Goal: Task Accomplishment & Management: Manage account settings

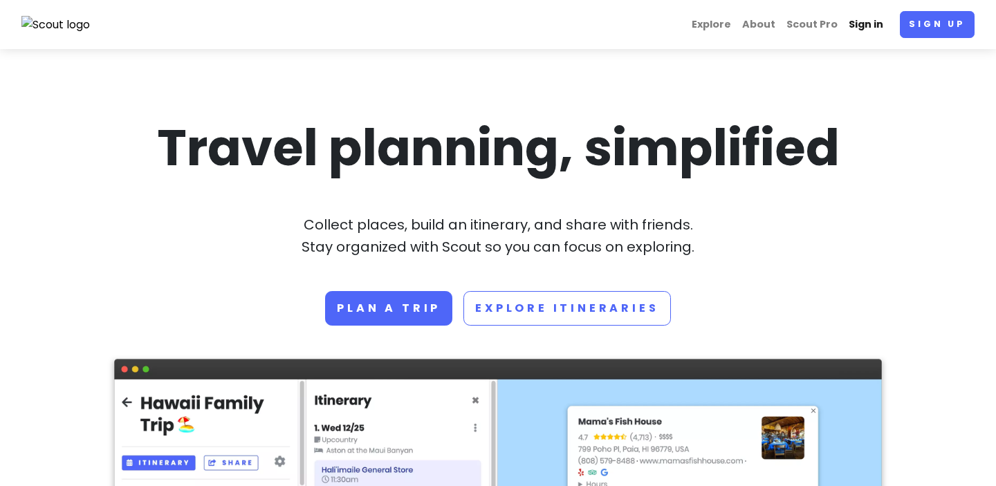
click at [871, 23] on link "Sign in" at bounding box center [866, 24] width 46 height 27
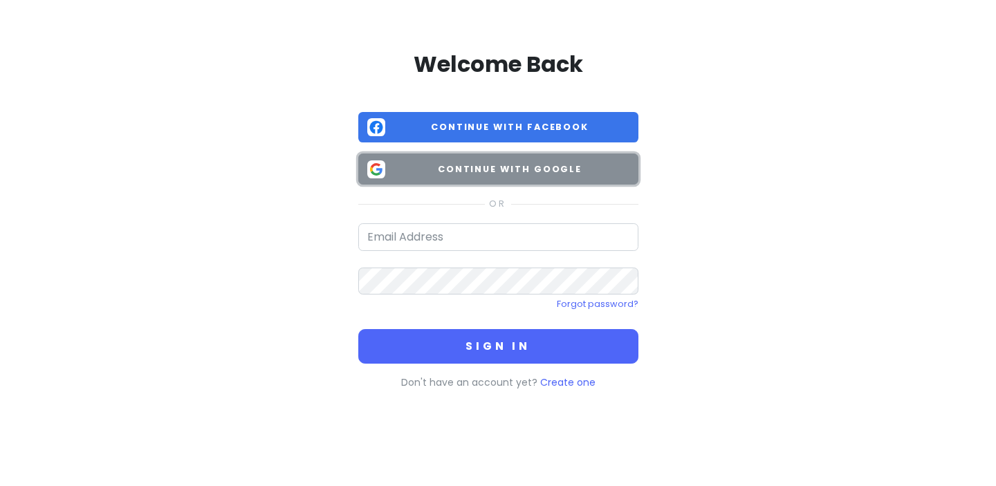
click at [492, 167] on span "Continue with Google" at bounding box center [510, 170] width 239 height 14
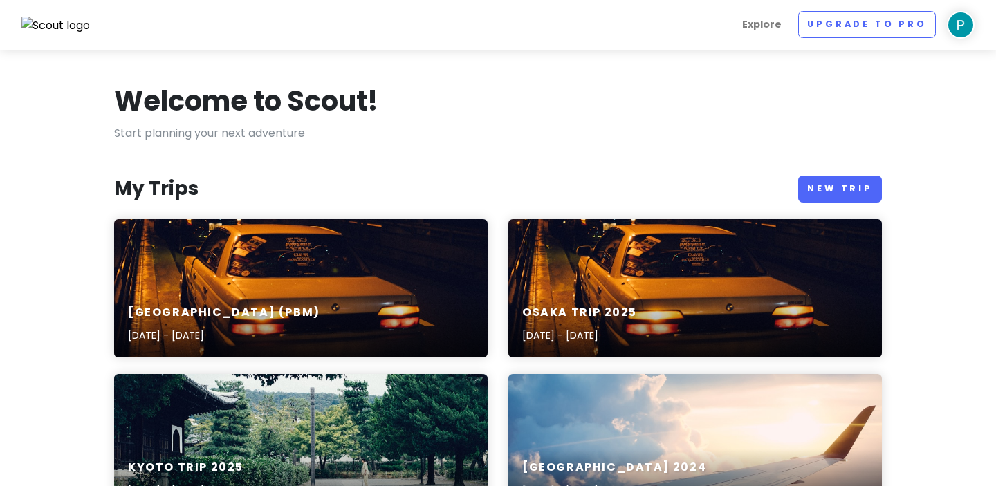
click at [169, 266] on div "[GEOGRAPHIC_DATA] (PBM) [DATE] - [DATE]" at bounding box center [301, 288] width 374 height 138
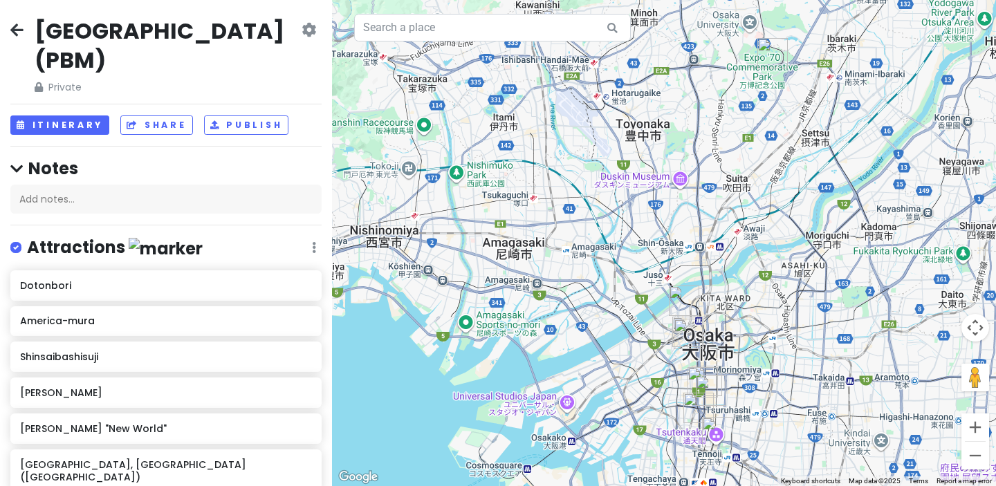
click at [15, 28] on icon at bounding box center [16, 29] width 13 height 11
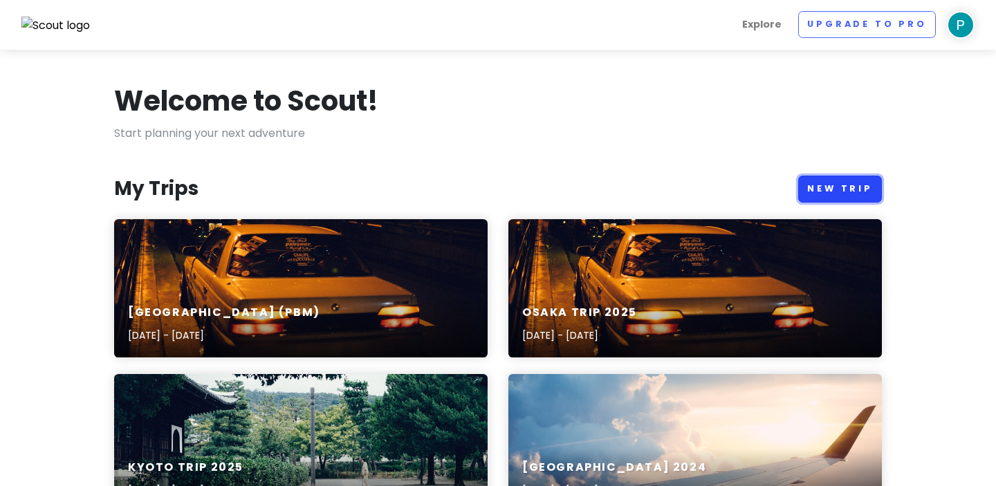
click at [835, 194] on link "New Trip" at bounding box center [840, 189] width 84 height 27
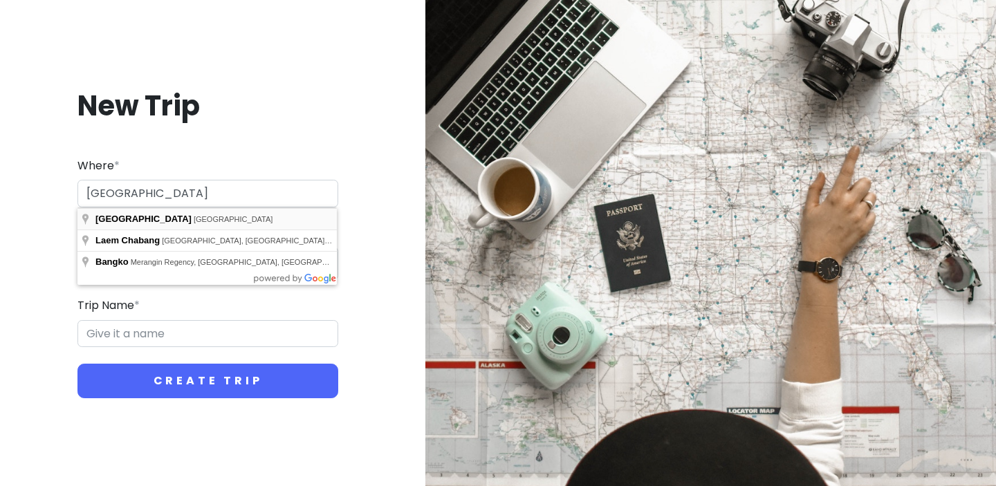
type input "[GEOGRAPHIC_DATA], [GEOGRAPHIC_DATA]"
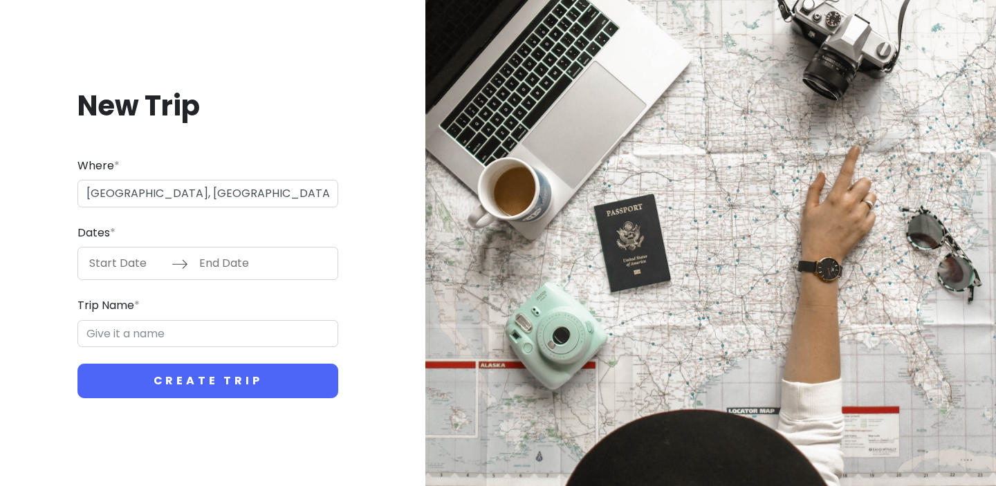
type input "Bangkok Trip"
click at [115, 265] on input "Start Date" at bounding box center [127, 264] width 90 height 32
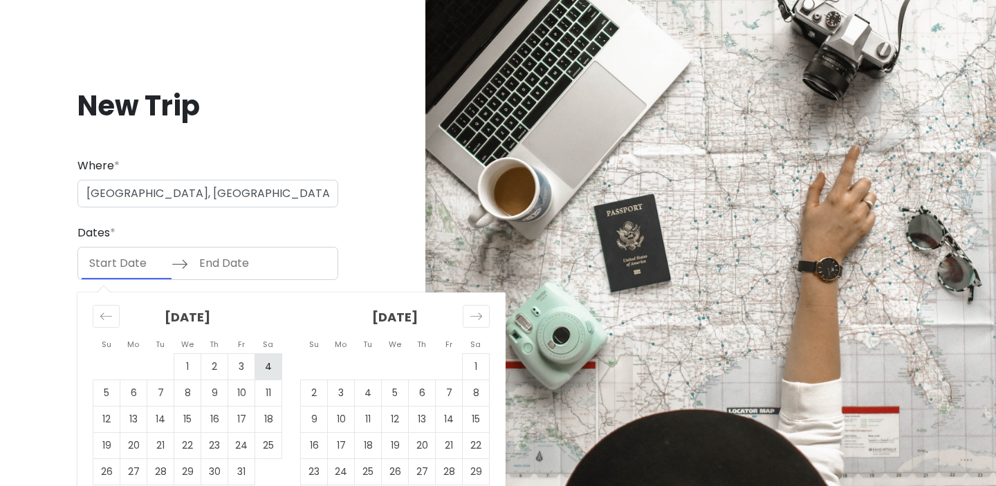
scroll to position [42, 0]
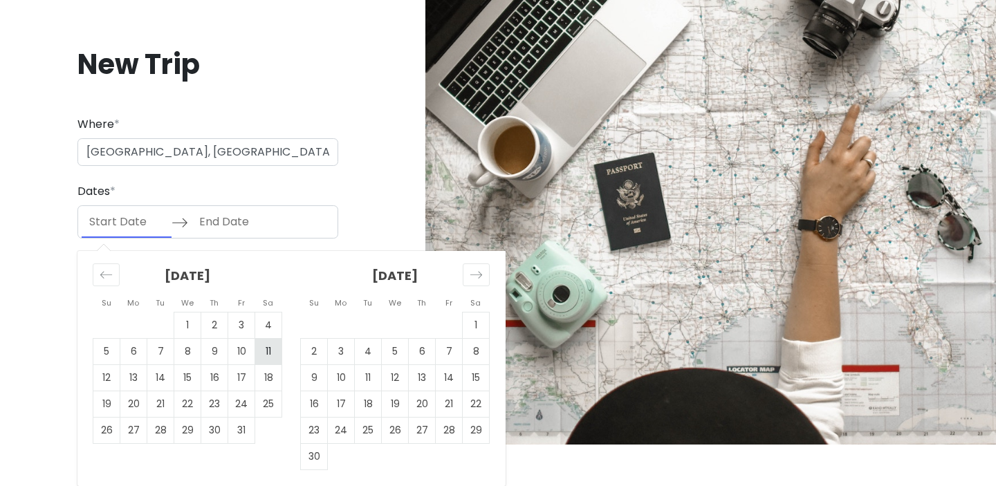
click at [270, 356] on td "11" at bounding box center [268, 352] width 27 height 26
type input "[DATE]"
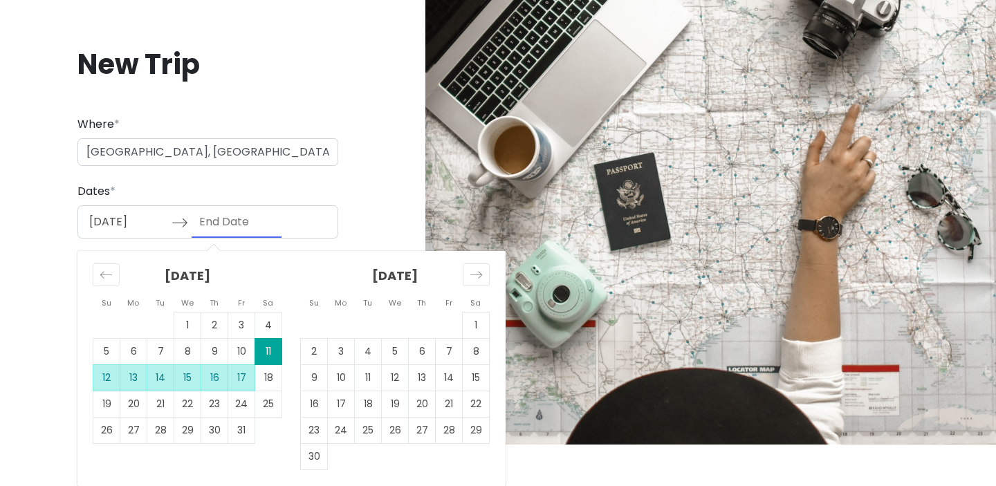
click at [236, 385] on td "17" at bounding box center [241, 378] width 27 height 26
type input "[DATE]"
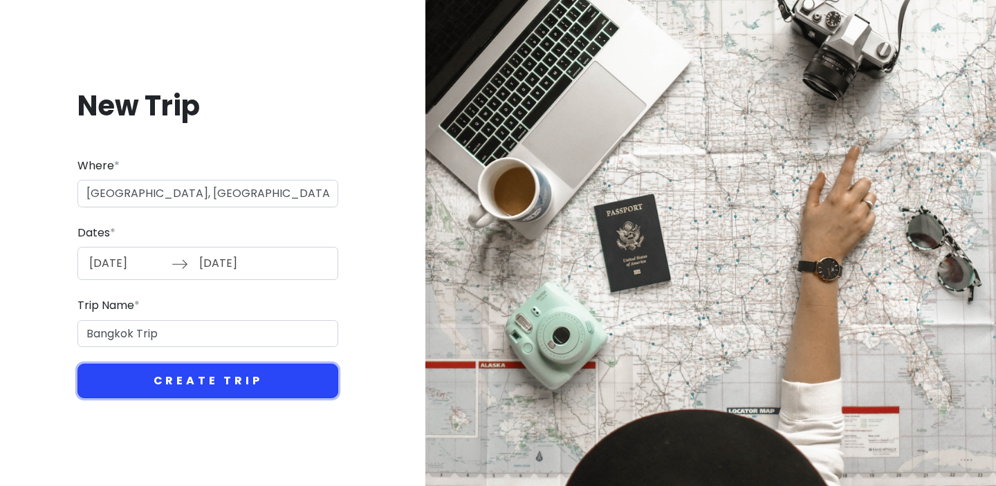
click at [174, 385] on button "Create Trip" at bounding box center [207, 381] width 261 height 35
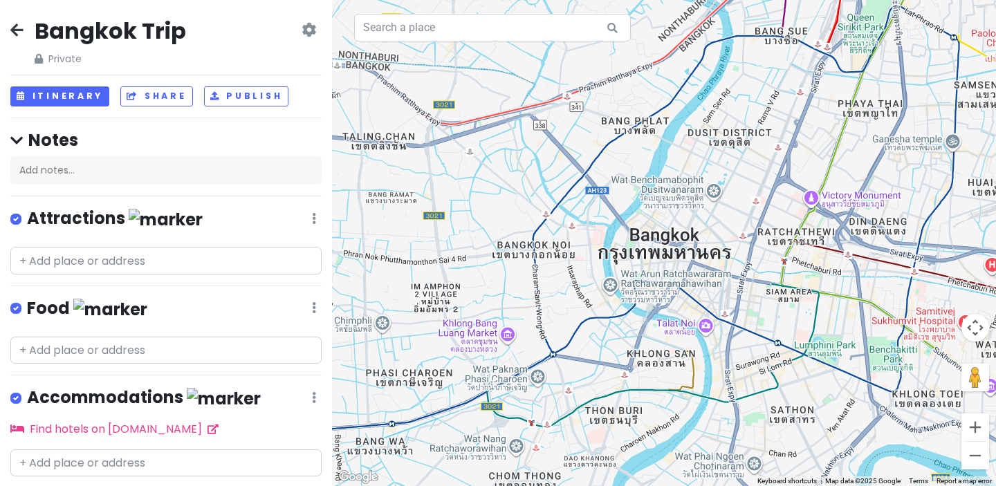
scroll to position [38, 0]
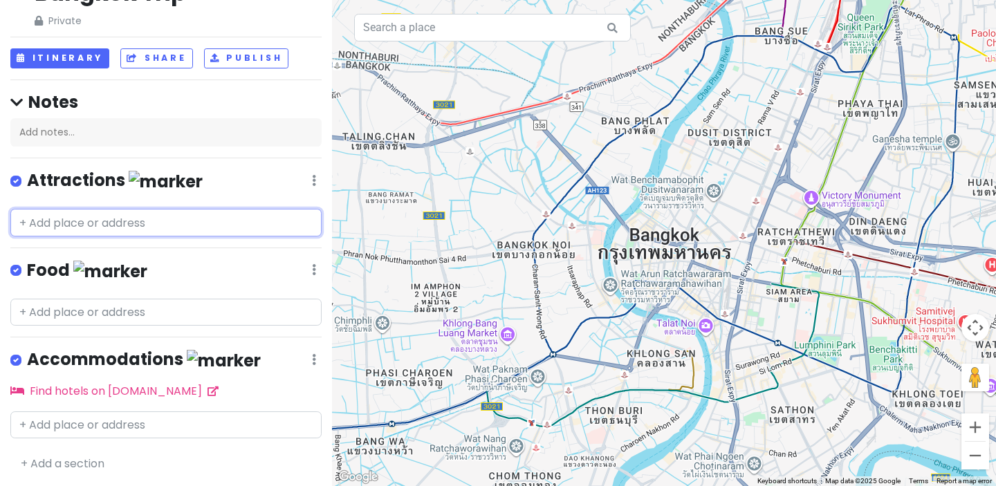
click at [131, 226] on input "text" at bounding box center [165, 223] width 311 height 28
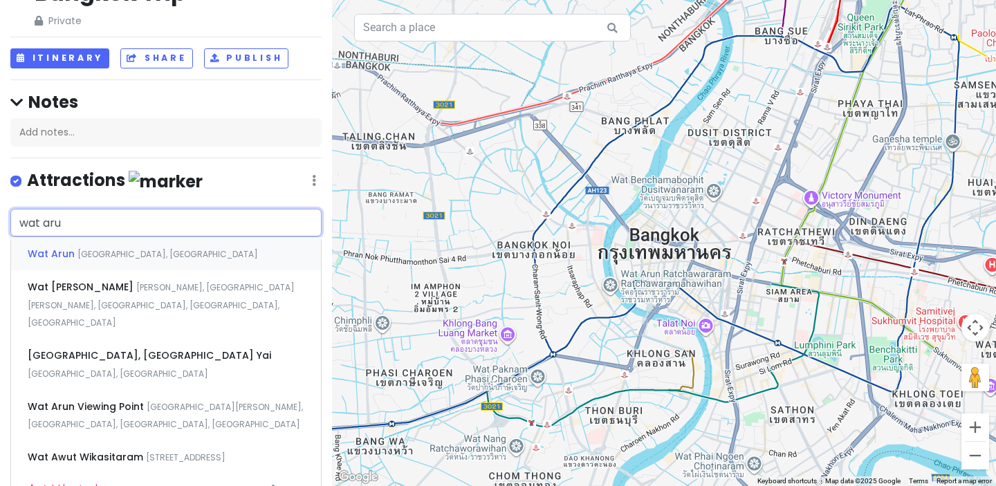
type input "wat arun"
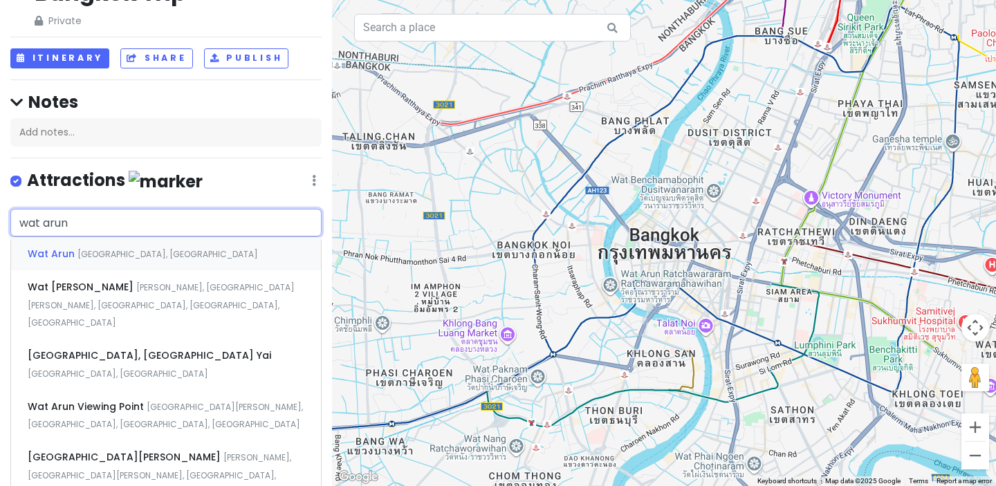
click at [131, 260] on div "[GEOGRAPHIC_DATA], [GEOGRAPHIC_DATA]" at bounding box center [166, 253] width 310 height 33
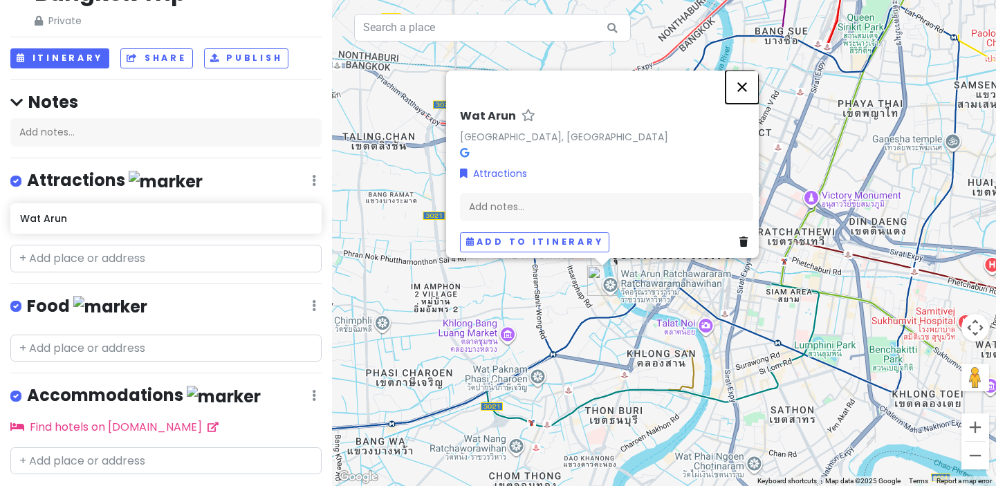
click at [750, 75] on button "Close" at bounding box center [742, 87] width 33 height 33
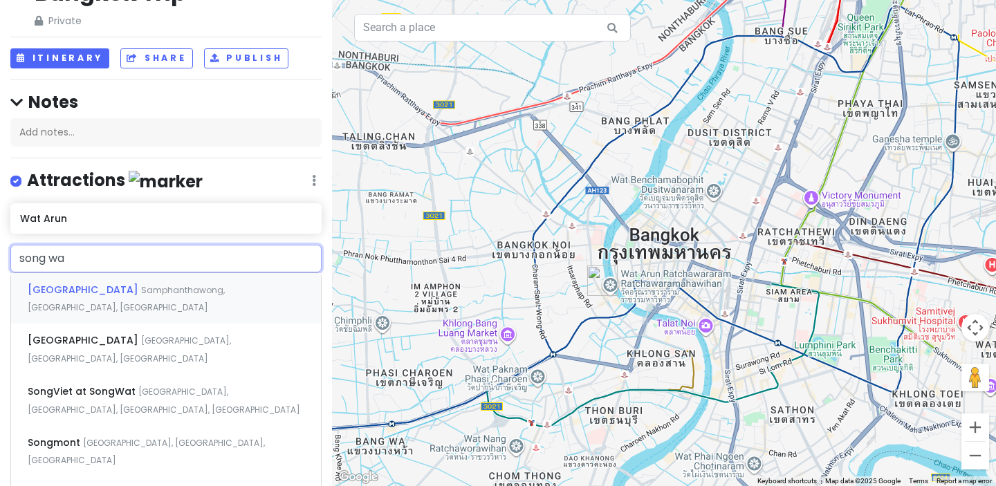
type input "song wat"
click at [134, 286] on span "Samphanthawong, [GEOGRAPHIC_DATA], [GEOGRAPHIC_DATA]" at bounding box center [126, 299] width 197 height 30
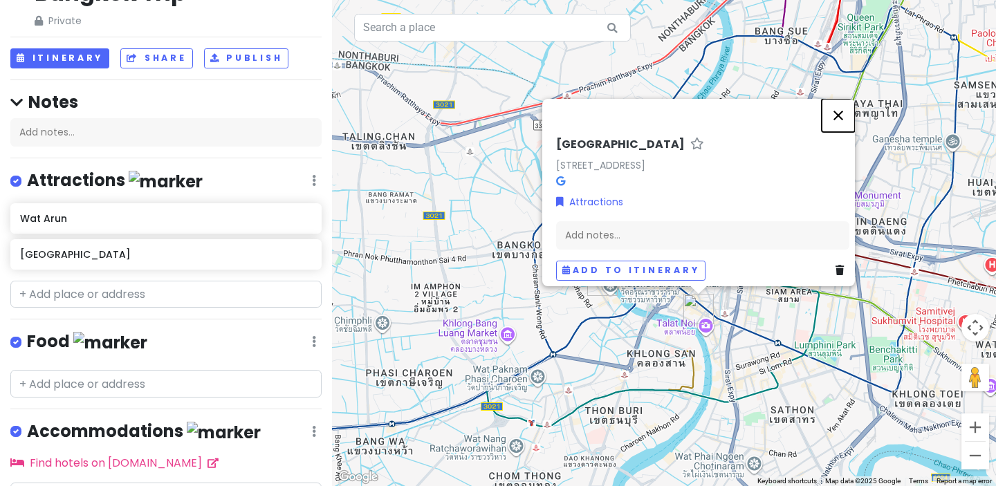
click at [850, 99] on button "Close" at bounding box center [838, 115] width 33 height 33
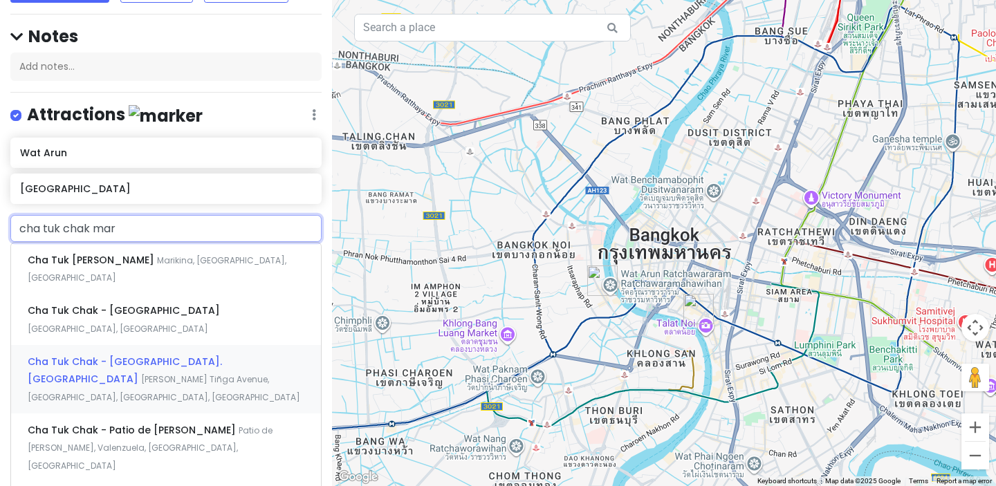
scroll to position [91, 0]
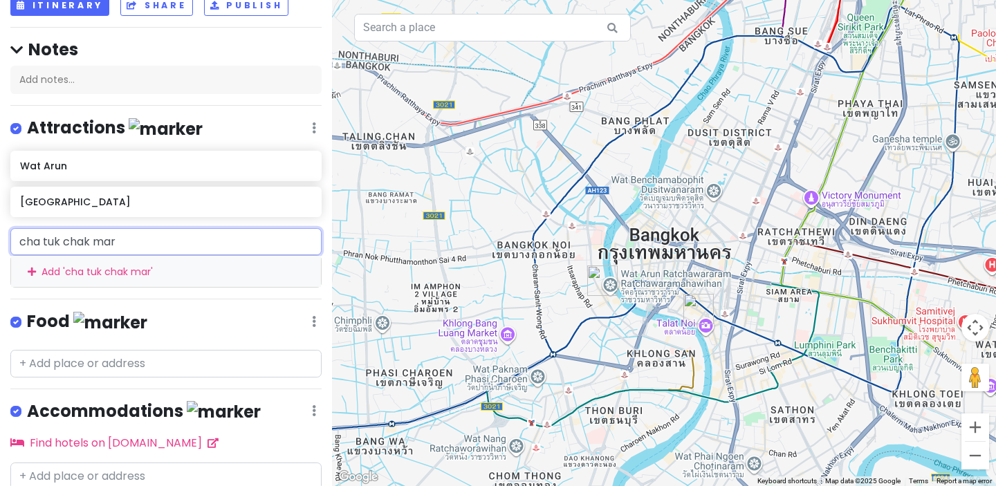
drag, startPoint x: 139, startPoint y: 239, endPoint x: 41, endPoint y: 240, distance: 98.2
click at [41, 240] on input "cha tuk chak mar" at bounding box center [165, 242] width 311 height 28
type input "chatuk"
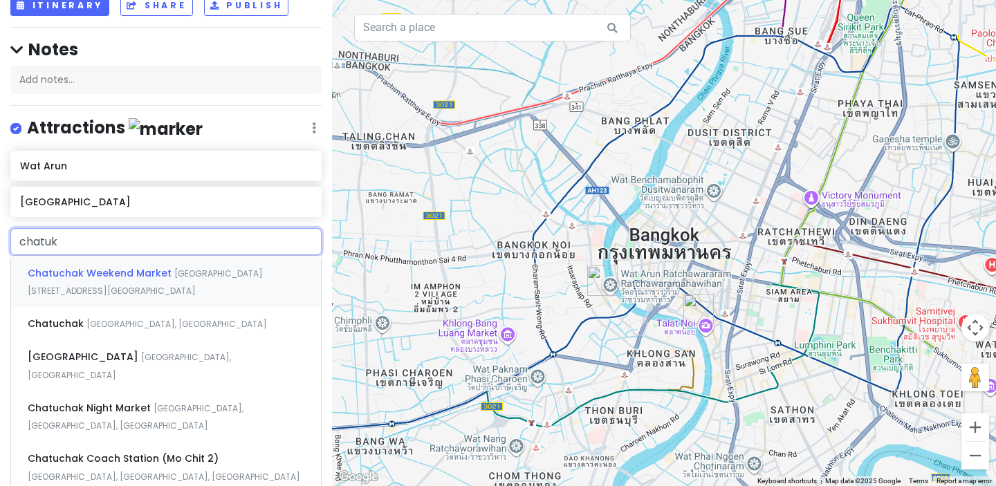
click at [122, 281] on div "Chatuchak Weekend Market [GEOGRAPHIC_DATA][STREET_ADDRESS][GEOGRAPHIC_DATA]" at bounding box center [166, 281] width 310 height 51
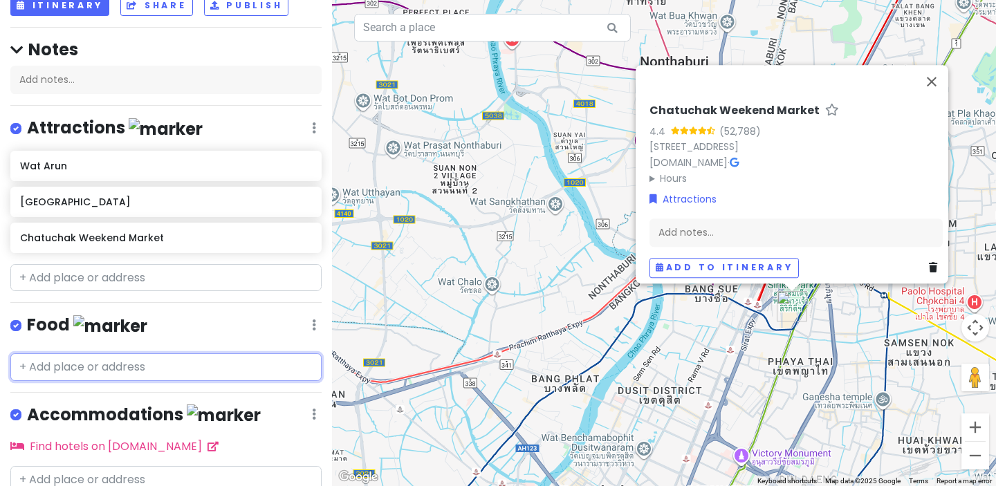
click at [100, 369] on input "text" at bounding box center [165, 368] width 311 height 28
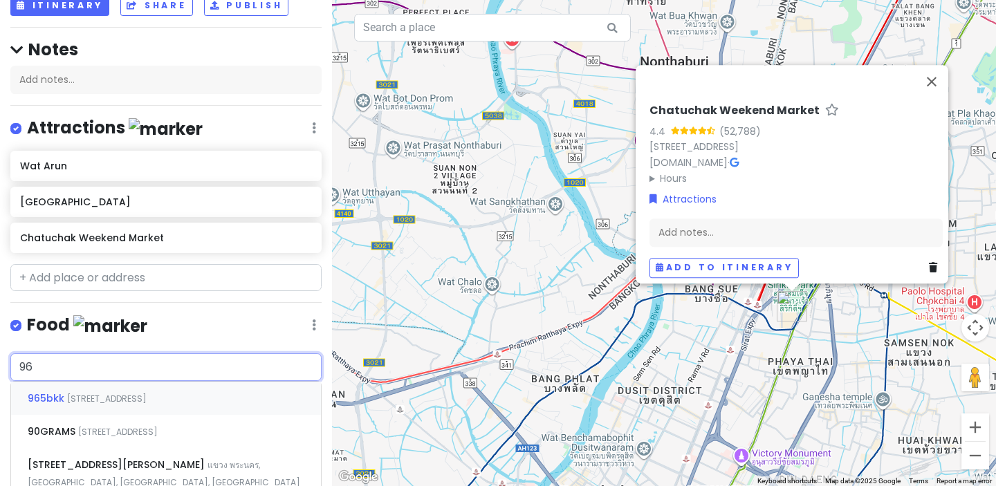
type input "965"
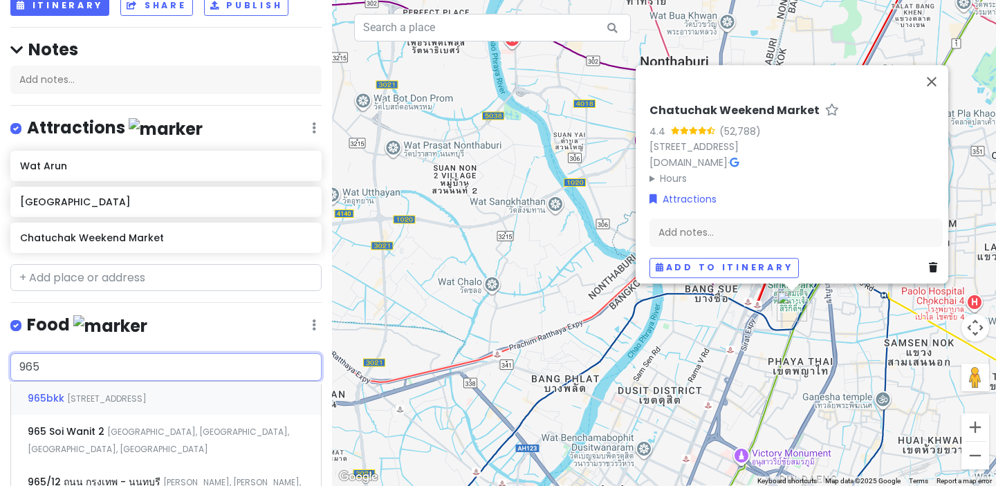
click at [106, 403] on div "[STREET_ADDRESS]" at bounding box center [166, 398] width 310 height 33
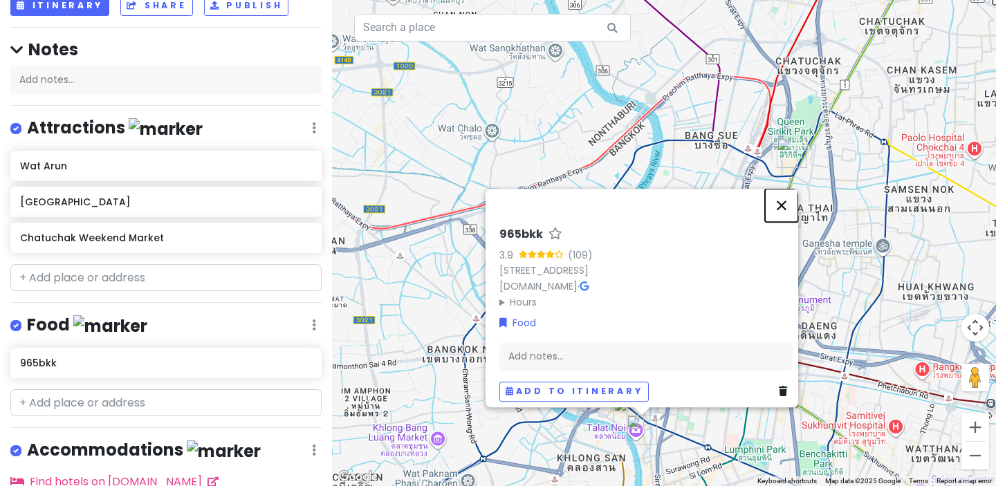
click at [787, 189] on button "Close" at bounding box center [781, 205] width 33 height 33
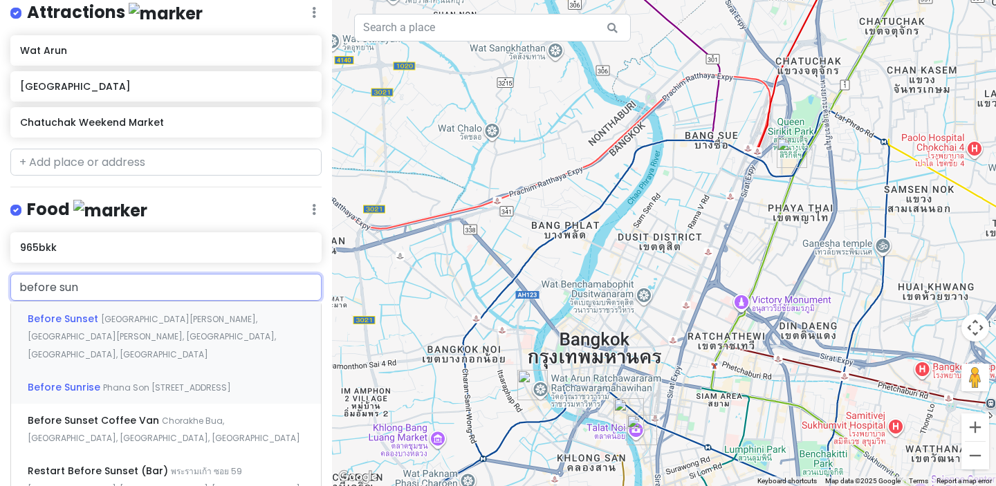
scroll to position [208, 0]
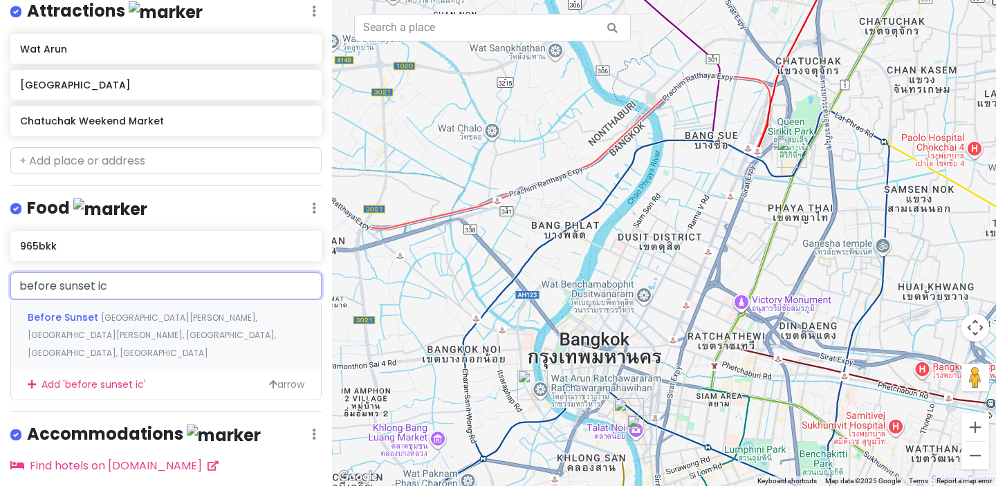
type input "before sunset ice"
click at [161, 322] on div "Before Sunset Pratu [PERSON_NAME], [GEOGRAPHIC_DATA][PERSON_NAME], [GEOGRAPHIC_…" at bounding box center [166, 334] width 310 height 68
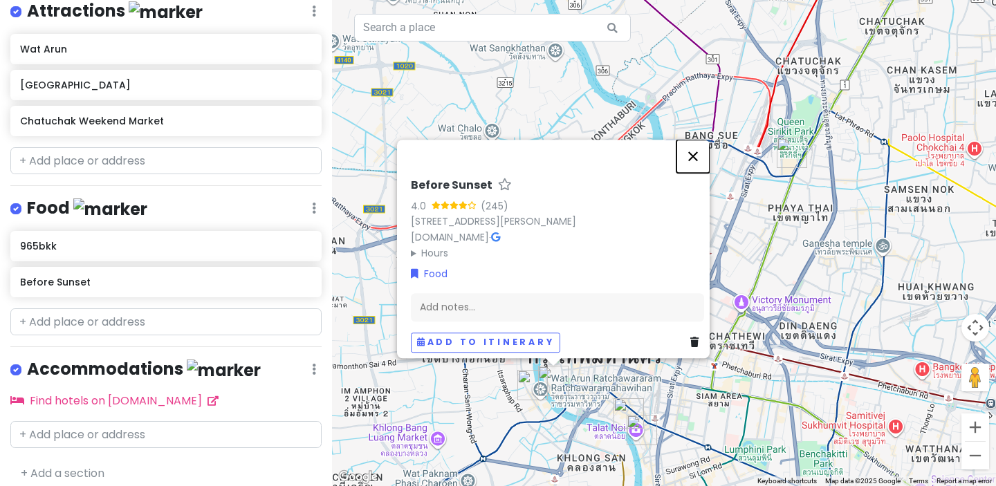
click at [694, 140] on button "Close" at bounding box center [693, 156] width 33 height 33
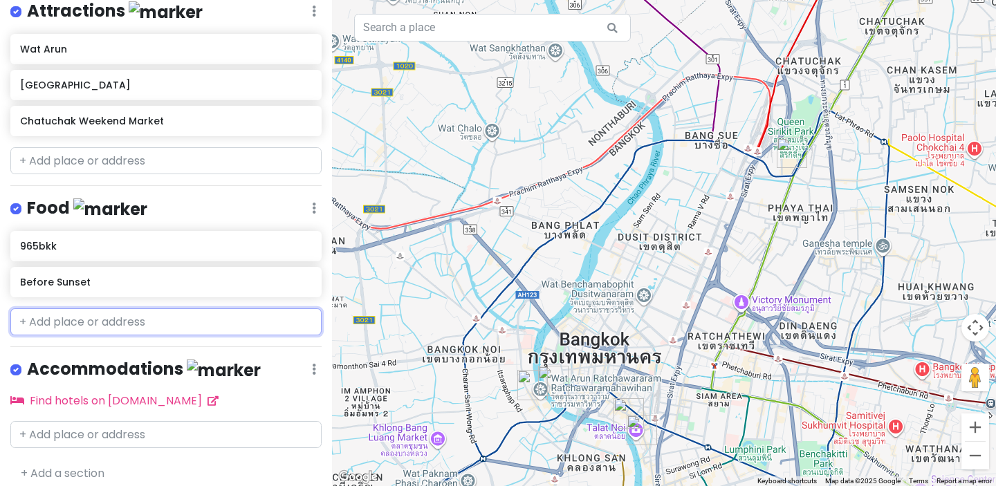
scroll to position [195, 0]
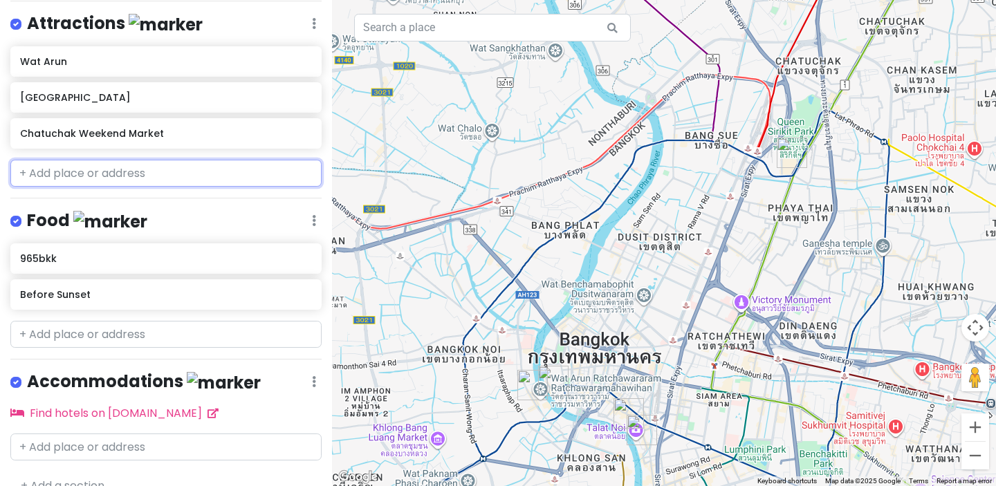
click at [100, 173] on input "text" at bounding box center [165, 174] width 311 height 28
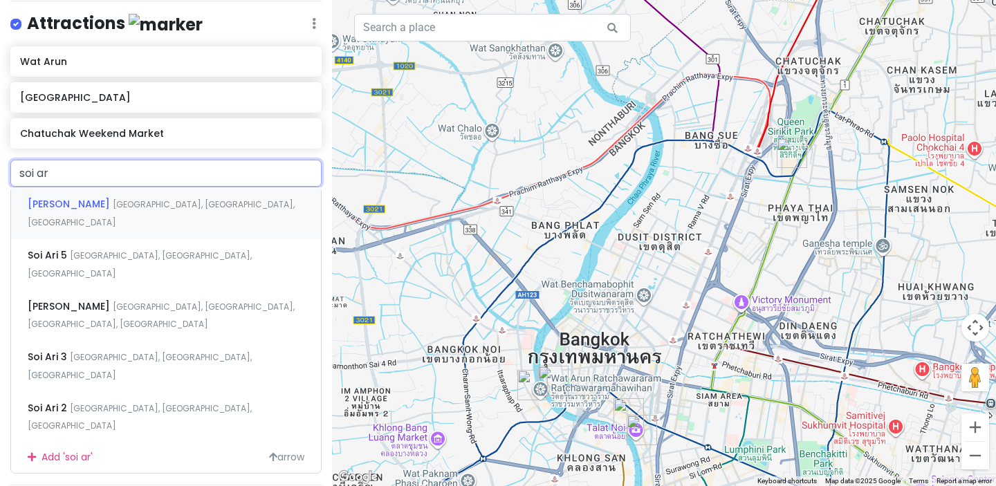
type input "soi [PERSON_NAME]"
click at [100, 205] on span "[GEOGRAPHIC_DATA], [GEOGRAPHIC_DATA], [GEOGRAPHIC_DATA]" at bounding box center [161, 214] width 267 height 30
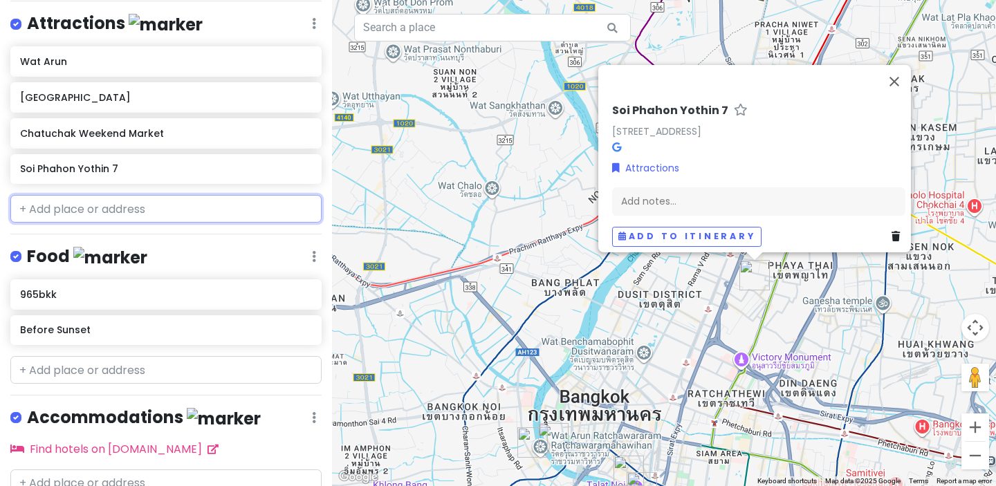
click at [167, 217] on input "text" at bounding box center [165, 209] width 311 height 28
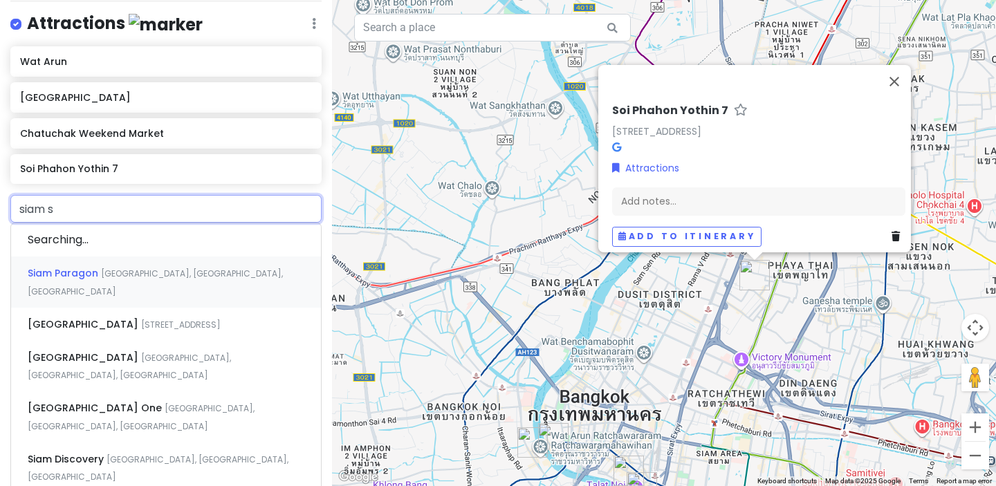
type input "siam sq"
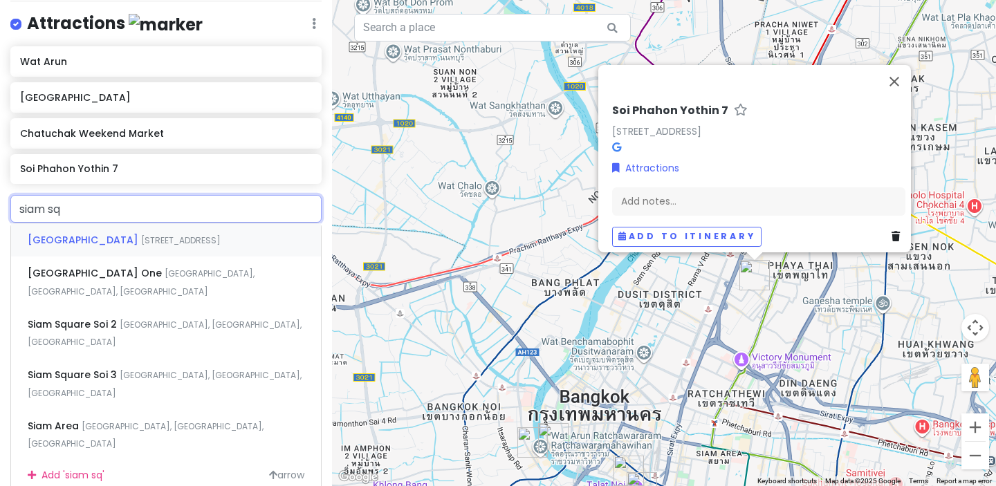
click at [141, 238] on span "[STREET_ADDRESS]" at bounding box center [181, 241] width 80 height 12
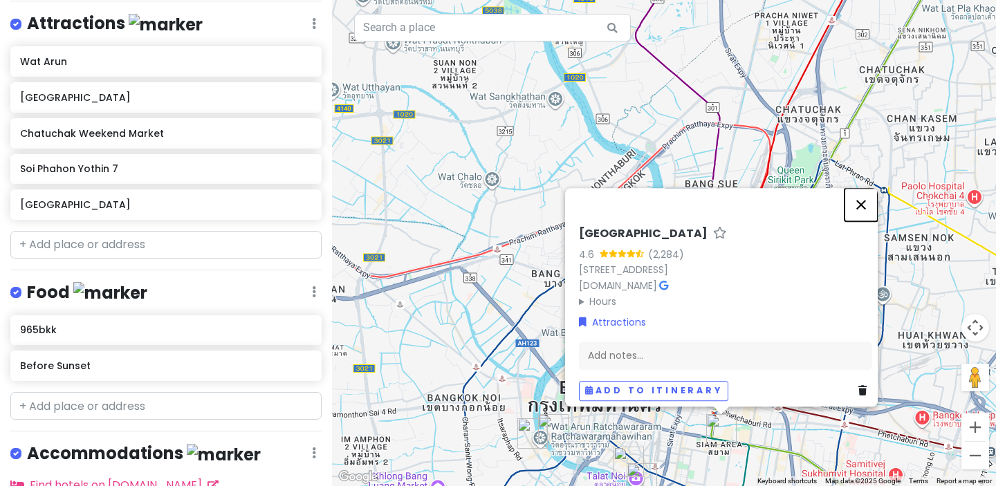
click at [867, 188] on button "Close" at bounding box center [861, 204] width 33 height 33
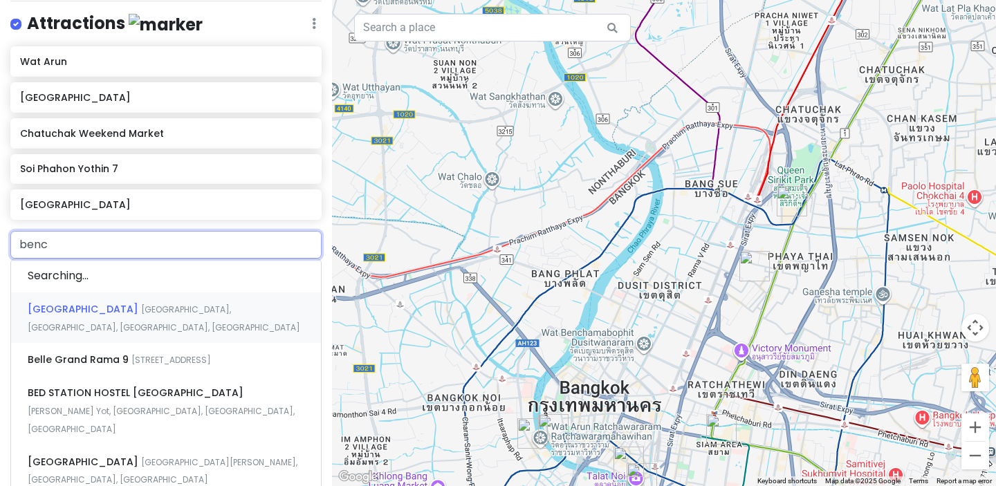
type input "bench"
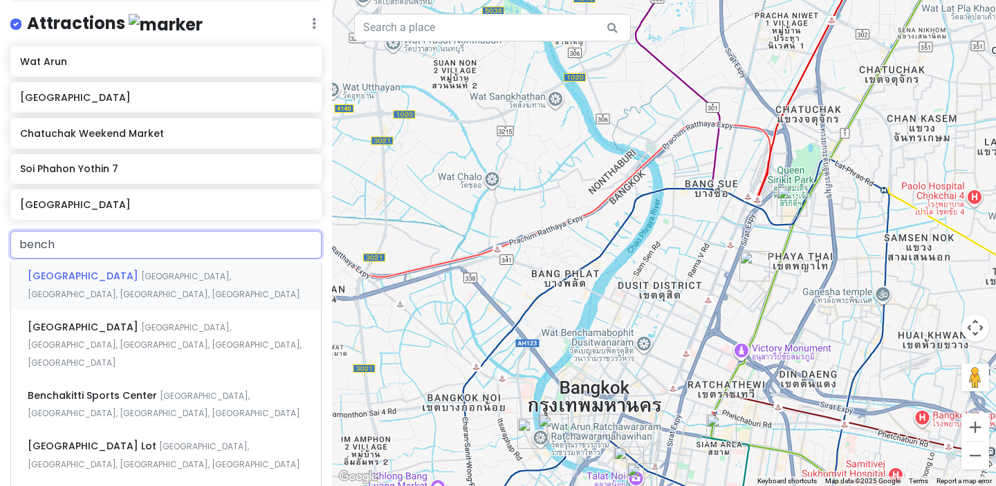
click at [138, 280] on span "[GEOGRAPHIC_DATA], [GEOGRAPHIC_DATA], [GEOGRAPHIC_DATA], [GEOGRAPHIC_DATA]" at bounding box center [164, 286] width 273 height 30
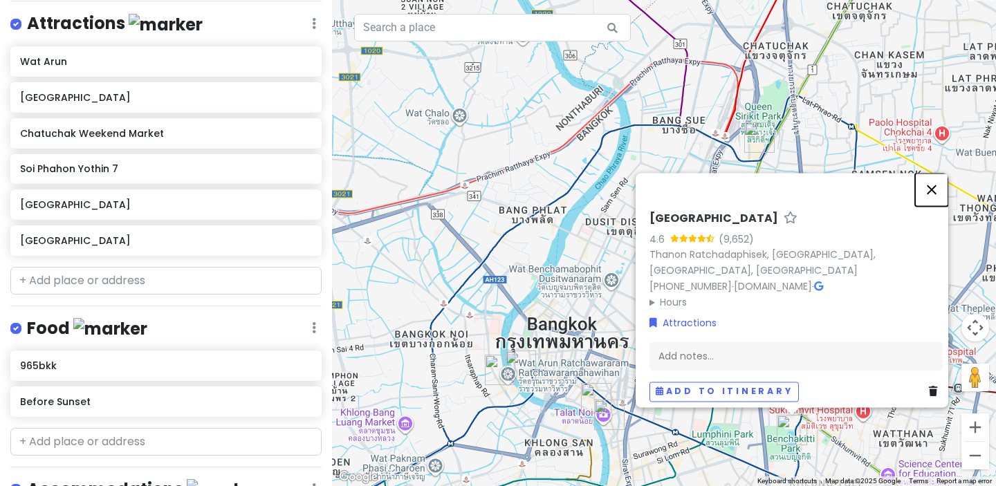
click at [935, 184] on button "Close" at bounding box center [931, 189] width 33 height 33
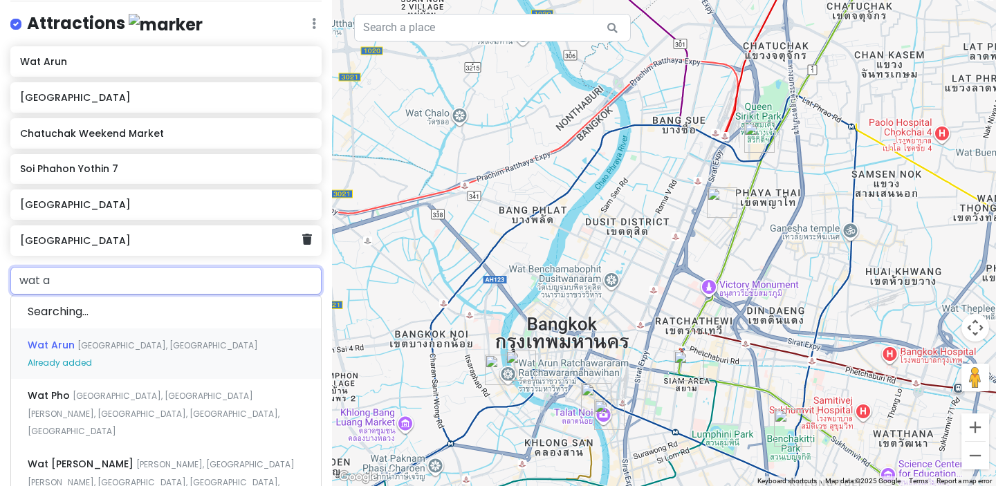
type input "wat ar"
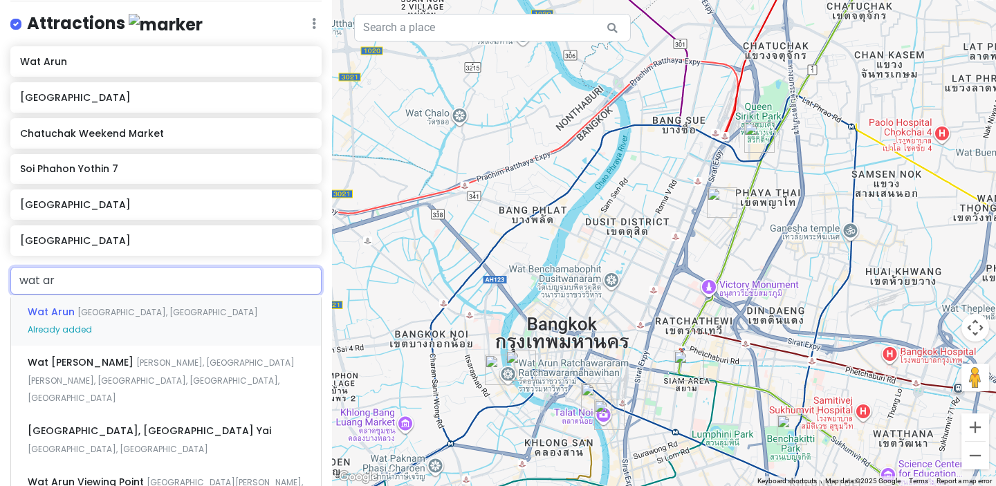
click at [189, 318] on div "[GEOGRAPHIC_DATA] [GEOGRAPHIC_DATA], [GEOGRAPHIC_DATA] Already added" at bounding box center [166, 320] width 310 height 51
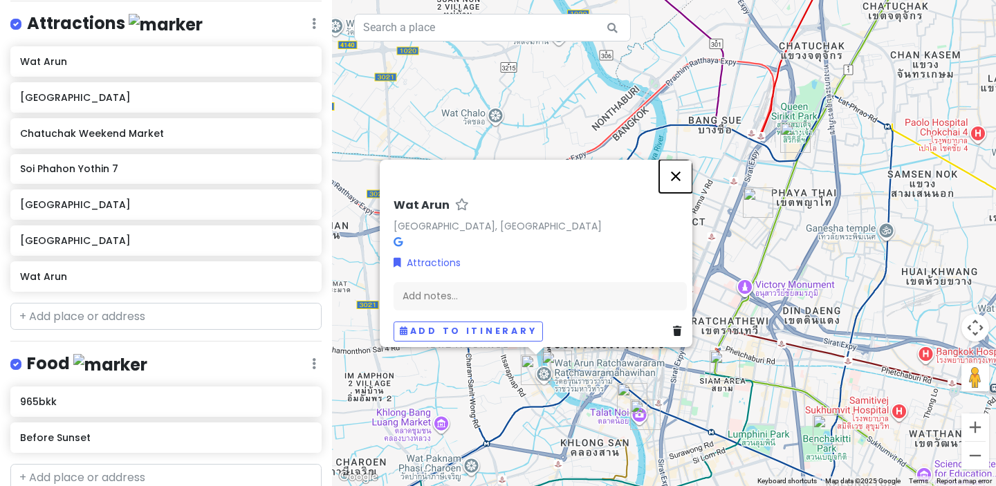
click at [679, 169] on button "Close" at bounding box center [675, 176] width 33 height 33
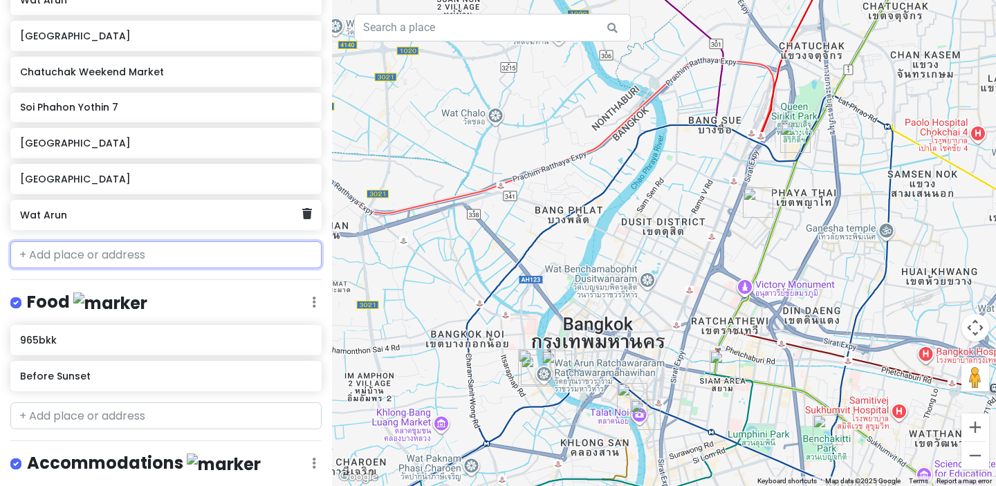
scroll to position [267, 0]
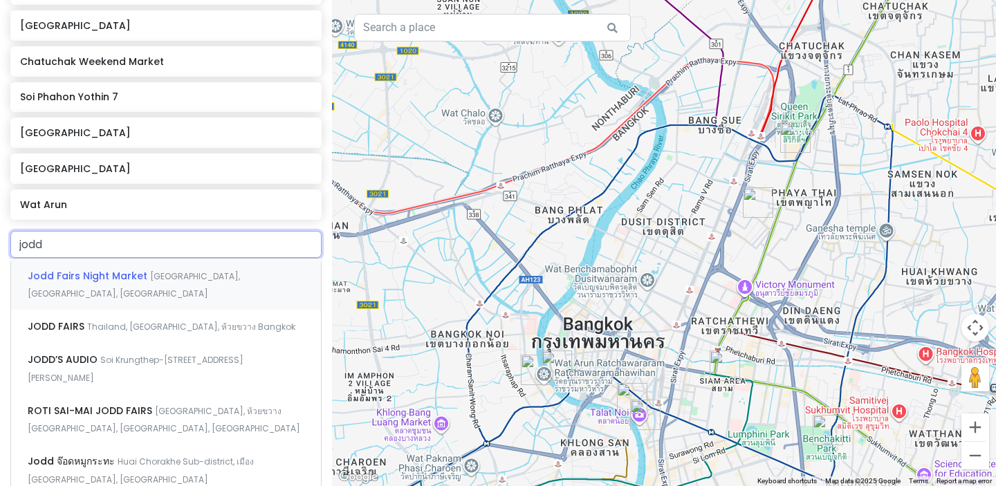
type input "jodd f"
click at [123, 282] on div "Jodd Fairs Night Market [GEOGRAPHIC_DATA], [GEOGRAPHIC_DATA], [GEOGRAPHIC_DATA]" at bounding box center [166, 284] width 310 height 51
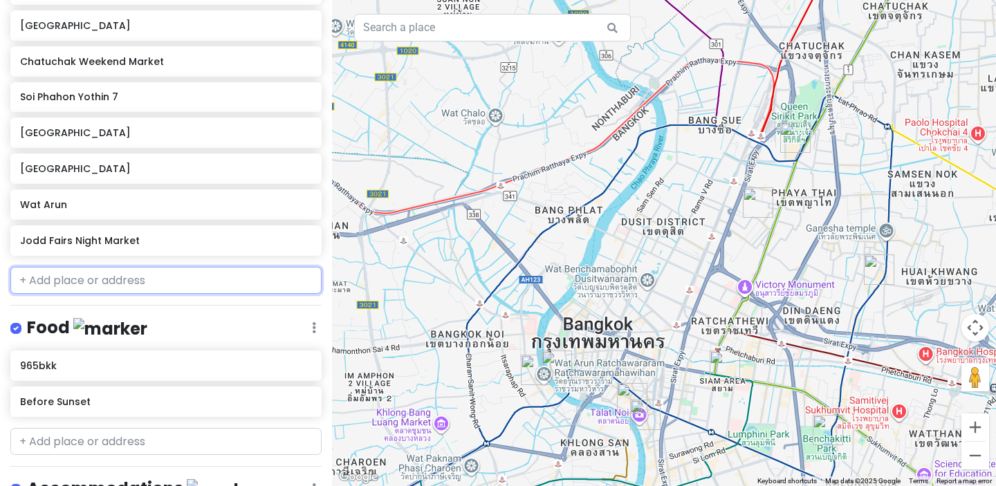
scroll to position [303, 0]
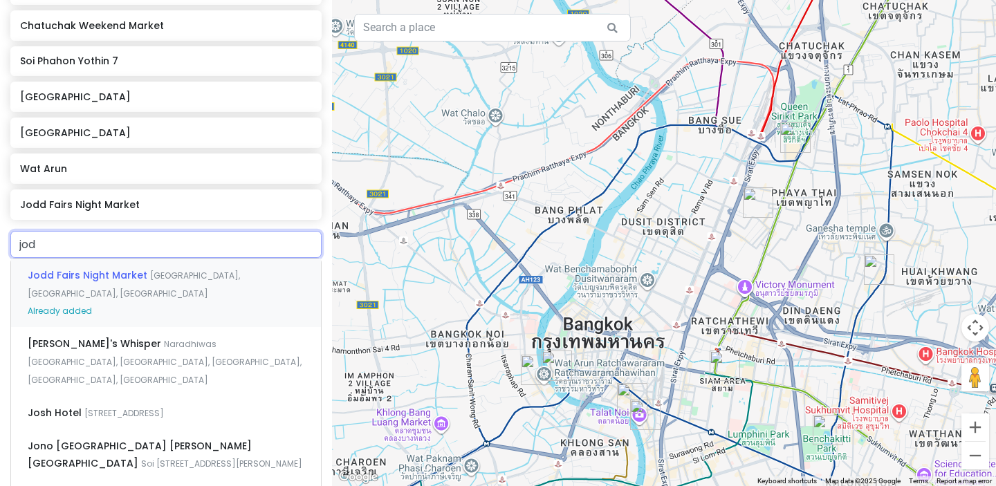
type input "jodd"
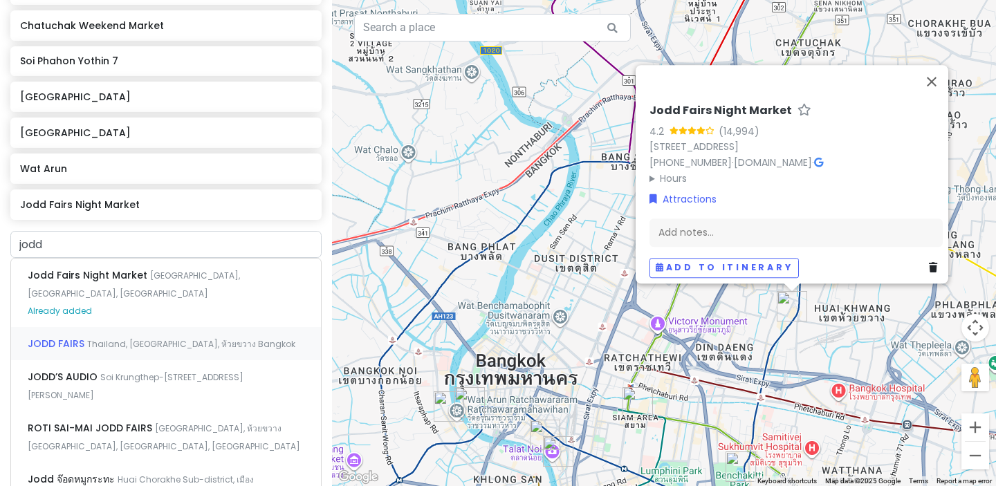
click at [109, 350] on div "JODD FAIRS [GEOGRAPHIC_DATA], [GEOGRAPHIC_DATA], ห้วยขวาง Bangkok" at bounding box center [166, 343] width 310 height 33
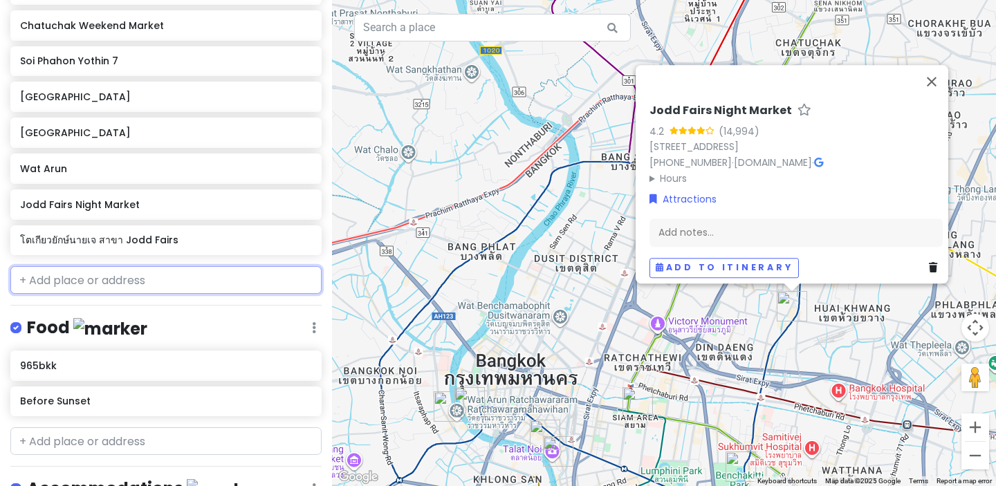
scroll to position [338, 0]
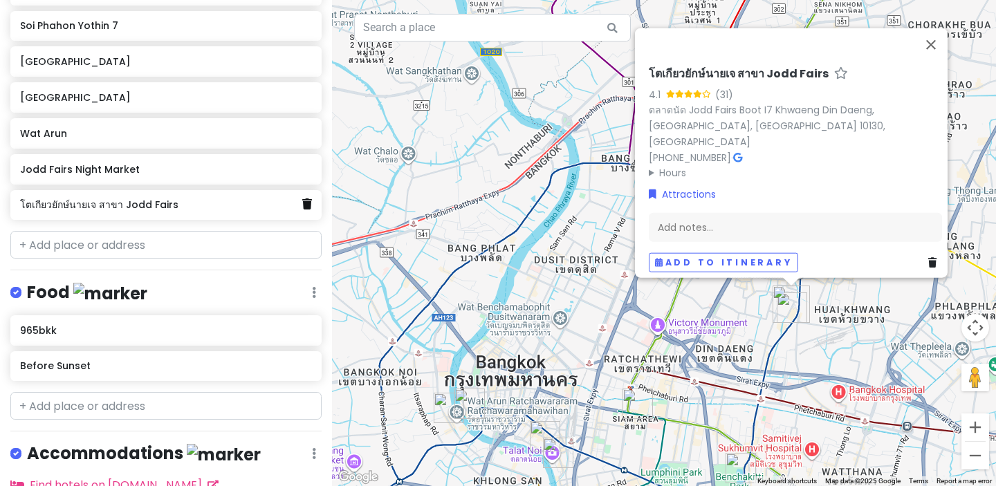
click at [309, 206] on icon at bounding box center [307, 204] width 10 height 11
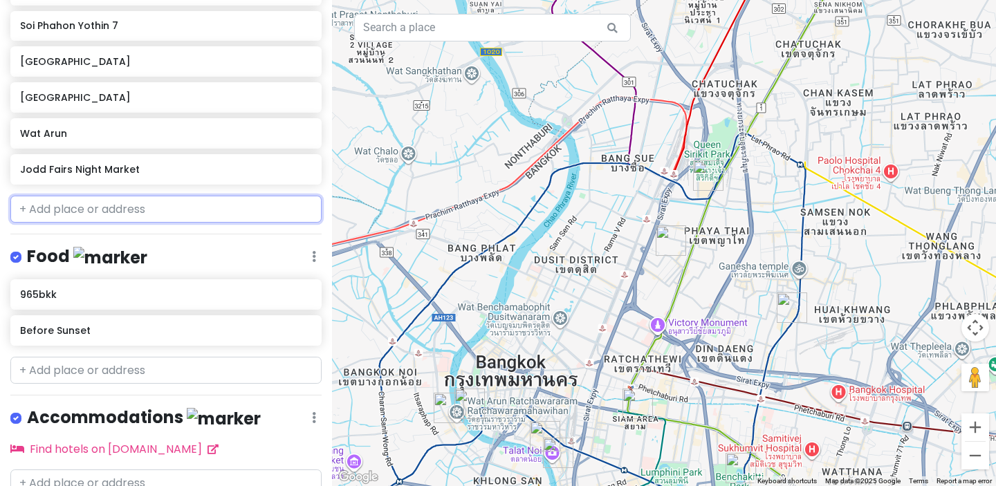
scroll to position [303, 0]
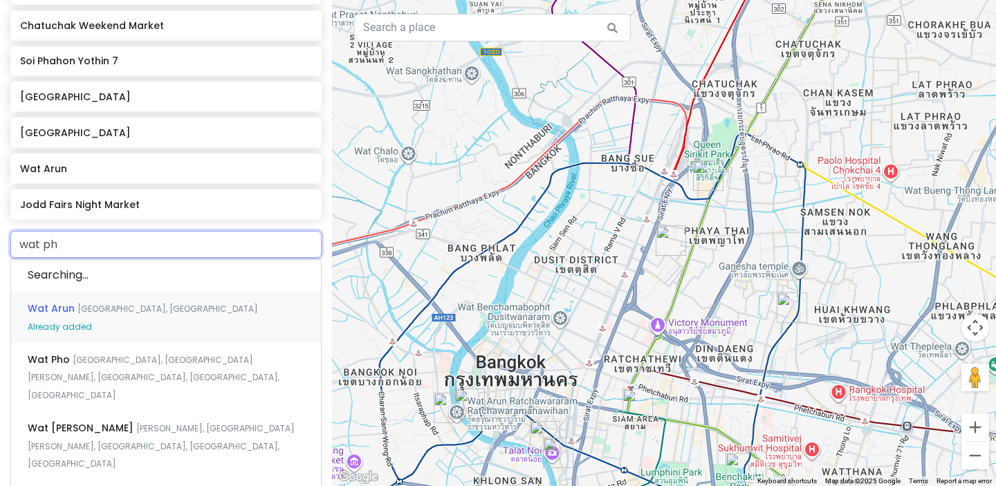
type input "wat pho"
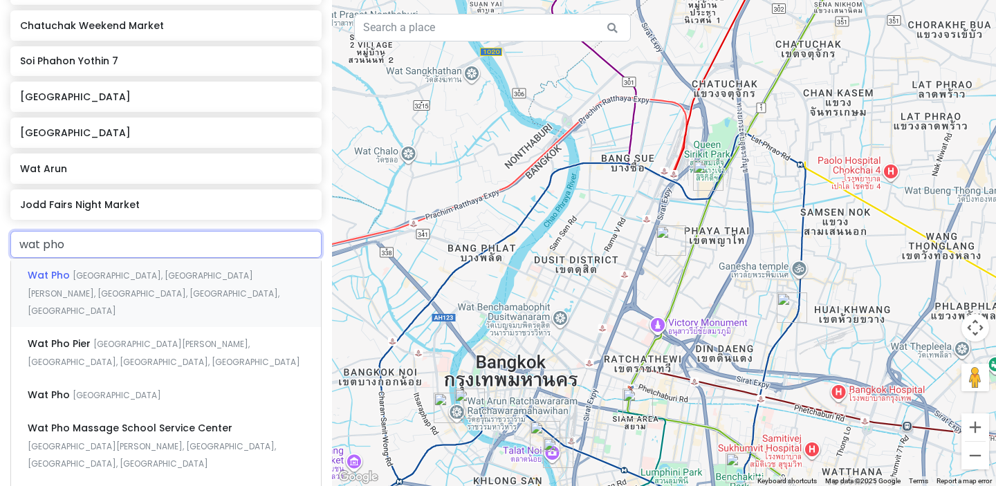
click at [136, 283] on div "Wat [GEOGRAPHIC_DATA], [GEOGRAPHIC_DATA][PERSON_NAME], [GEOGRAPHIC_DATA], [GEOG…" at bounding box center [166, 293] width 310 height 68
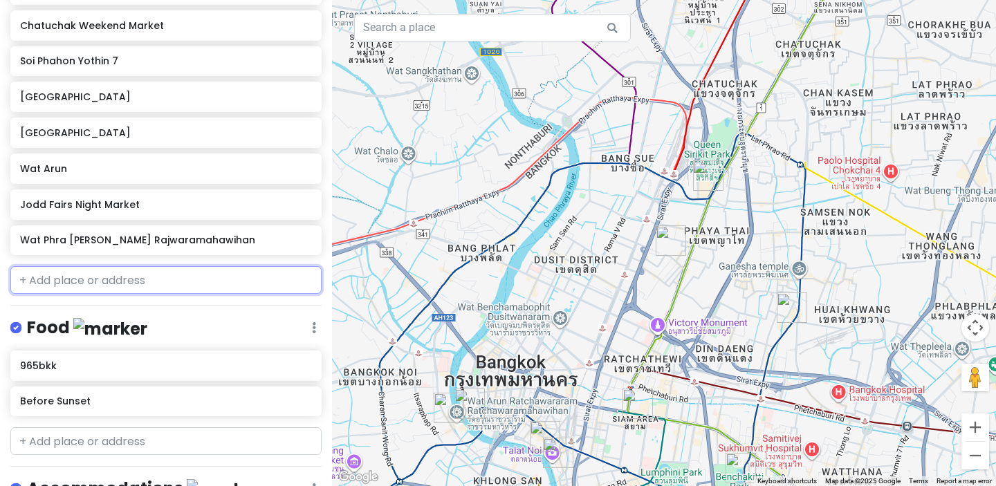
scroll to position [351, 0]
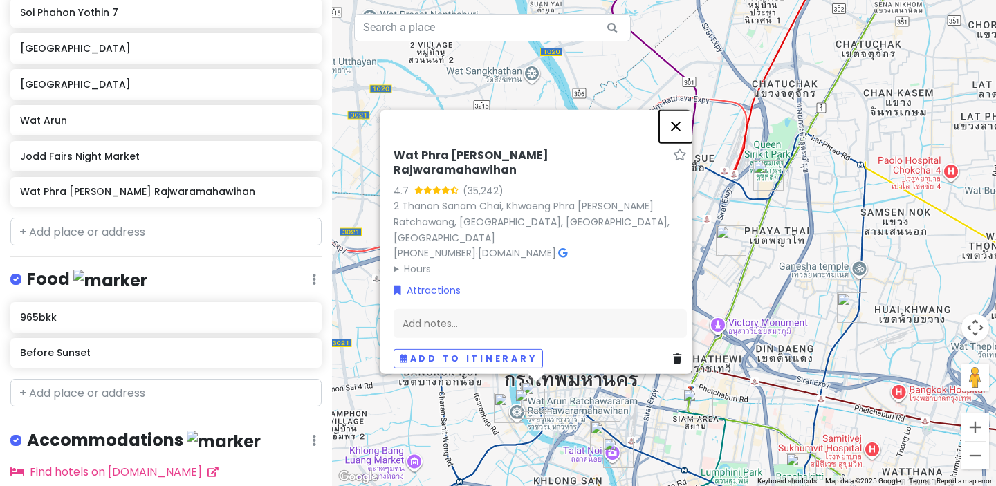
click at [677, 116] on button "Close" at bounding box center [675, 125] width 33 height 33
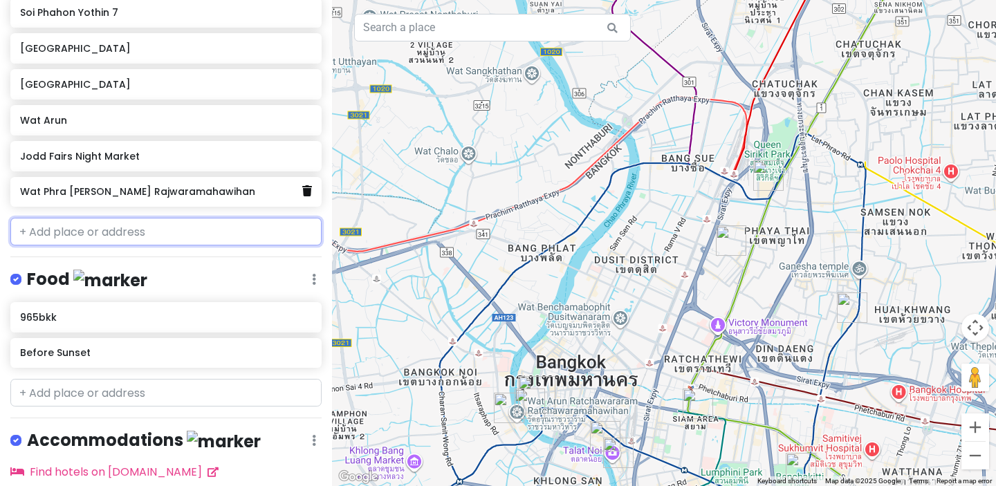
click at [306, 199] on link at bounding box center [307, 192] width 10 height 18
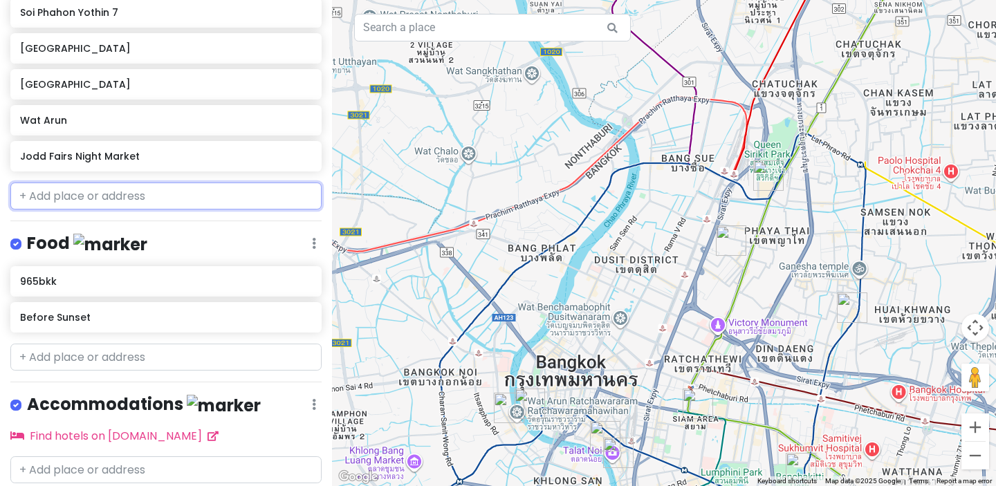
scroll to position [303, 0]
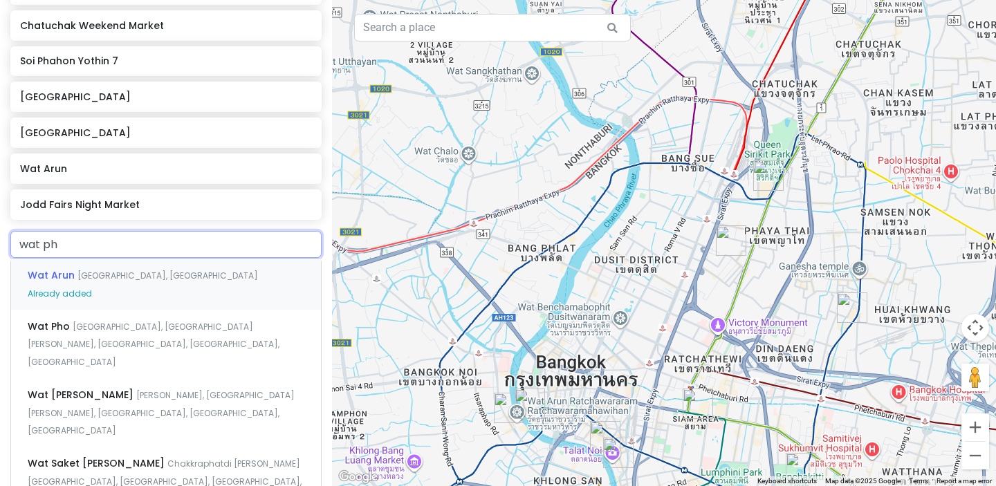
type input "wat pho"
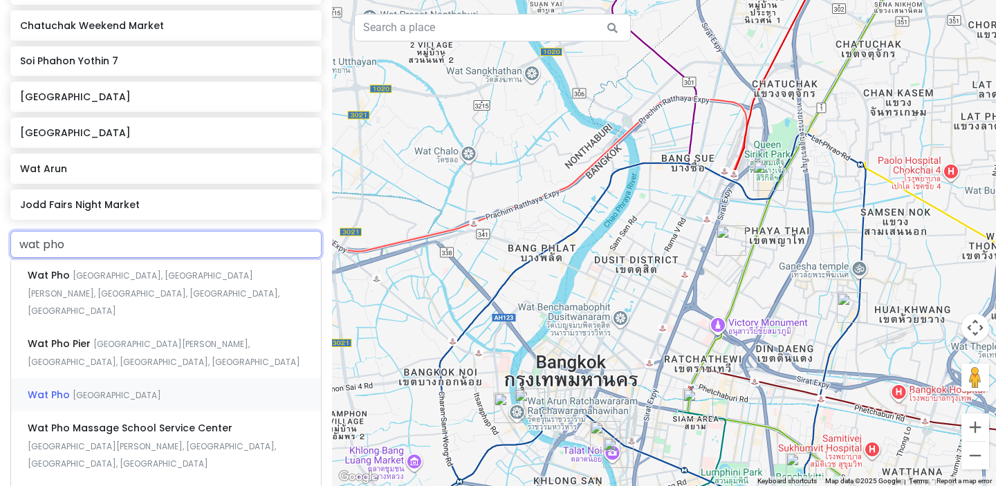
click at [120, 378] on div "[GEOGRAPHIC_DATA] [GEOGRAPHIC_DATA]" at bounding box center [166, 394] width 310 height 33
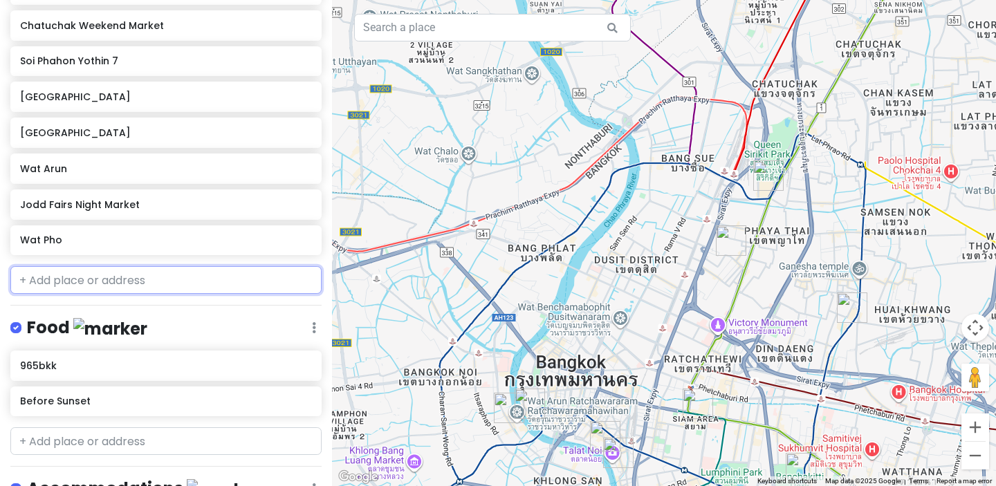
scroll to position [338, 0]
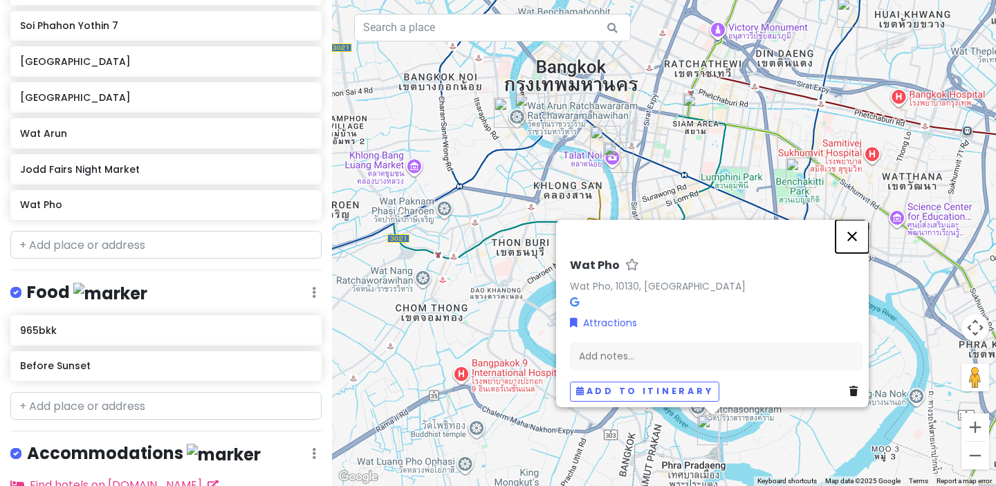
click at [859, 227] on button "Close" at bounding box center [852, 236] width 33 height 33
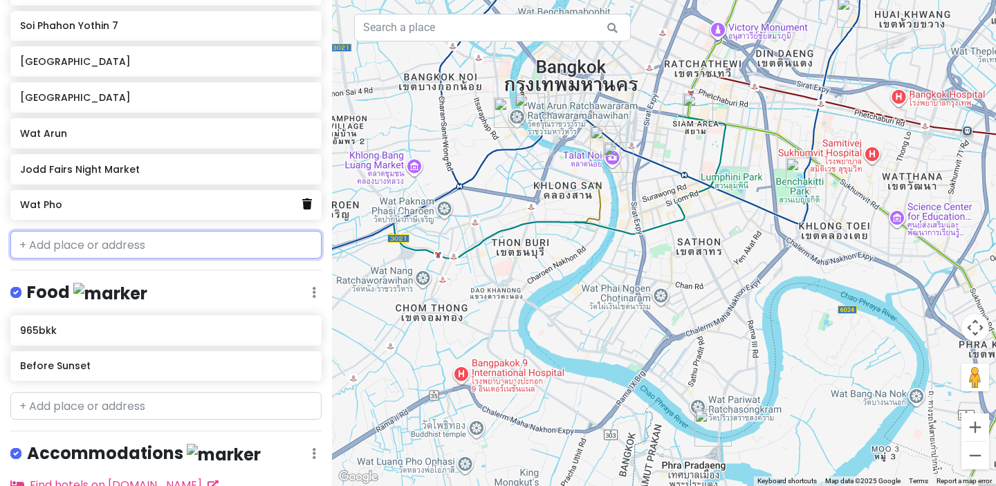
click at [309, 210] on link at bounding box center [307, 205] width 10 height 18
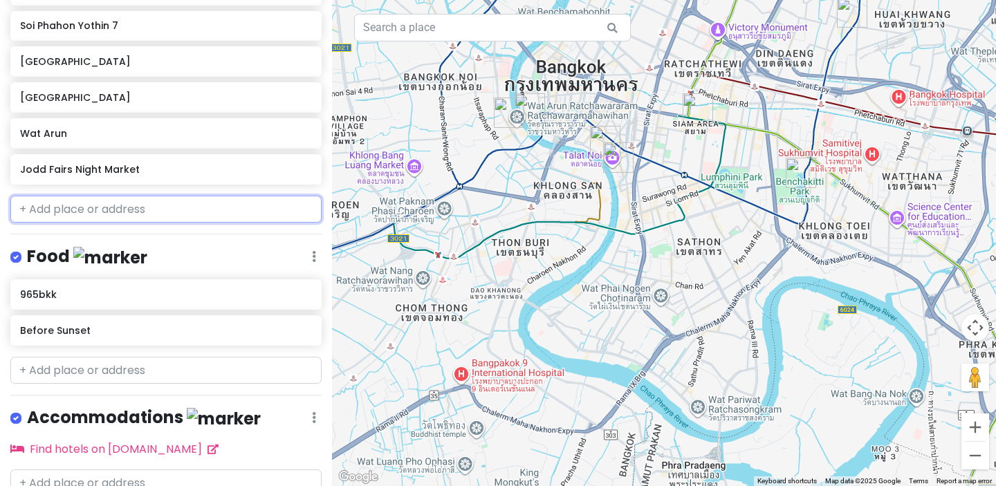
scroll to position [303, 0]
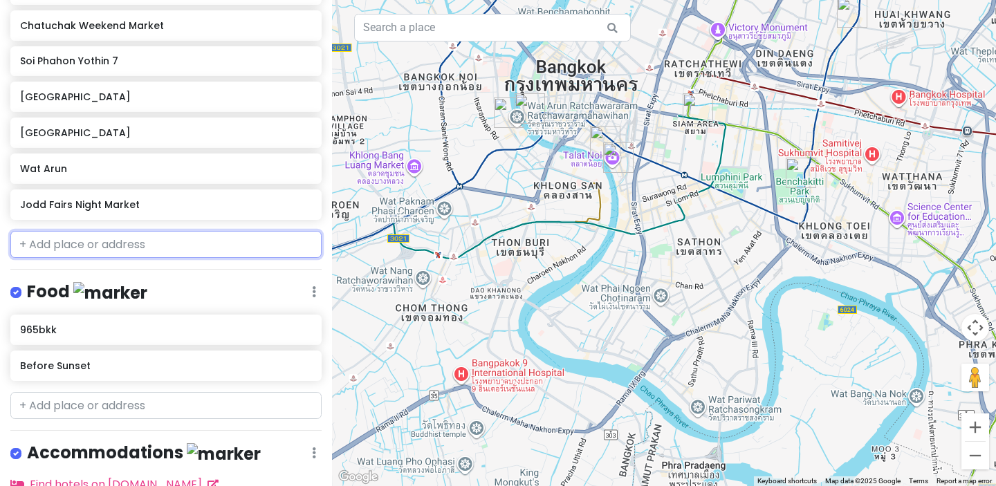
type input "d"
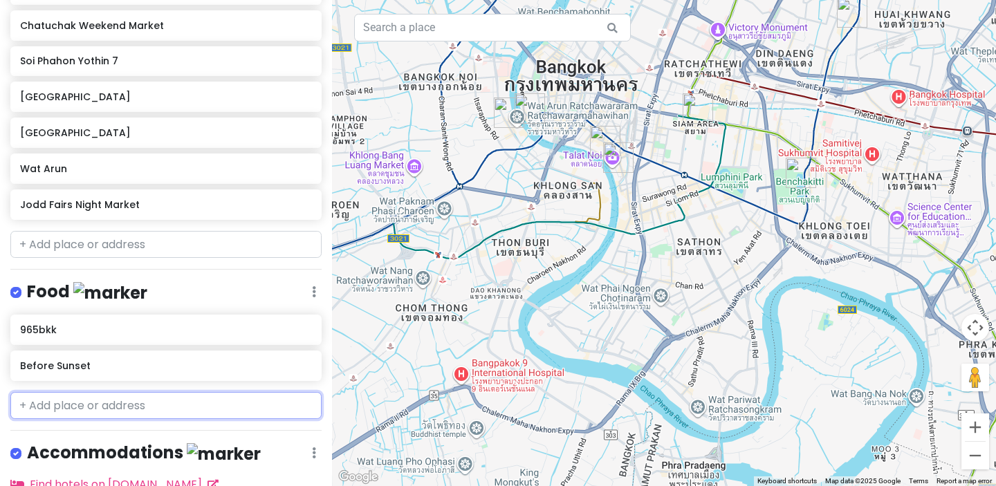
click at [167, 404] on input "text" at bounding box center [165, 406] width 311 height 28
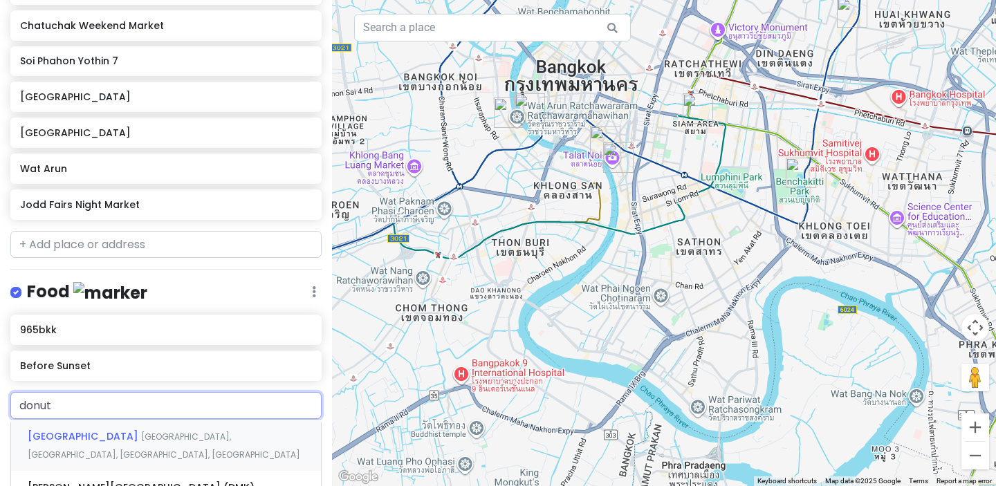
type input "donut d"
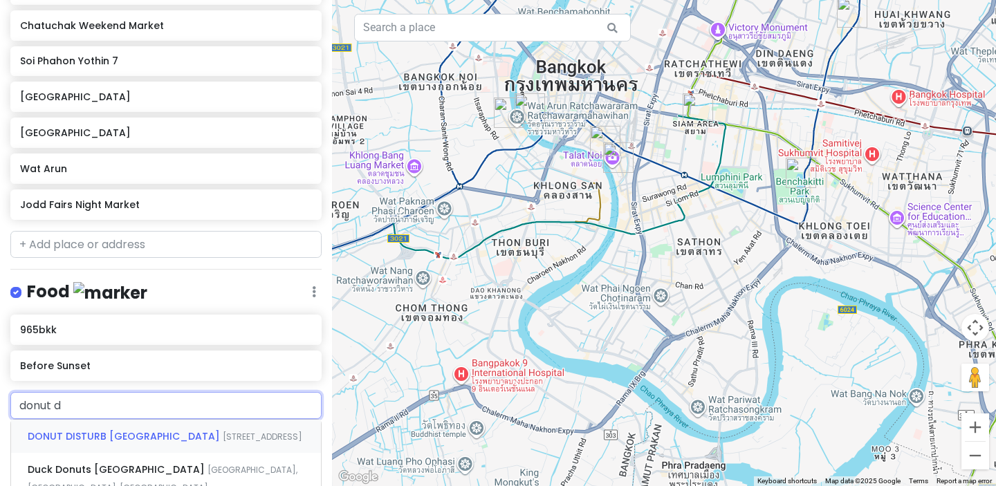
click at [163, 442] on div "DONUT DISTURB [GEOGRAPHIC_DATA] Ari [GEOGRAPHIC_DATA], [GEOGRAPHIC_DATA], [GEOG…" at bounding box center [166, 436] width 310 height 33
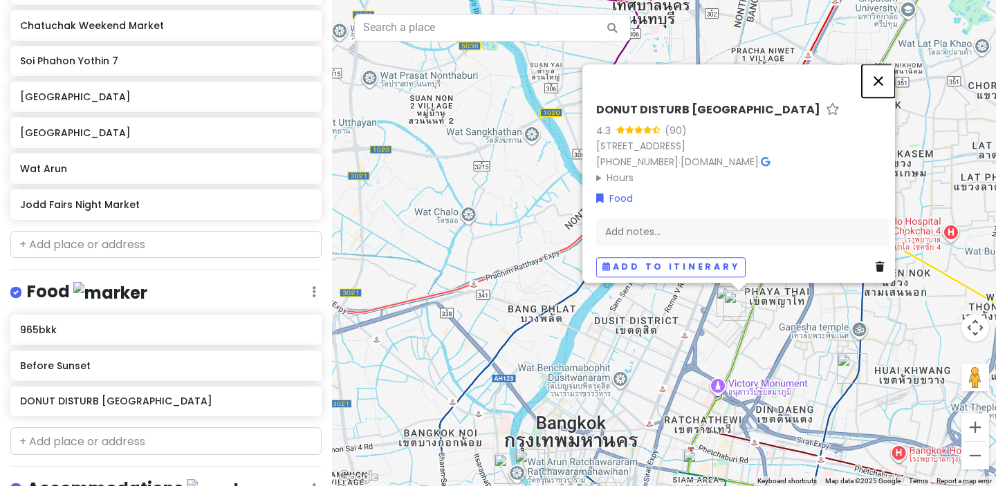
click at [885, 64] on button "Close" at bounding box center [878, 80] width 33 height 33
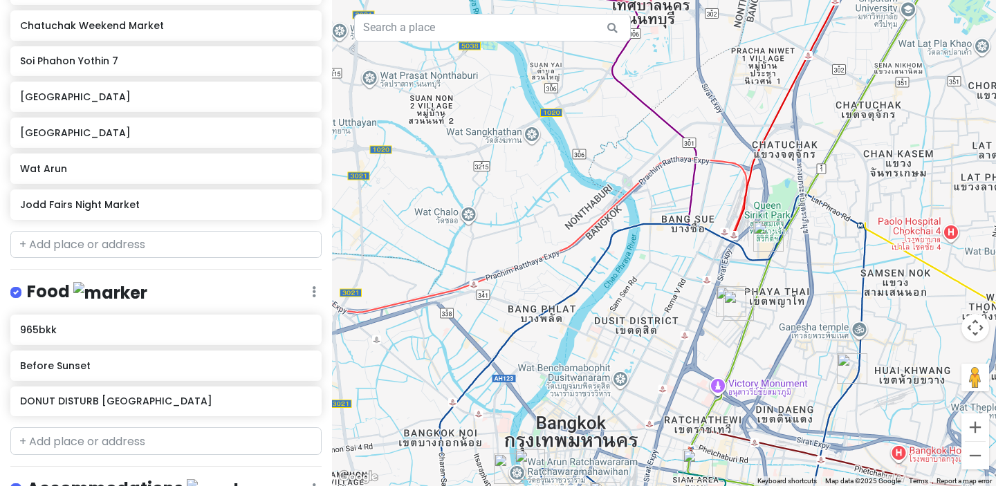
click at [724, 291] on img "DONUT DISTURB BANGKOK" at bounding box center [739, 306] width 30 height 30
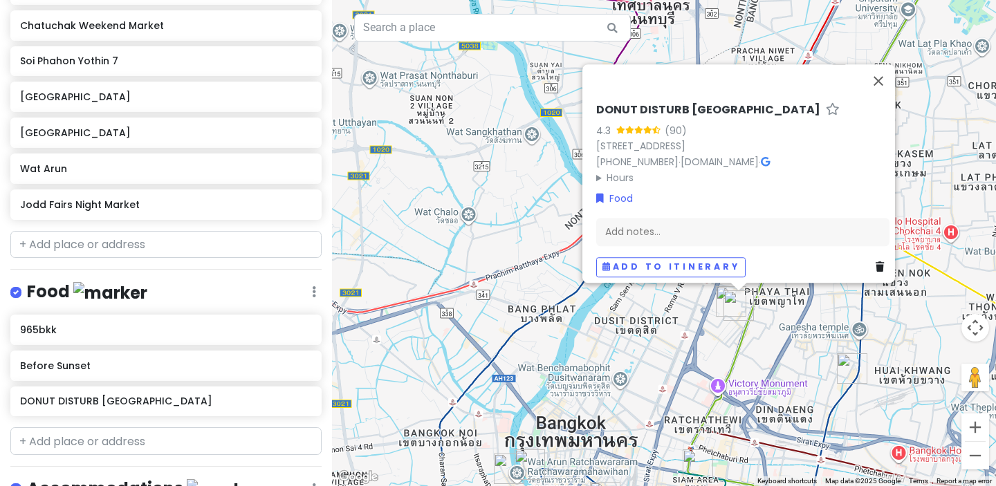
click at [717, 297] on img "Soi Phahon Yothin 7" at bounding box center [731, 301] width 30 height 30
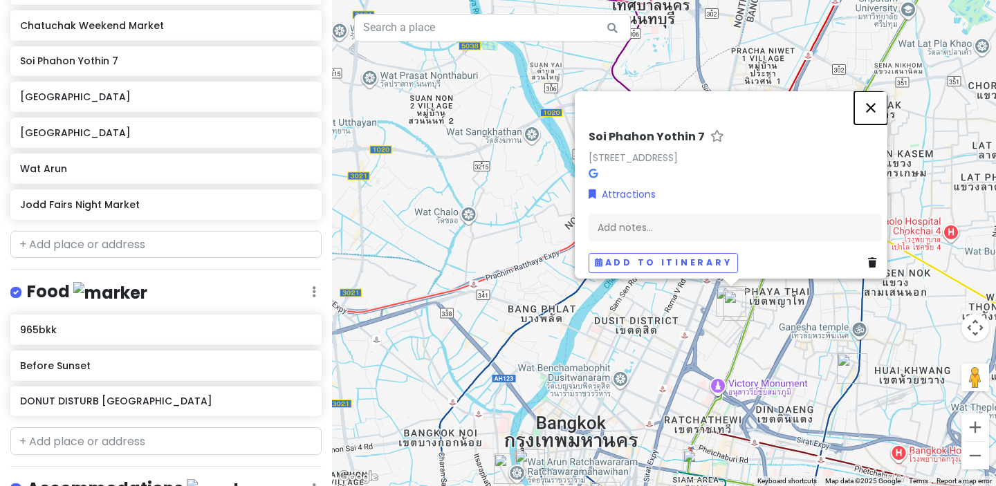
click at [877, 91] on button "Close" at bounding box center [870, 107] width 33 height 33
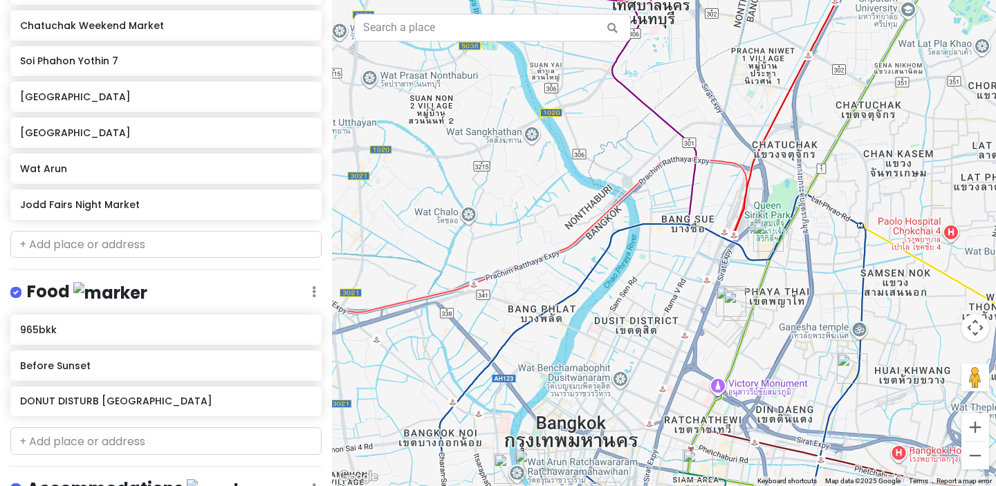
click at [764, 236] on img "Chatuchak Weekend Market" at bounding box center [768, 236] width 30 height 30
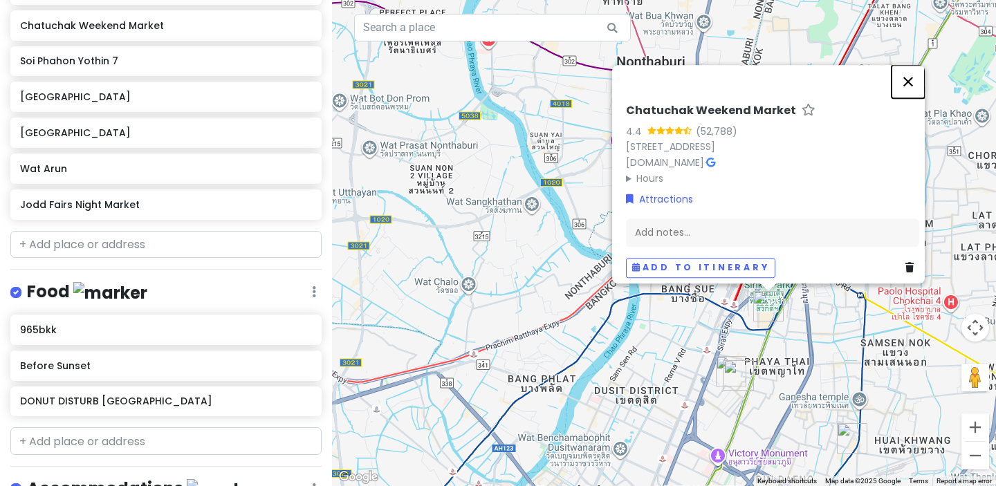
click at [917, 65] on button "Close" at bounding box center [908, 81] width 33 height 33
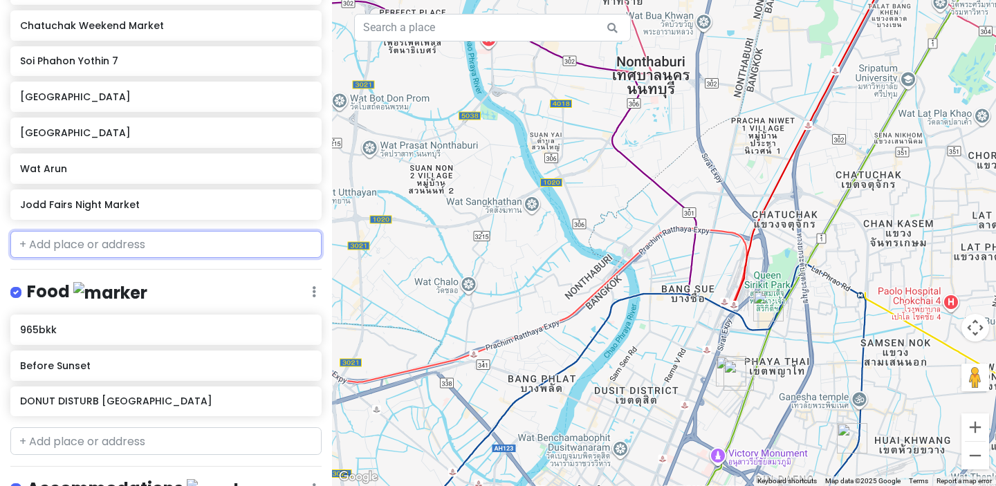
click at [156, 246] on input "text" at bounding box center [165, 245] width 311 height 28
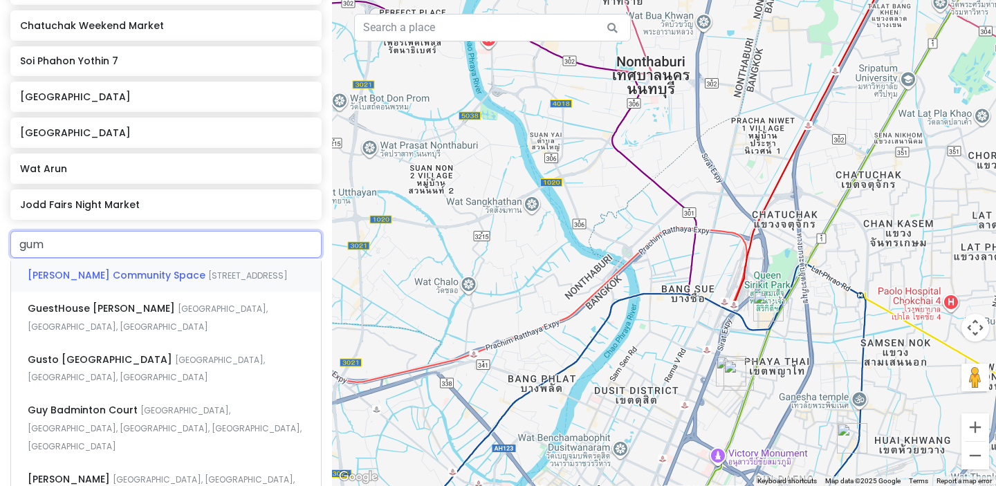
type input "gump"
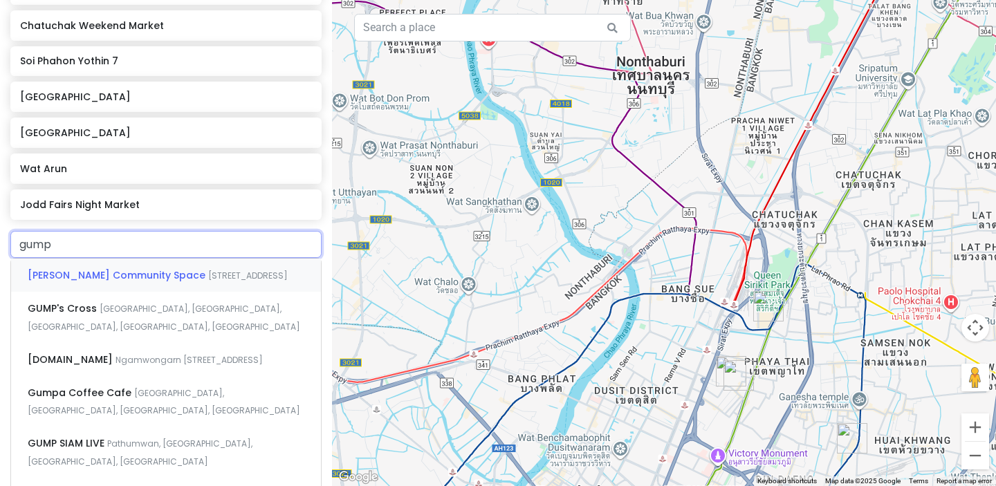
click at [130, 286] on div "[PERSON_NAME] Community Space Ari [GEOGRAPHIC_DATA], [GEOGRAPHIC_DATA], [GEOGRA…" at bounding box center [166, 275] width 310 height 33
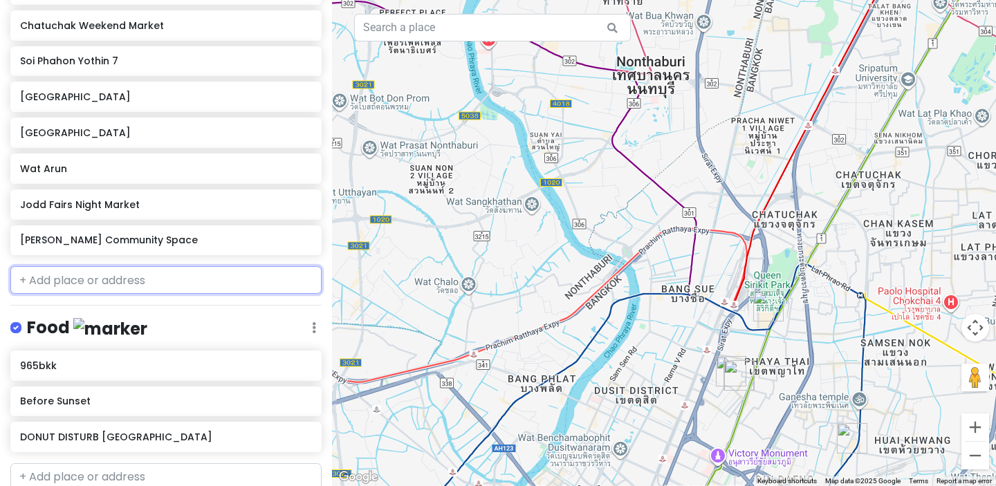
scroll to position [338, 0]
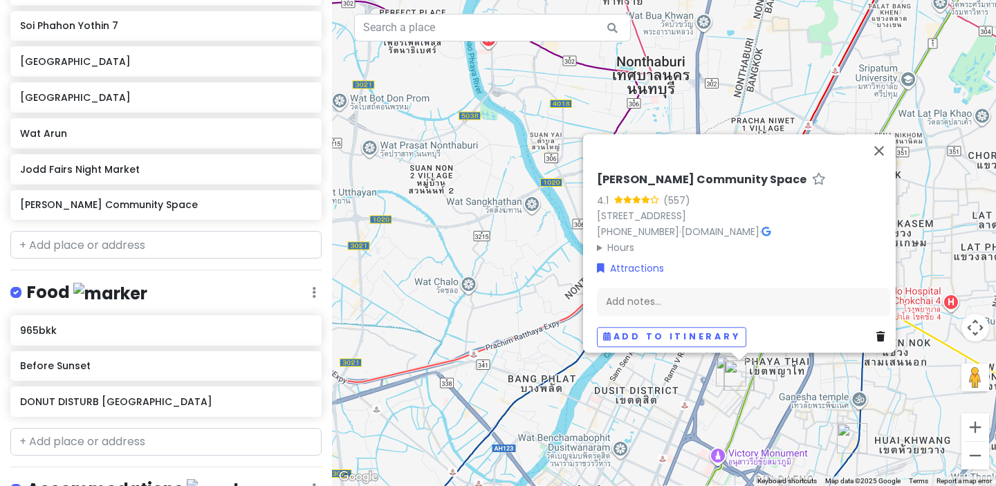
click at [721, 369] on img "Soi Phahon Yothin 7" at bounding box center [731, 371] width 30 height 30
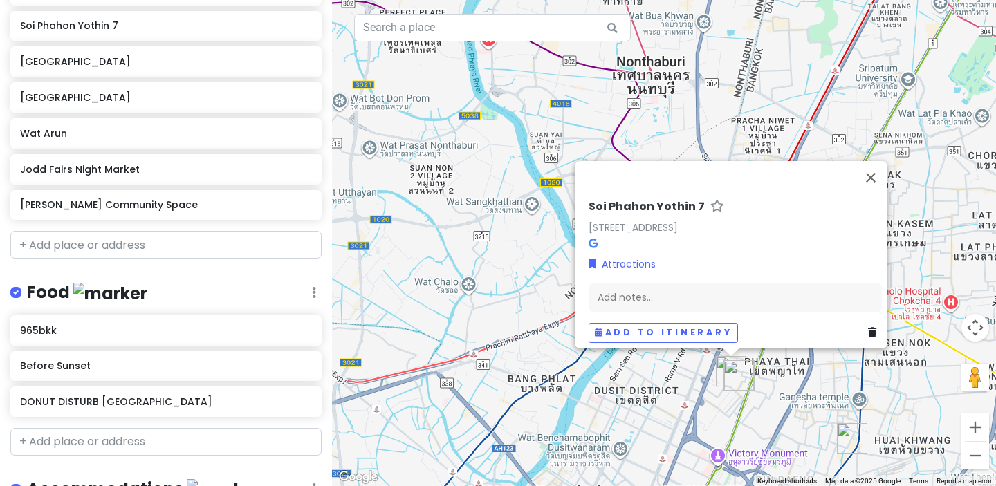
click at [735, 369] on img "GUMP’s Ari Community Space" at bounding box center [739, 375] width 30 height 30
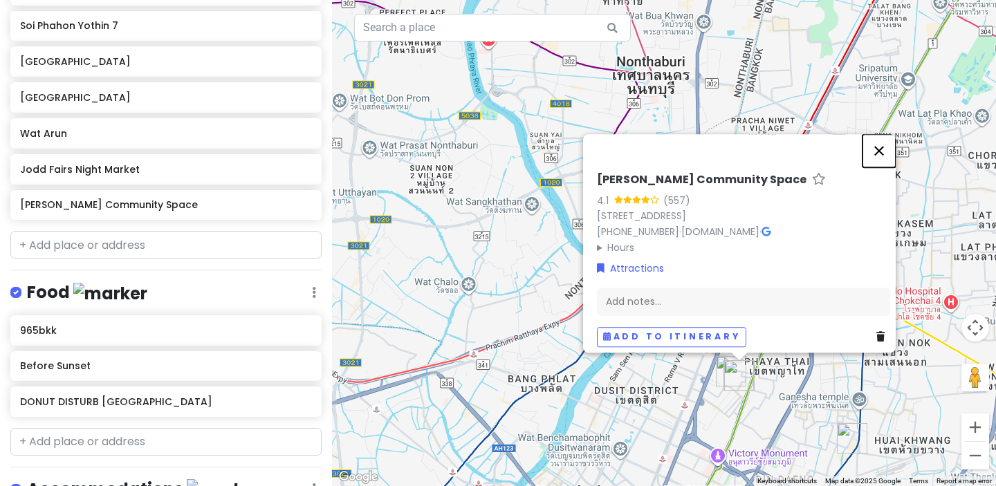
click at [885, 134] on button "Close" at bounding box center [879, 150] width 33 height 33
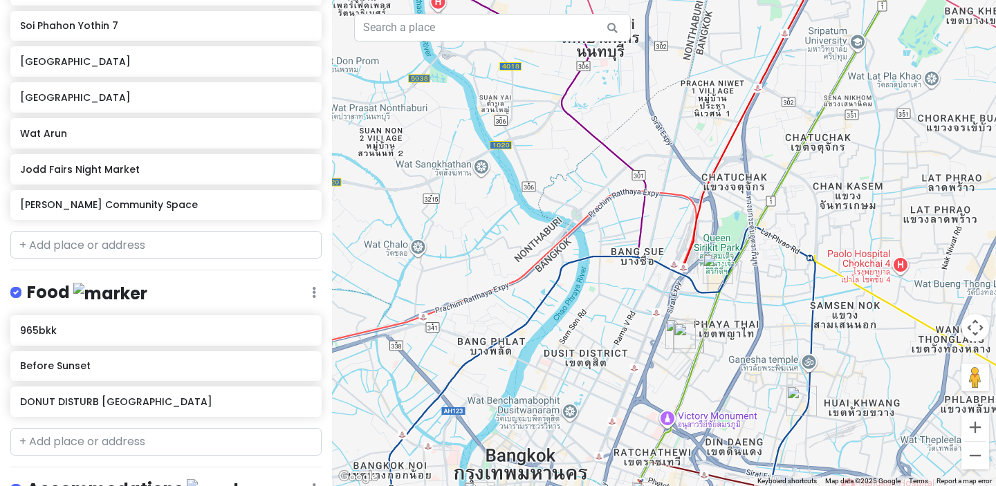
drag, startPoint x: 709, startPoint y: 333, endPoint x: 628, endPoint y: 264, distance: 106.5
click at [629, 266] on div at bounding box center [664, 243] width 664 height 486
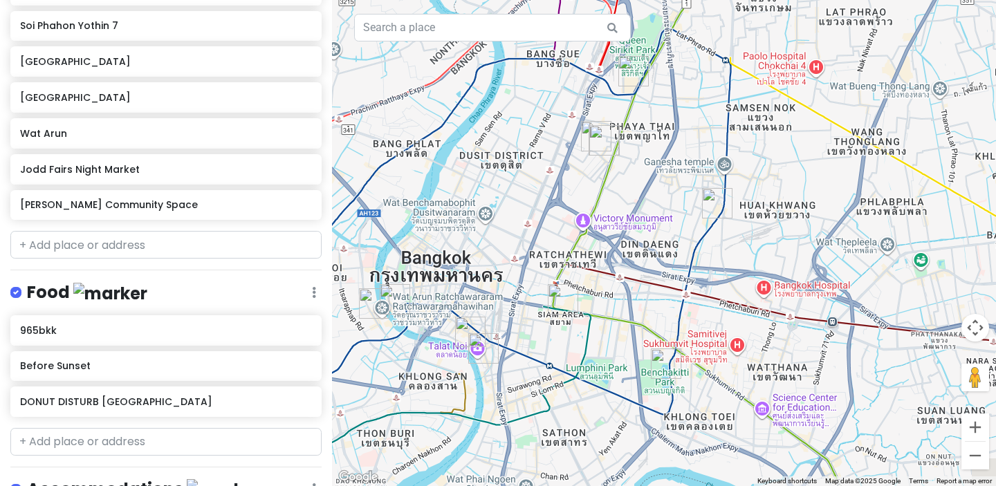
drag, startPoint x: 638, startPoint y: 343, endPoint x: 641, endPoint y: 210, distance: 133.5
click at [641, 210] on div at bounding box center [664, 243] width 664 height 486
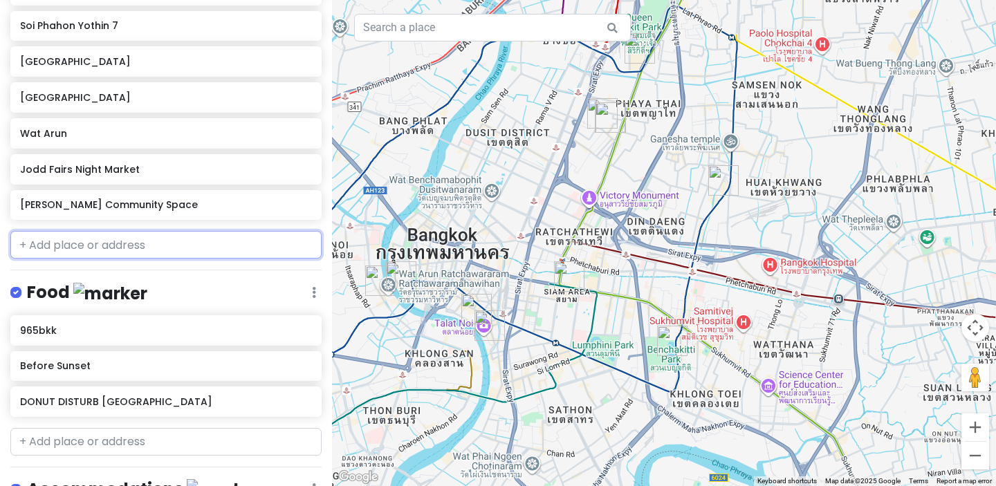
click at [138, 246] on input "text" at bounding box center [165, 245] width 311 height 28
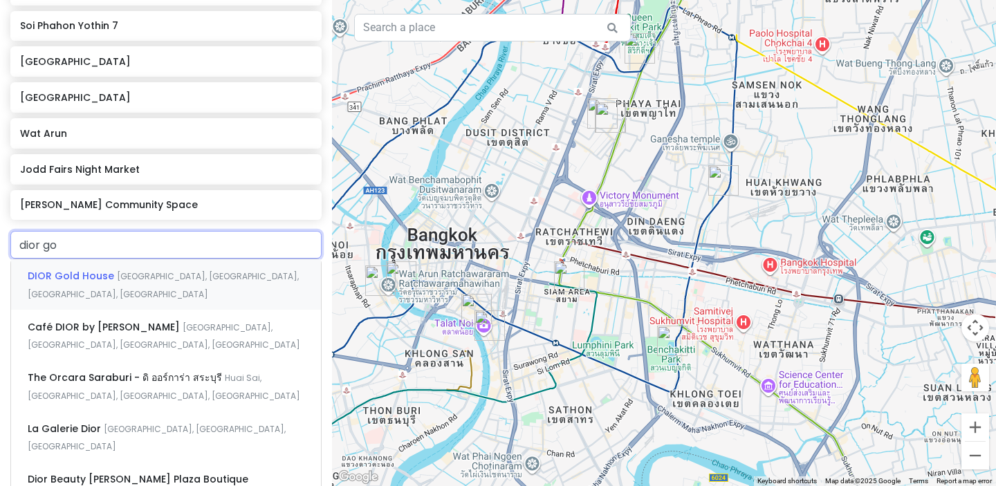
type input "dior gol"
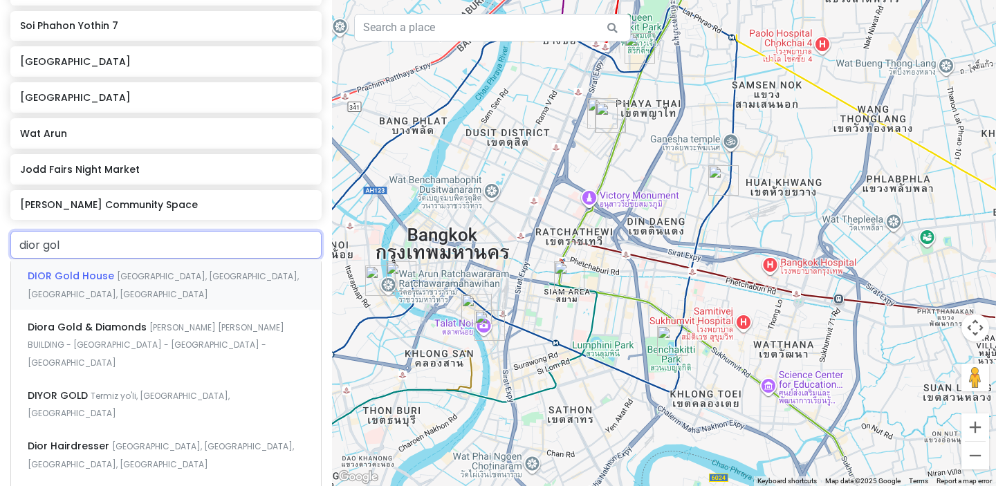
click at [102, 282] on div "DIOR [GEOGRAPHIC_DATA] [GEOGRAPHIC_DATA], [GEOGRAPHIC_DATA], [GEOGRAPHIC_DATA],…" at bounding box center [166, 284] width 310 height 51
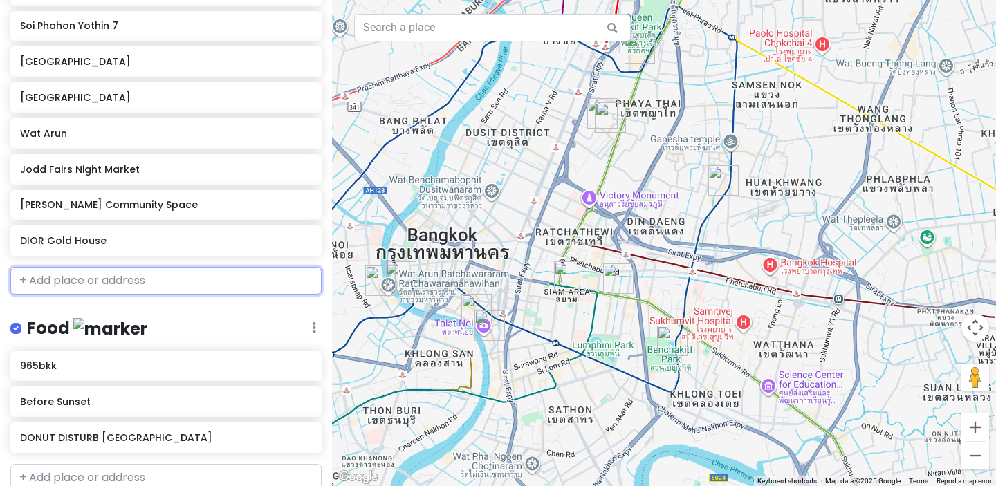
scroll to position [374, 0]
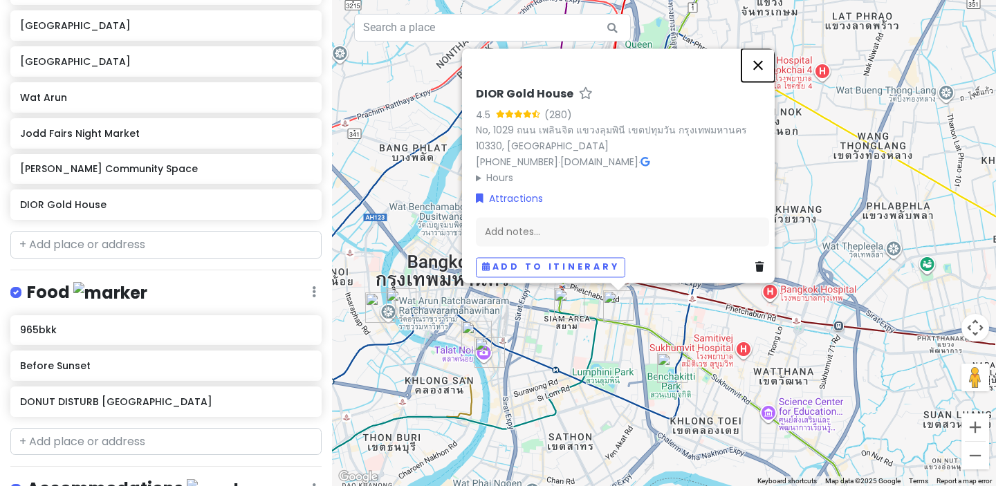
click at [762, 62] on button "Close" at bounding box center [758, 64] width 33 height 33
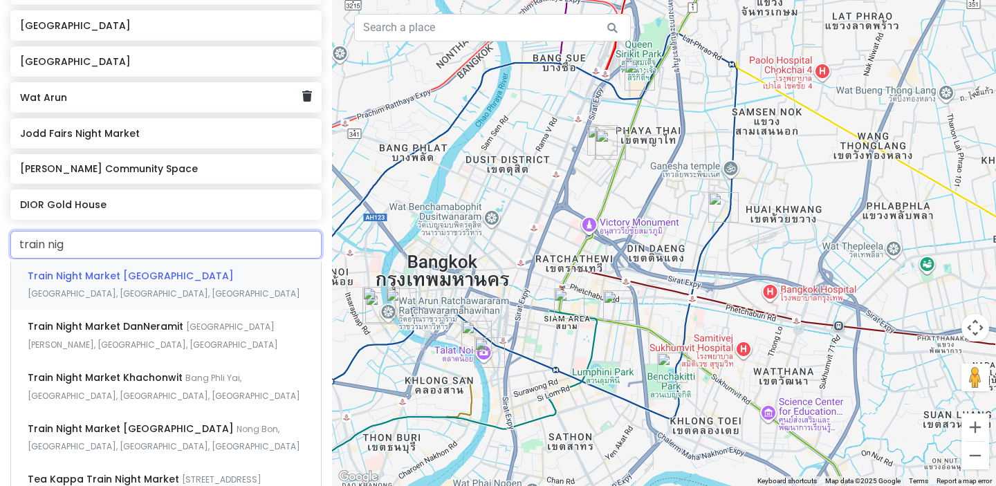
type input "train nigh"
click at [149, 282] on div "Train Night Market [GEOGRAPHIC_DATA] [GEOGRAPHIC_DATA], [GEOGRAPHIC_DATA], [GEO…" at bounding box center [166, 284] width 310 height 51
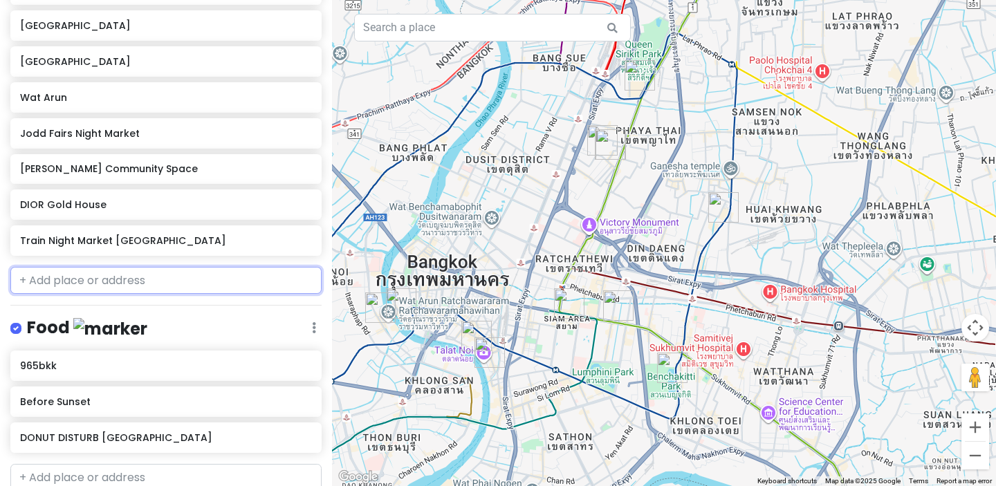
scroll to position [410, 0]
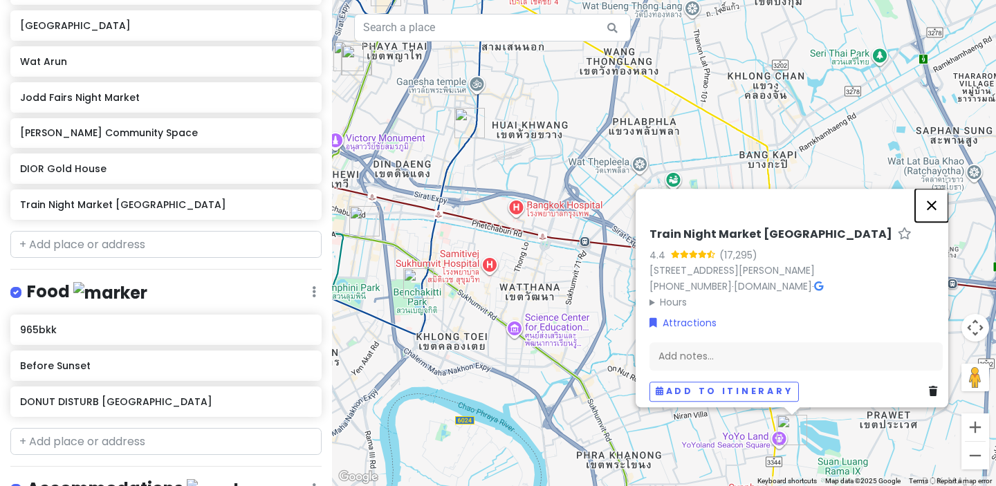
click at [935, 189] on button "Close" at bounding box center [931, 205] width 33 height 33
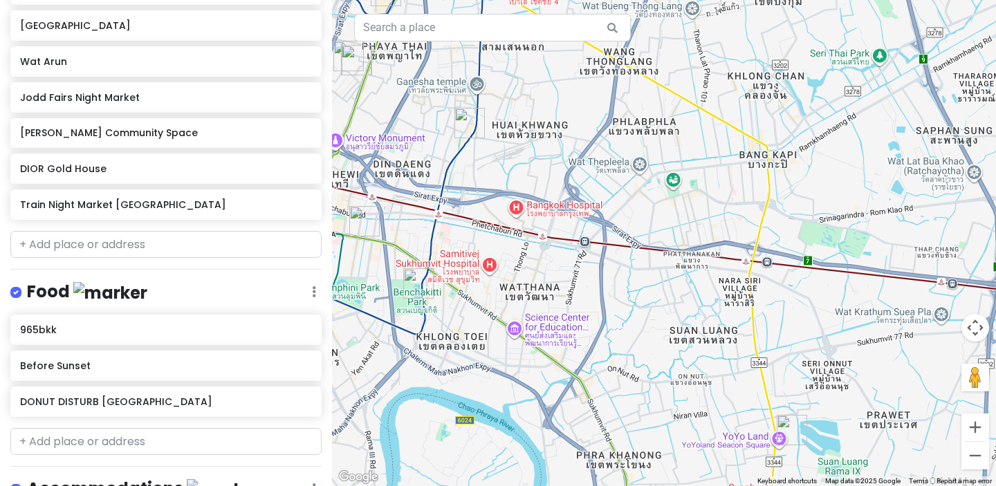
drag, startPoint x: 679, startPoint y: 327, endPoint x: 632, endPoint y: 270, distance: 74.7
click at [632, 270] on div at bounding box center [664, 243] width 664 height 486
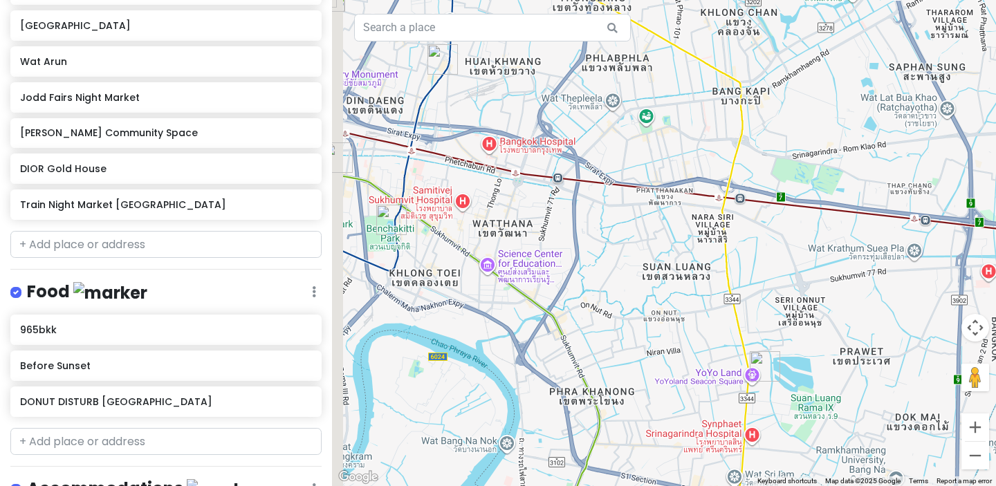
drag, startPoint x: 583, startPoint y: 235, endPoint x: 694, endPoint y: 261, distance: 114.4
click at [694, 259] on div at bounding box center [664, 243] width 664 height 486
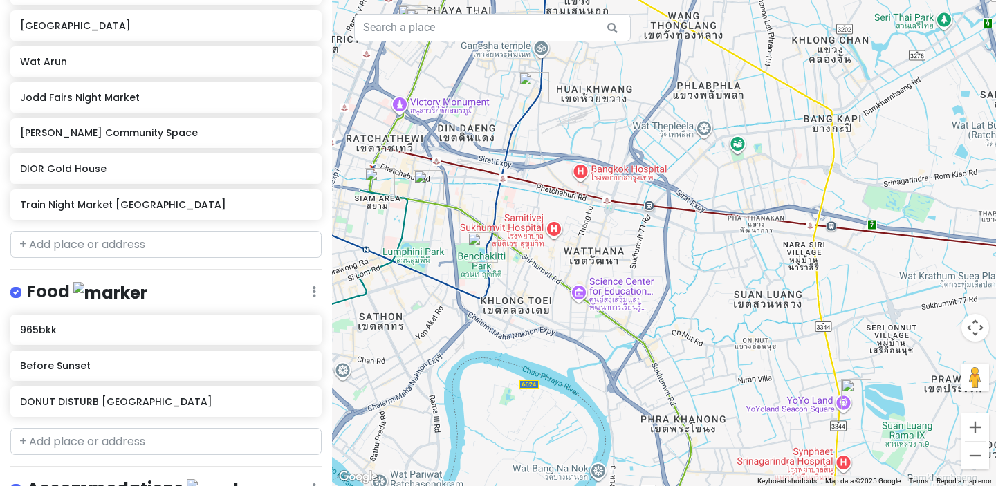
drag, startPoint x: 546, startPoint y: 217, endPoint x: 670, endPoint y: 225, distance: 124.8
click at [670, 225] on div at bounding box center [664, 243] width 664 height 486
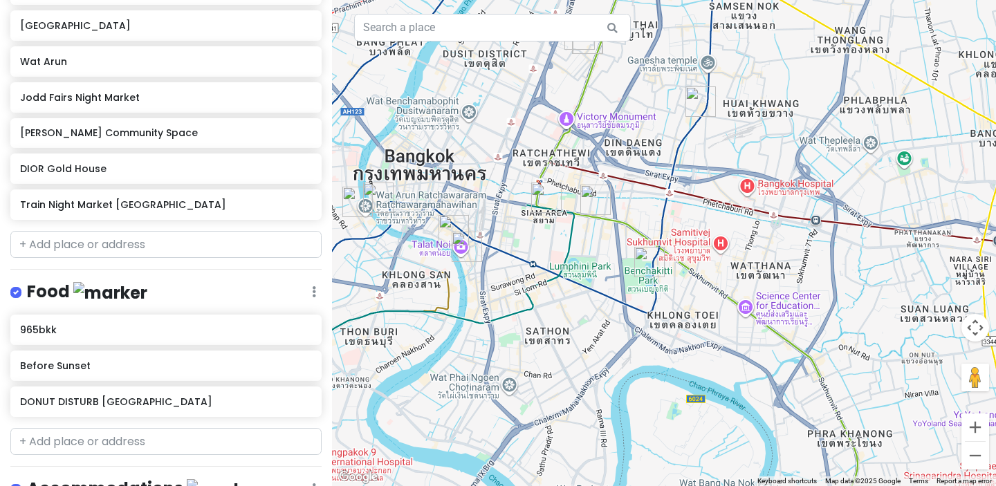
drag, startPoint x: 607, startPoint y: 210, endPoint x: 657, endPoint y: 219, distance: 50.6
click at [657, 219] on div at bounding box center [664, 243] width 664 height 486
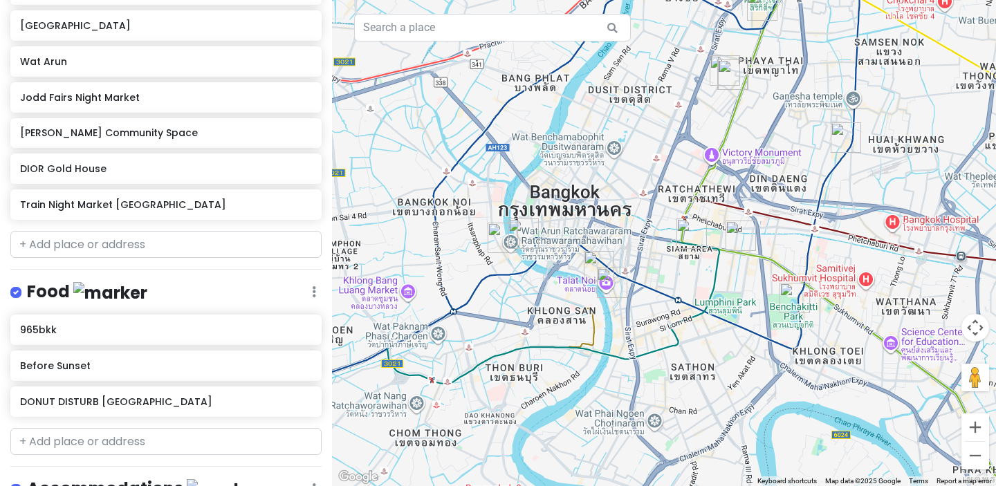
drag, startPoint x: 556, startPoint y: 257, endPoint x: 701, endPoint y: 297, distance: 150.5
click at [701, 297] on div at bounding box center [664, 243] width 664 height 486
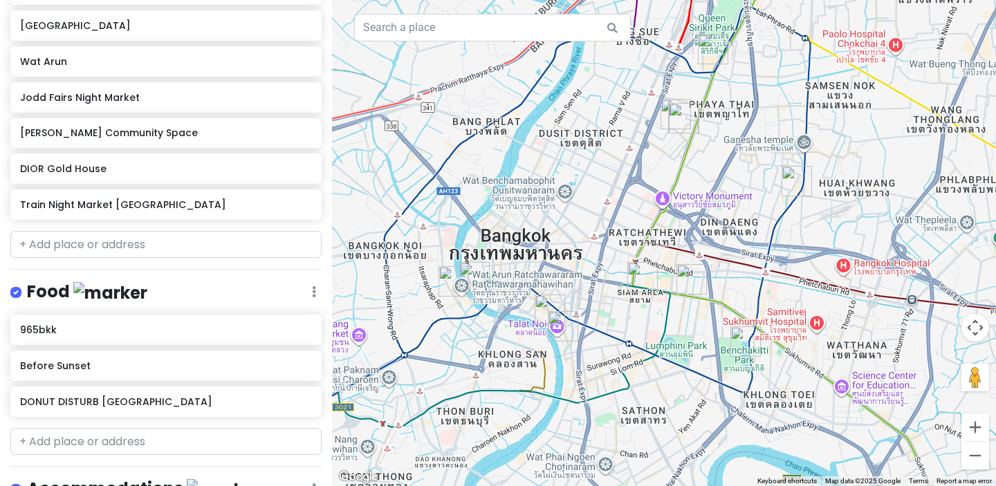
drag, startPoint x: 707, startPoint y: 275, endPoint x: 614, endPoint y: 318, distance: 102.1
click at [614, 319] on div at bounding box center [664, 243] width 664 height 486
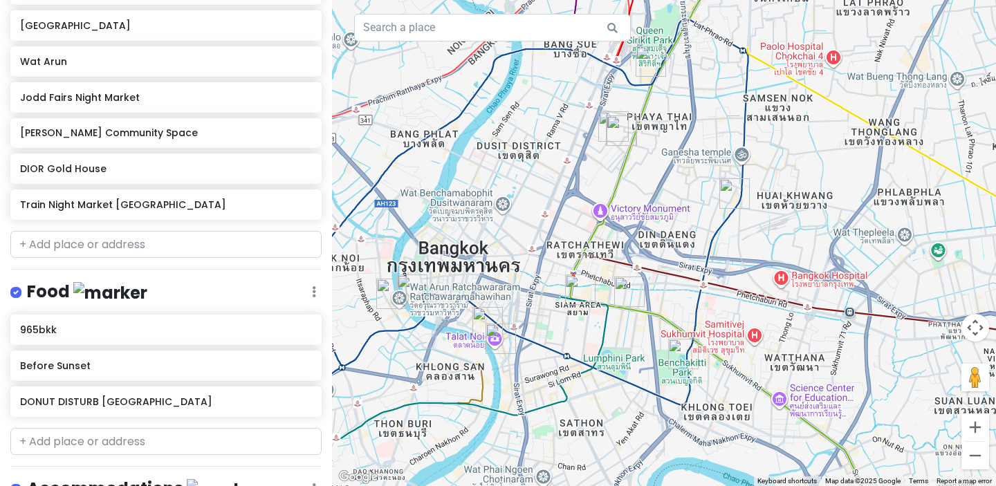
drag, startPoint x: 749, startPoint y: 272, endPoint x: 690, endPoint y: 269, distance: 58.2
click at [691, 269] on div at bounding box center [664, 243] width 664 height 486
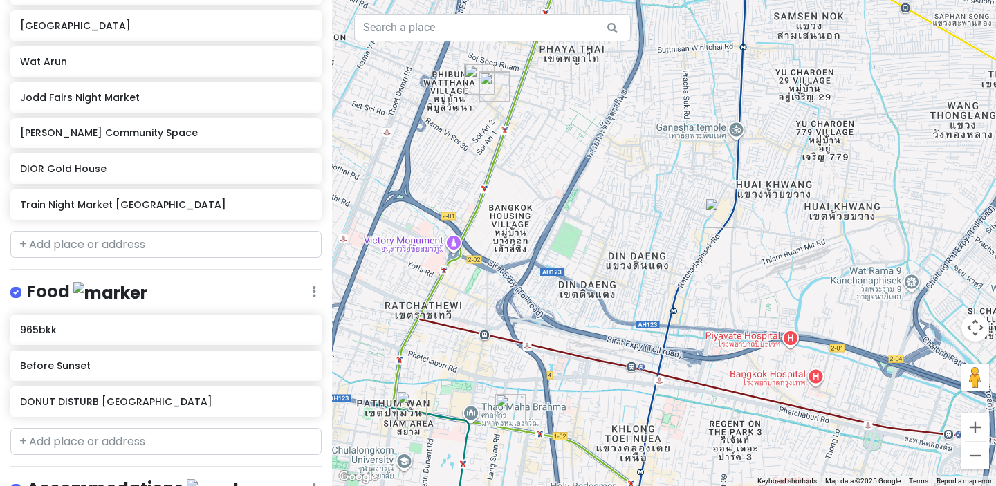
drag, startPoint x: 719, startPoint y: 208, endPoint x: 729, endPoint y: 316, distance: 108.4
click at [729, 315] on div at bounding box center [664, 243] width 664 height 486
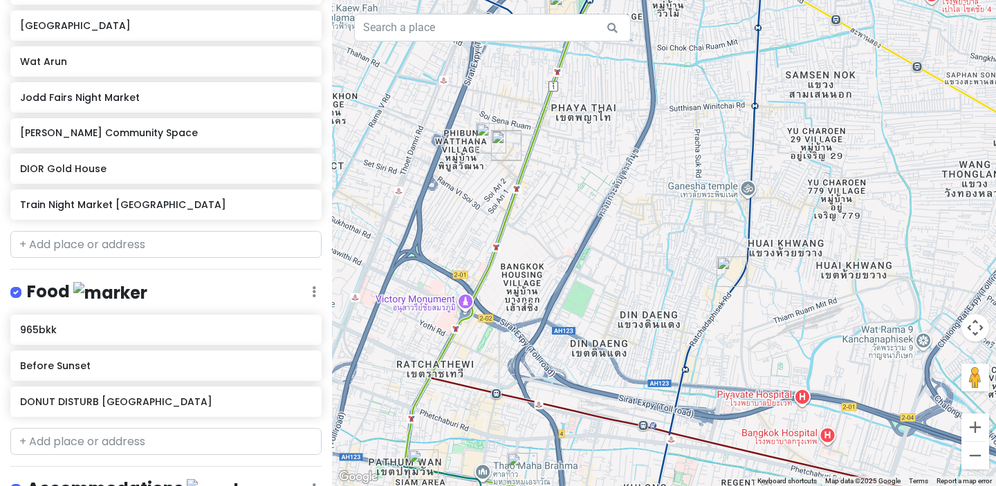
drag, startPoint x: 607, startPoint y: 253, endPoint x: 653, endPoint y: 328, distance: 87.6
click at [653, 327] on div at bounding box center [664, 243] width 664 height 486
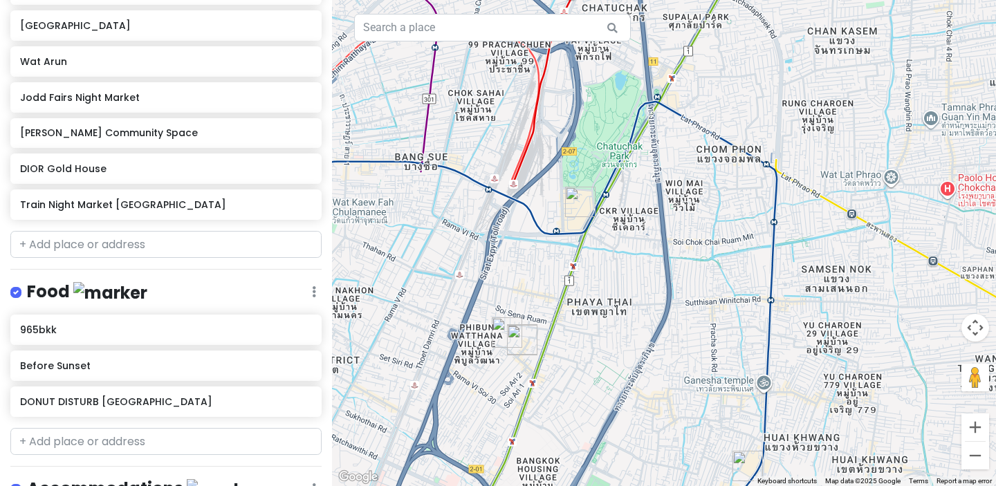
drag, startPoint x: 695, startPoint y: 245, endPoint x: 617, endPoint y: 161, distance: 114.1
click at [618, 167] on div at bounding box center [664, 243] width 664 height 486
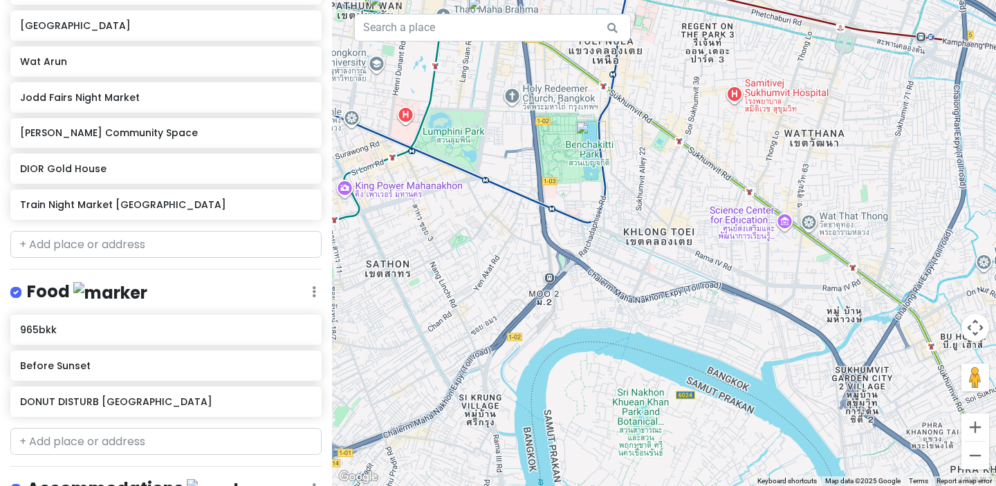
drag, startPoint x: 640, startPoint y: 262, endPoint x: 603, endPoint y: 211, distance: 63.4
click at [604, 211] on div at bounding box center [664, 243] width 664 height 486
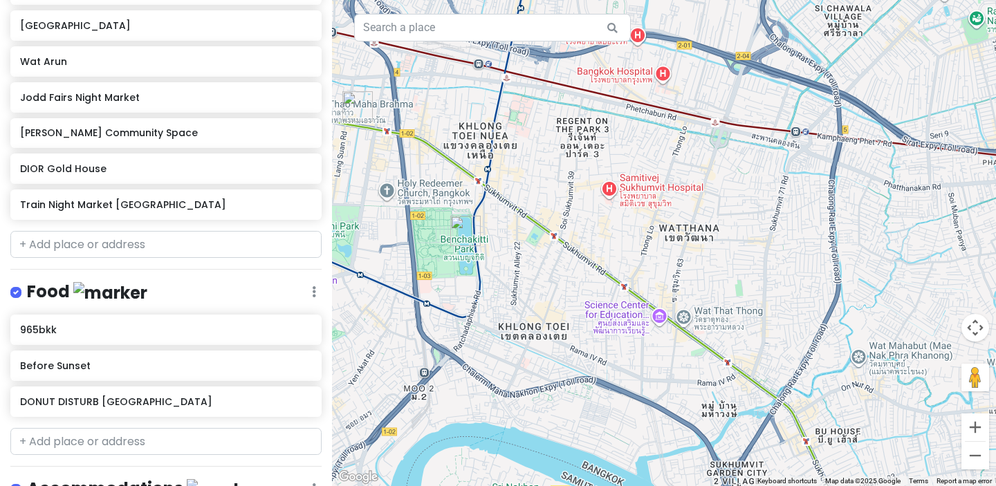
drag, startPoint x: 761, startPoint y: 253, endPoint x: 625, endPoint y: 253, distance: 135.6
click at [632, 253] on div at bounding box center [664, 243] width 664 height 486
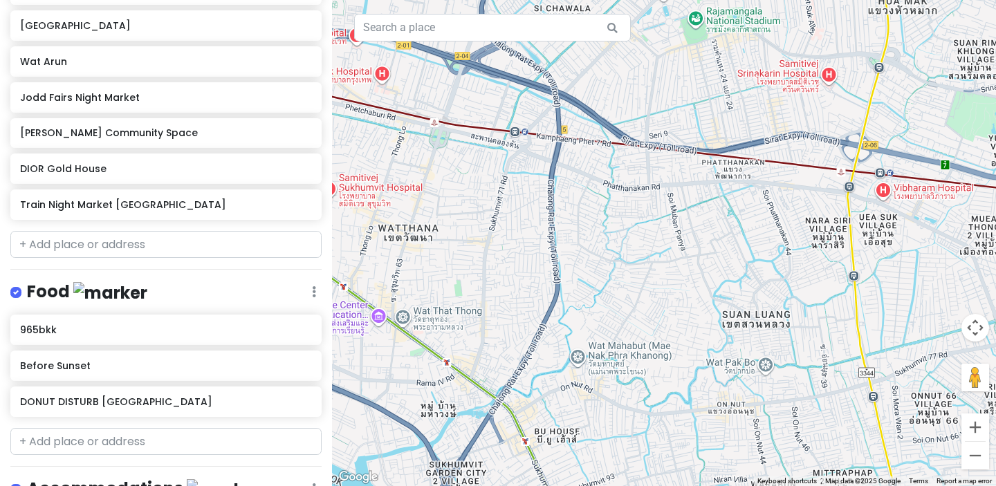
drag, startPoint x: 557, startPoint y: 249, endPoint x: 705, endPoint y: 288, distance: 153.0
click at [704, 286] on div at bounding box center [664, 243] width 664 height 486
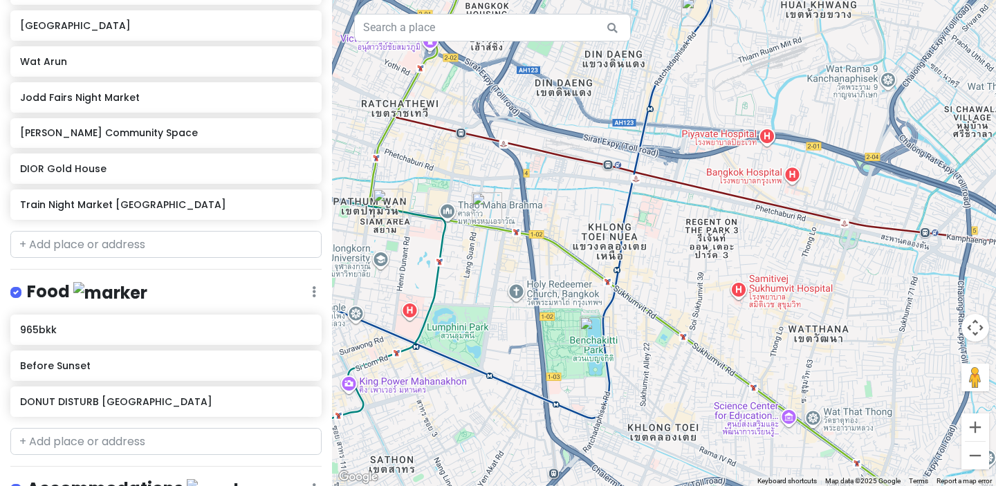
drag, startPoint x: 571, startPoint y: 279, endPoint x: 697, endPoint y: 300, distance: 127.6
click at [697, 300] on div at bounding box center [664, 243] width 664 height 486
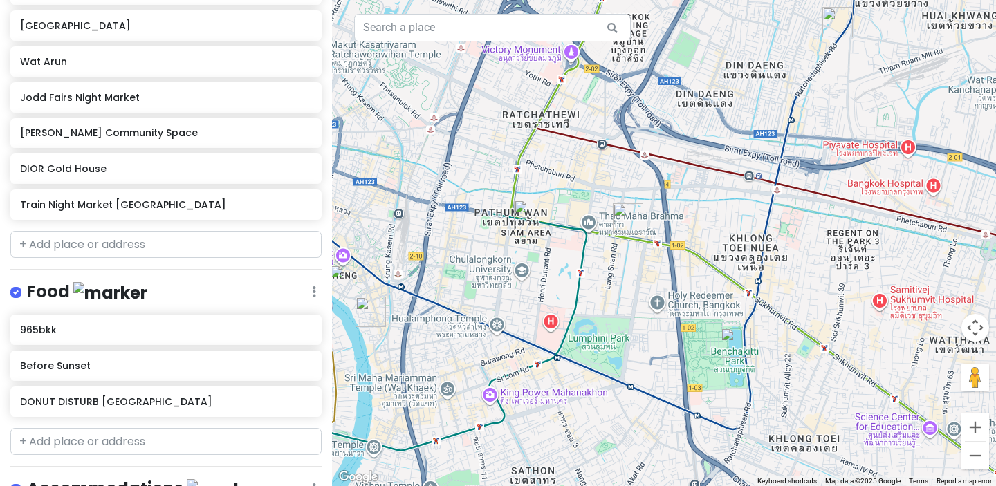
drag, startPoint x: 518, startPoint y: 285, endPoint x: 663, endPoint y: 286, distance: 144.6
click at [663, 286] on div at bounding box center [664, 243] width 664 height 486
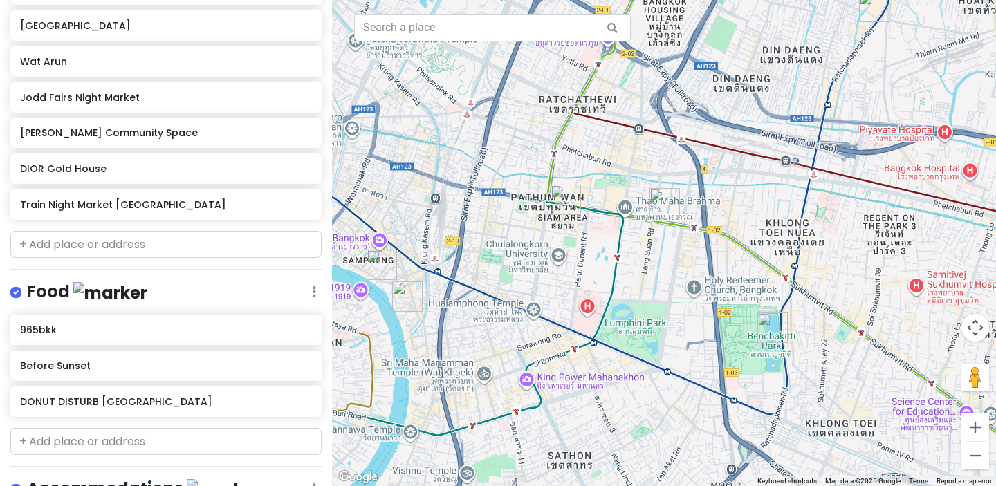
drag, startPoint x: 570, startPoint y: 271, endPoint x: 509, endPoint y: 252, distance: 63.7
click at [510, 252] on div at bounding box center [664, 243] width 664 height 486
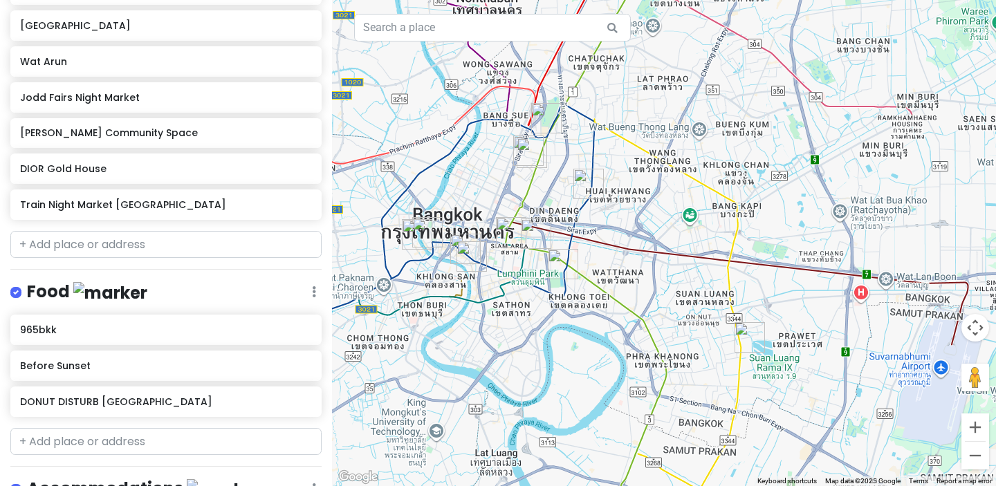
drag, startPoint x: 562, startPoint y: 181, endPoint x: 562, endPoint y: 236, distance: 54.7
click at [562, 236] on div at bounding box center [664, 243] width 664 height 486
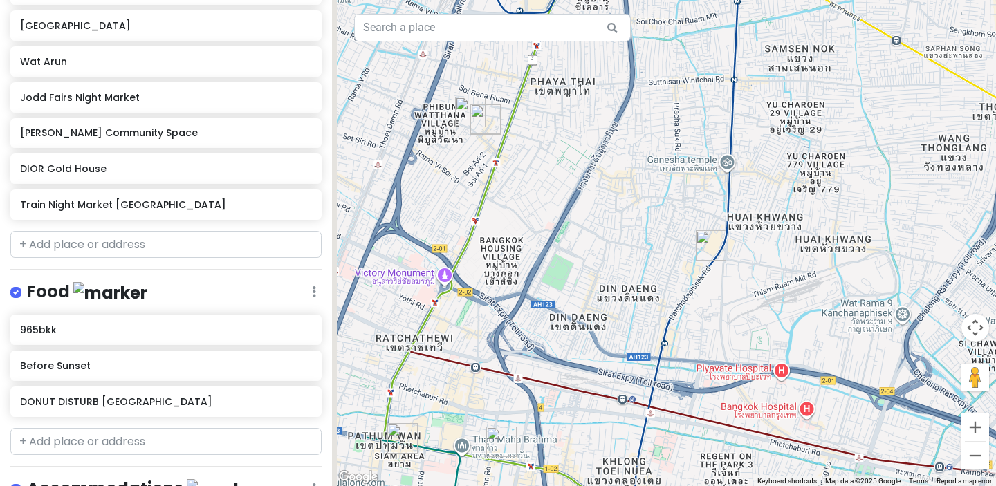
drag, startPoint x: 493, startPoint y: 259, endPoint x: 571, endPoint y: 186, distance: 107.2
click at [571, 186] on div at bounding box center [664, 243] width 664 height 486
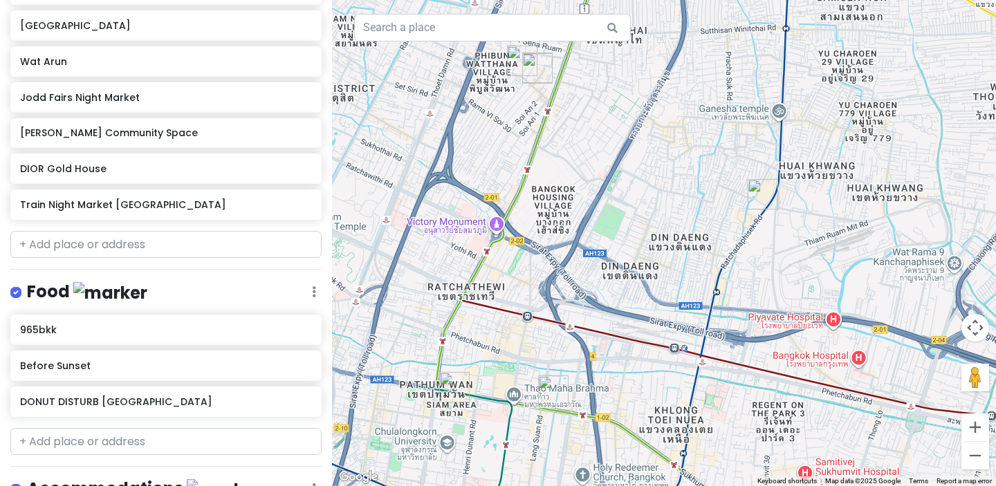
drag, startPoint x: 477, startPoint y: 297, endPoint x: 542, endPoint y: 253, distance: 78.7
click at [542, 253] on div at bounding box center [664, 243] width 664 height 486
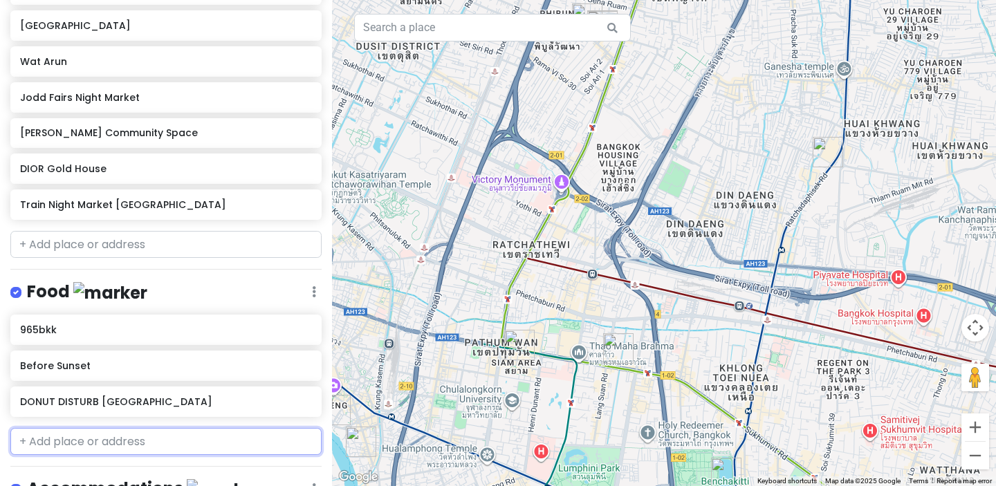
click at [87, 440] on input "text" at bounding box center [165, 442] width 311 height 28
type input "[DEMOGRAPHIC_DATA] o"
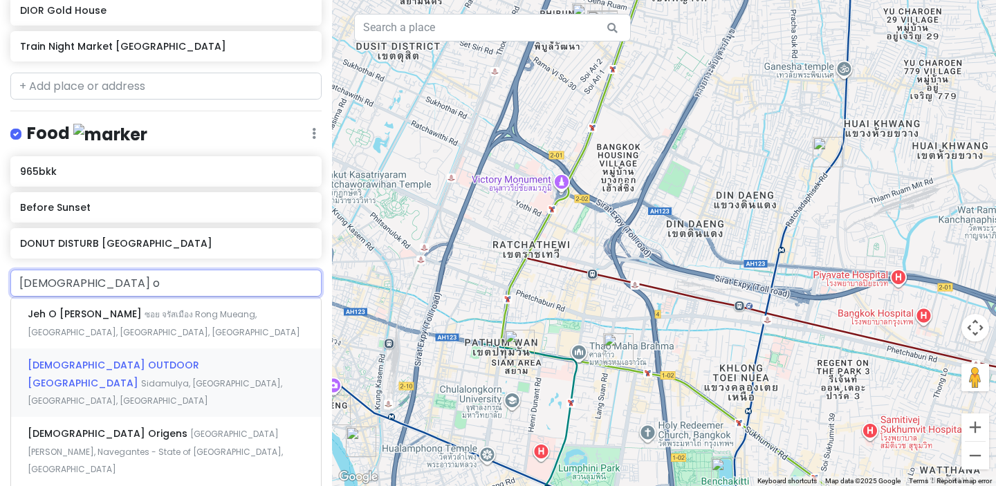
scroll to position [574, 0]
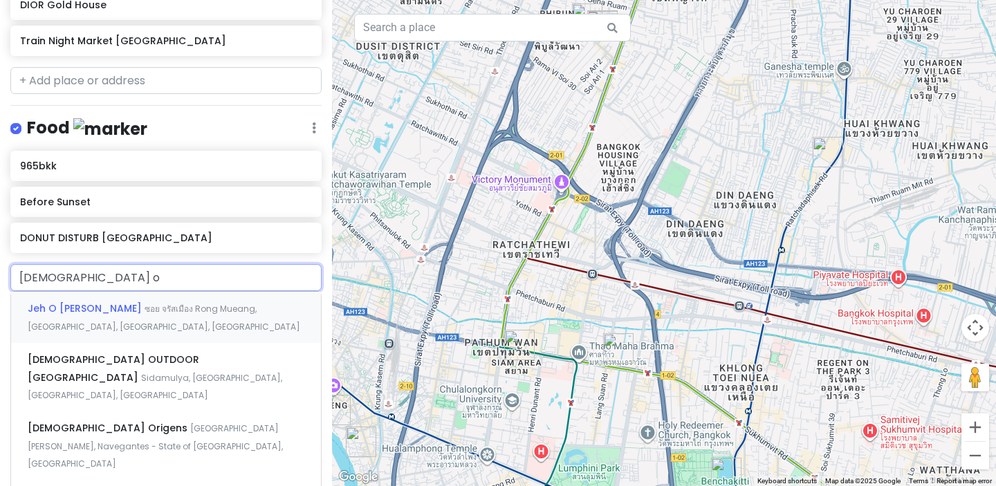
click at [120, 316] on div "Jeh O [PERSON_NAME] ซอย จรัสเมือง Rong Mueang, [GEOGRAPHIC_DATA], [GEOGRAPHIC_D…" at bounding box center [166, 317] width 310 height 51
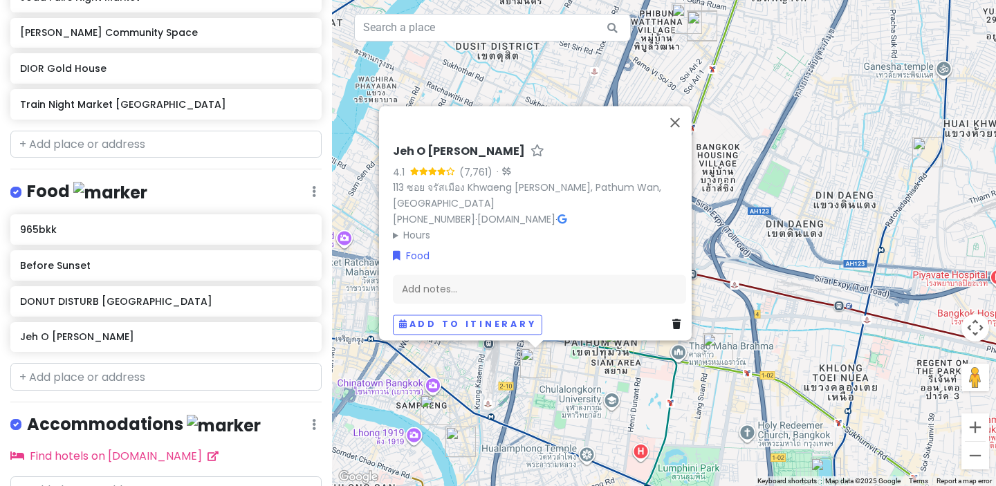
scroll to position [464, 0]
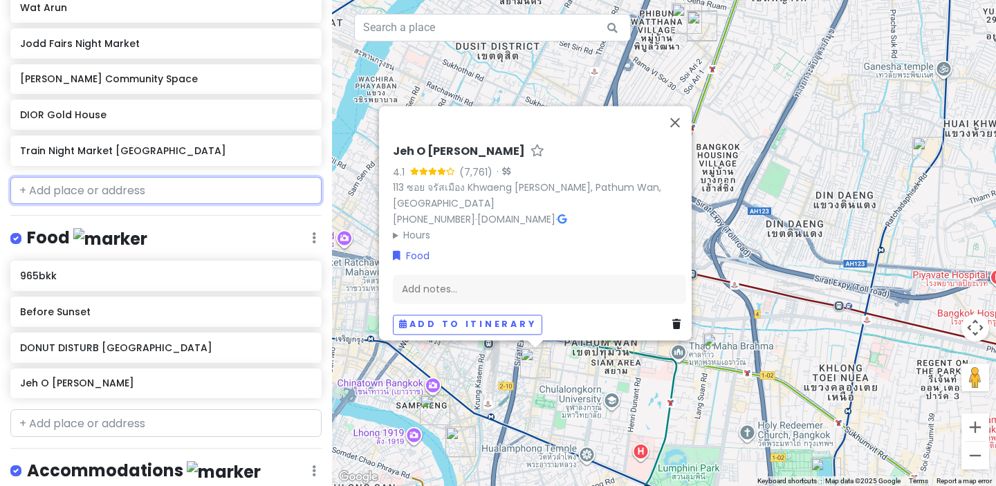
click at [138, 186] on input "text" at bounding box center [165, 191] width 311 height 28
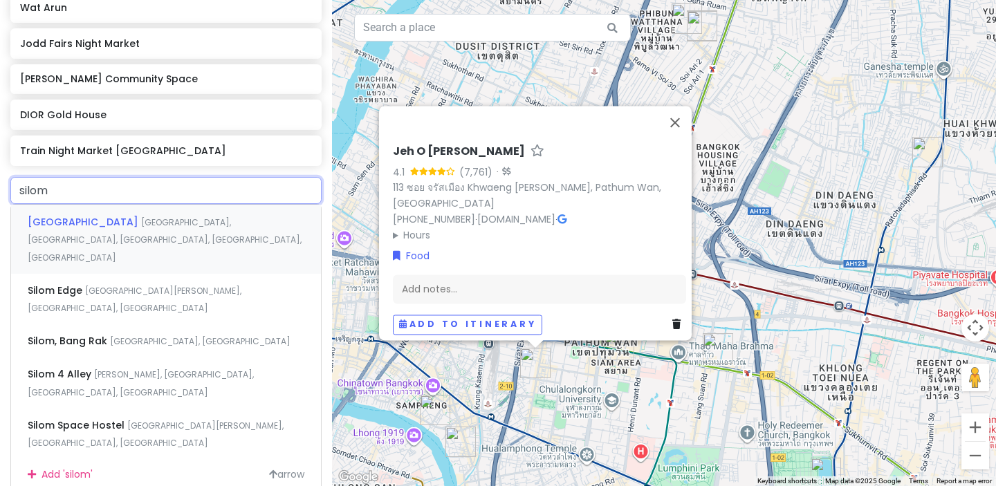
click at [90, 190] on input "silom" at bounding box center [165, 191] width 311 height 28
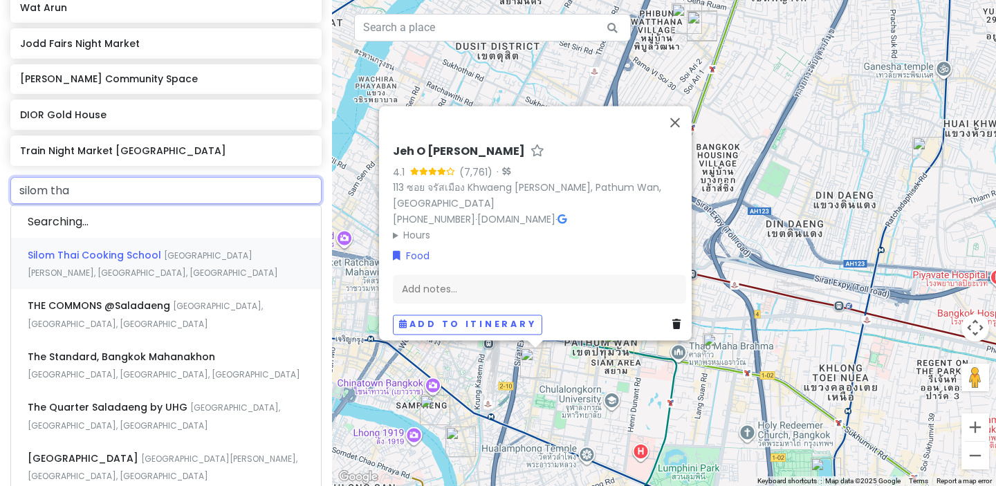
type input "silom thai"
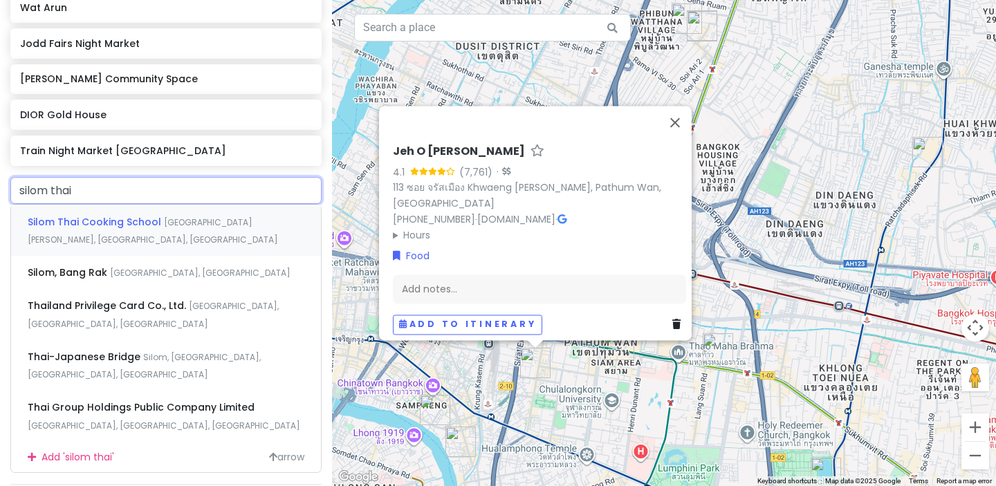
click at [78, 228] on div "Silom Thai Cooking School [GEOGRAPHIC_DATA][PERSON_NAME], [GEOGRAPHIC_DATA], [G…" at bounding box center [166, 230] width 310 height 51
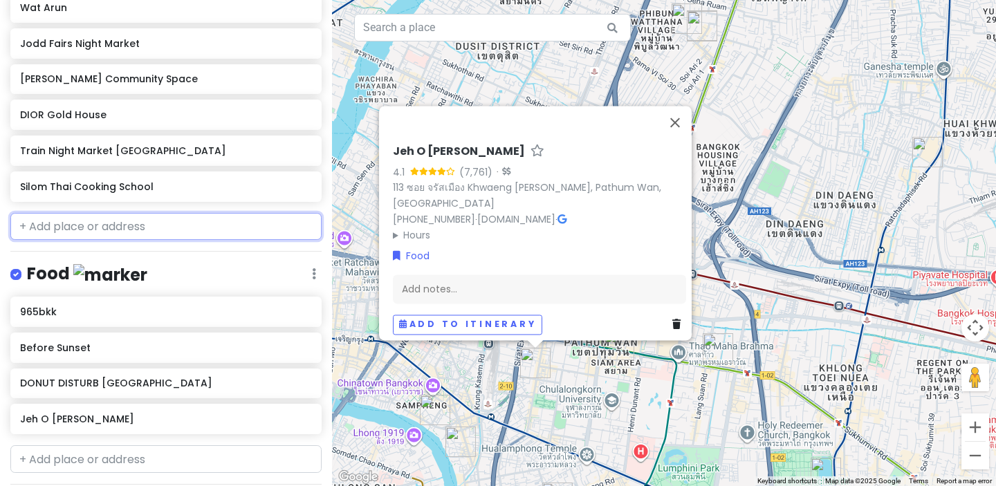
scroll to position [500, 0]
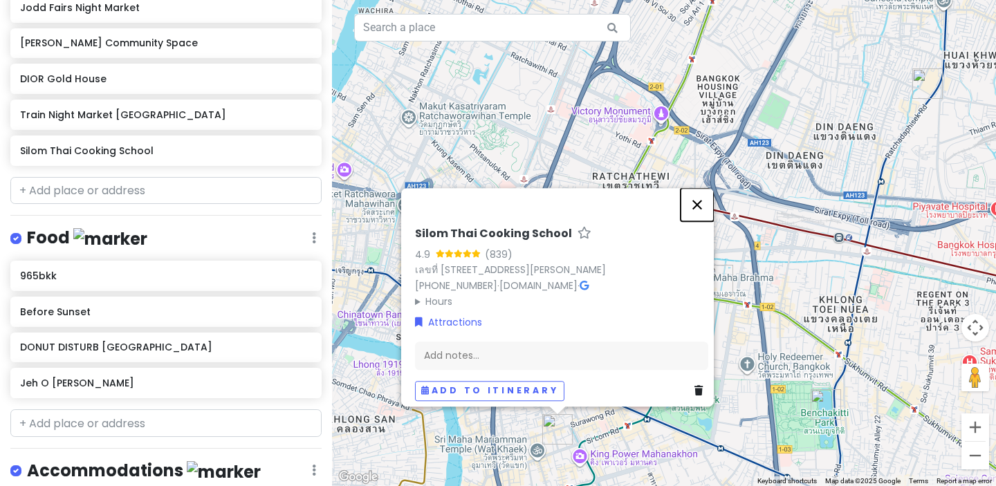
click at [706, 188] on button "Close" at bounding box center [697, 204] width 33 height 33
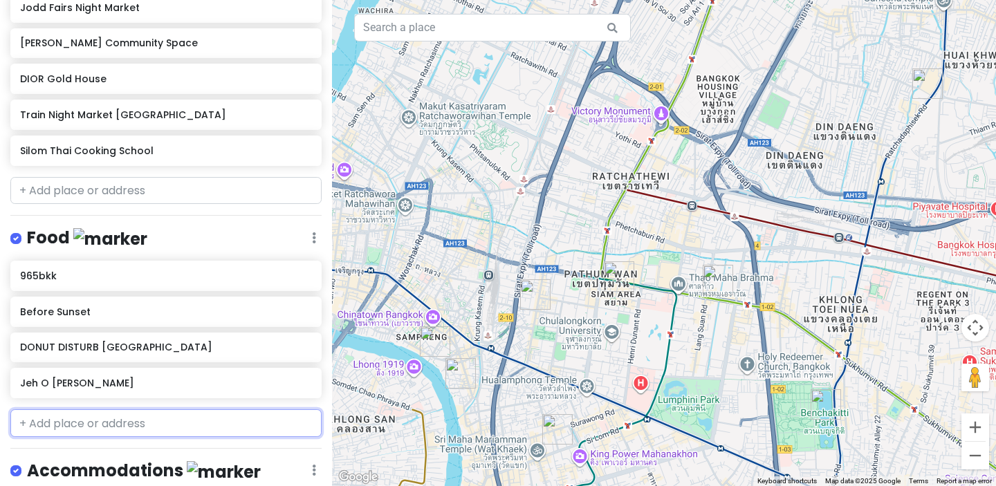
click at [140, 423] on input "text" at bounding box center [165, 424] width 311 height 28
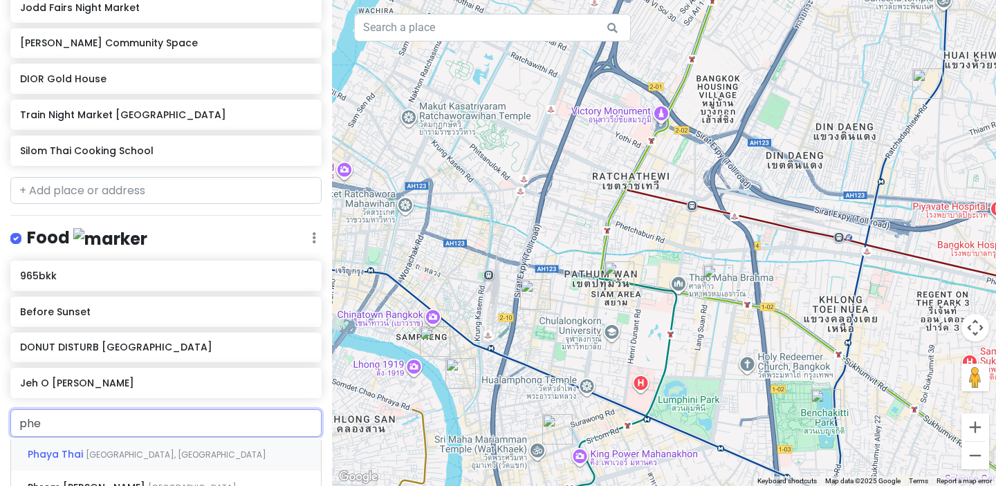
type input "phed"
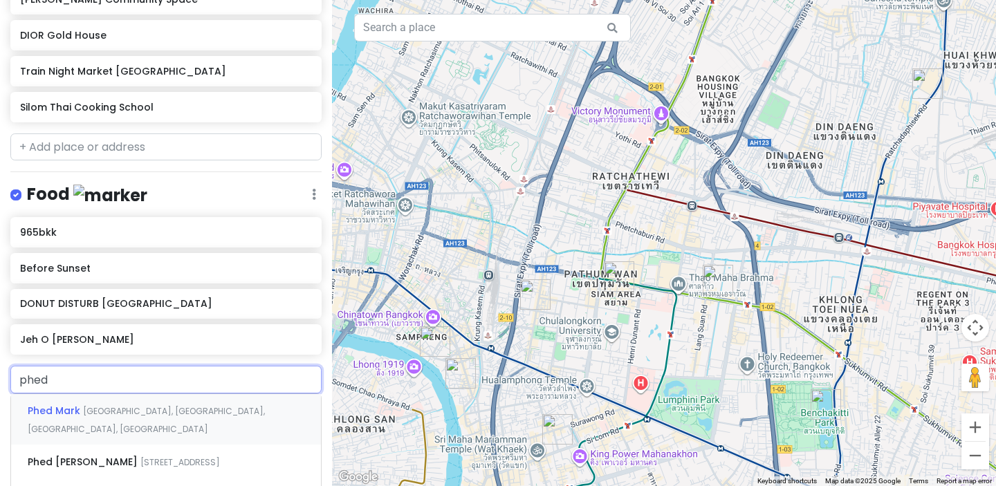
scroll to position [555, 0]
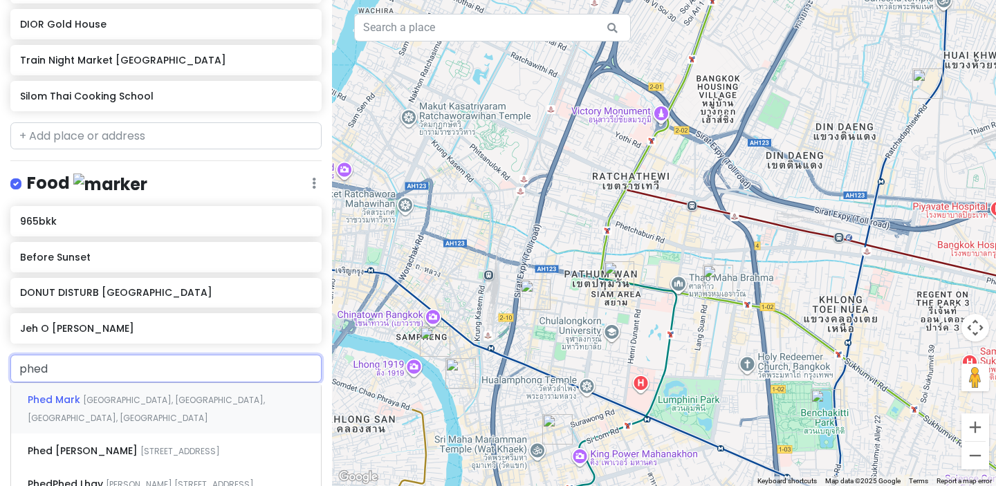
click at [156, 411] on div "Phed [GEOGRAPHIC_DATA], [GEOGRAPHIC_DATA], [GEOGRAPHIC_DATA], [GEOGRAPHIC_DATA]" at bounding box center [166, 408] width 310 height 51
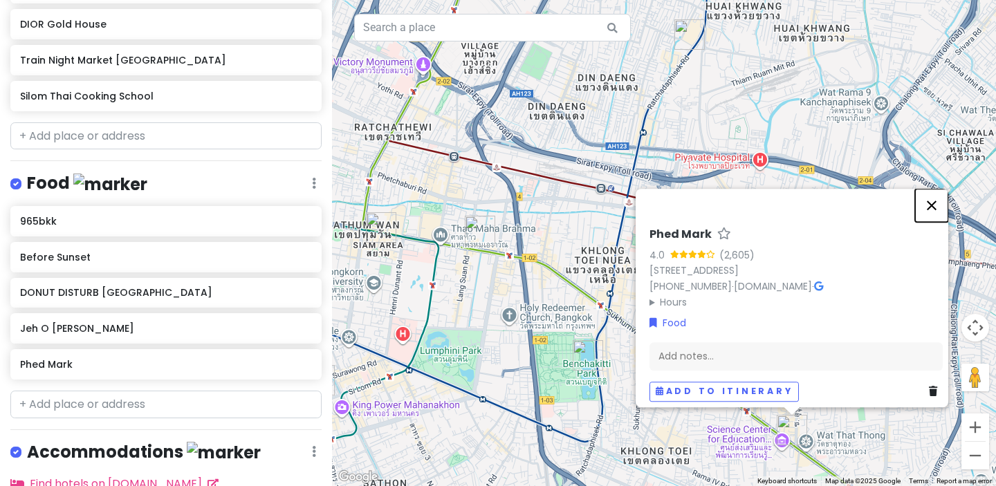
click at [937, 189] on button "Close" at bounding box center [931, 205] width 33 height 33
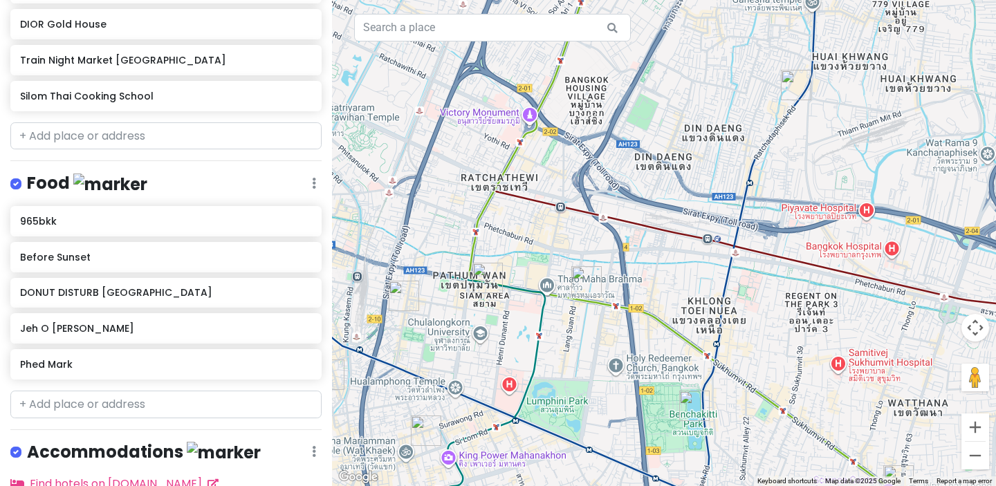
drag, startPoint x: 673, startPoint y: 300, endPoint x: 780, endPoint y: 346, distance: 116.2
click at [780, 346] on div at bounding box center [664, 243] width 664 height 486
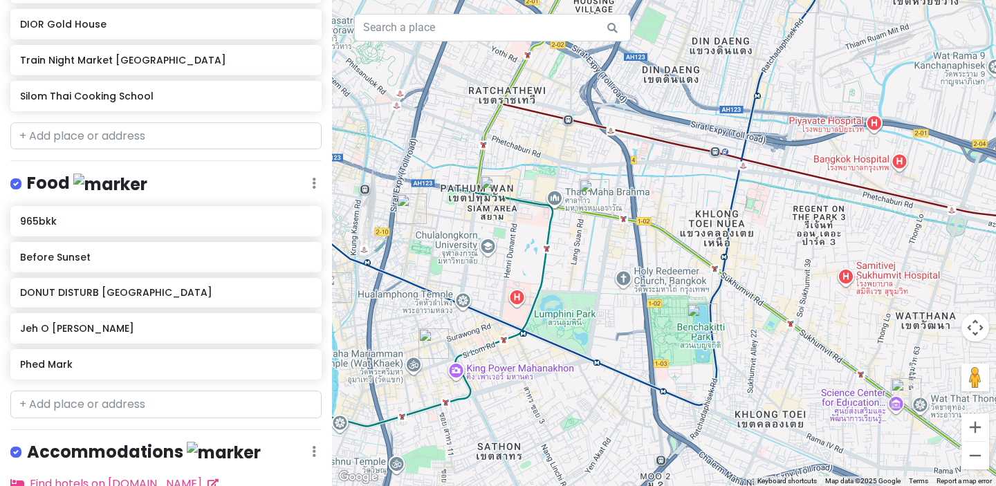
drag, startPoint x: 580, startPoint y: 352, endPoint x: 587, endPoint y: 257, distance: 95.0
click at [587, 257] on div at bounding box center [664, 243] width 664 height 486
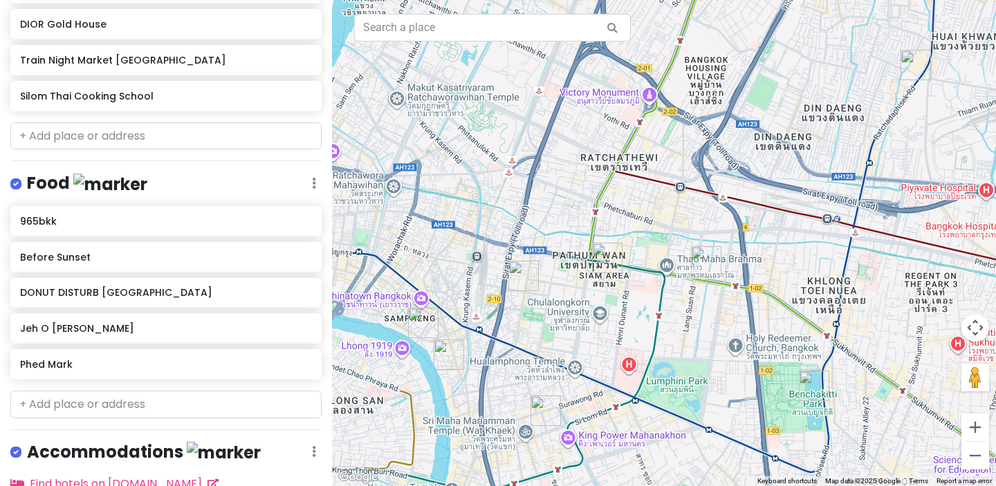
drag, startPoint x: 535, startPoint y: 260, endPoint x: 675, endPoint y: 297, distance: 145.3
click at [675, 297] on div at bounding box center [664, 243] width 664 height 486
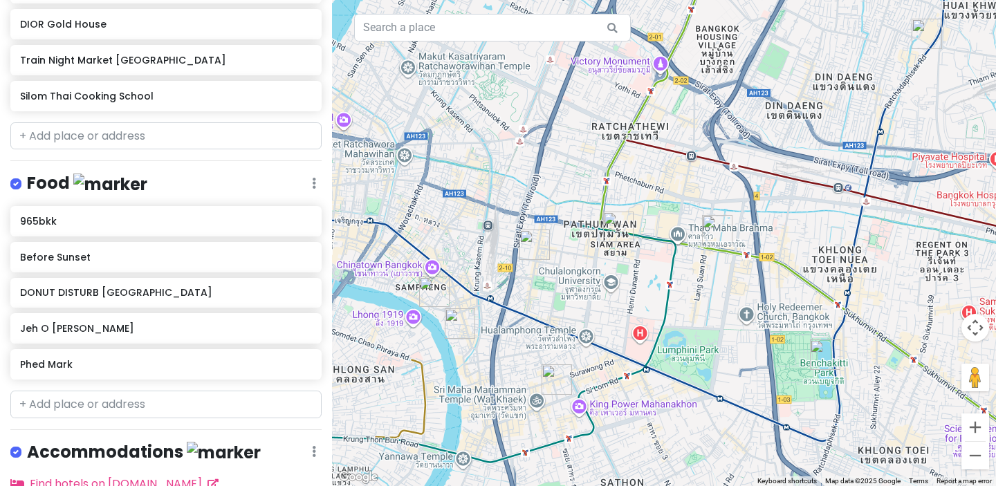
scroll to position [583, 0]
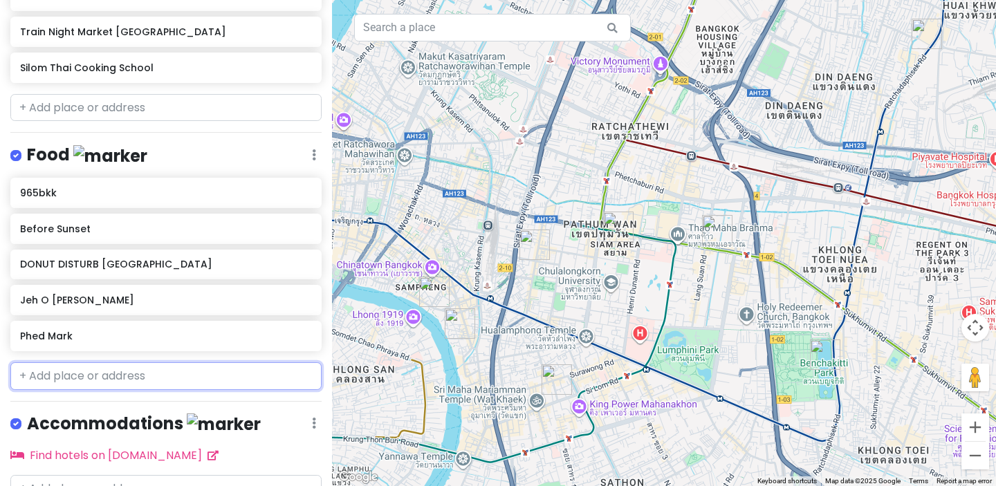
click at [89, 380] on input "text" at bounding box center [165, 377] width 311 height 28
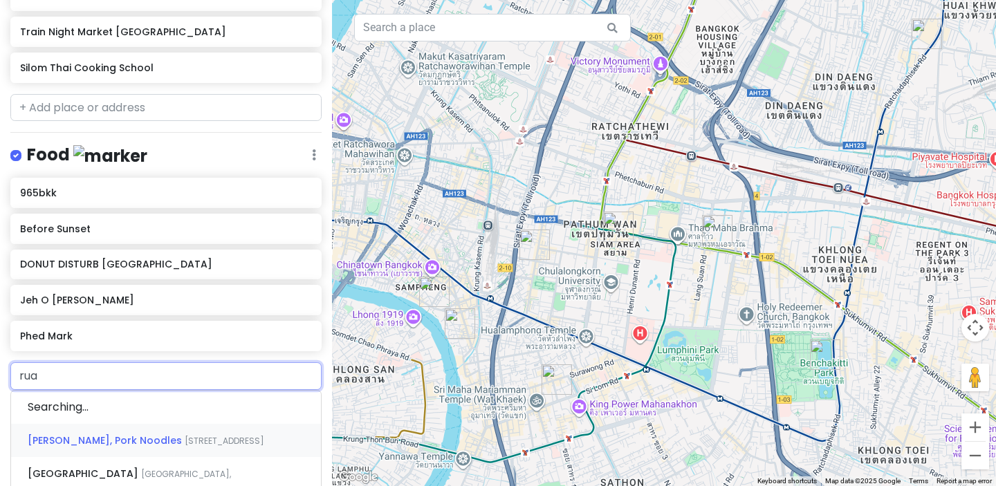
type input "ruay"
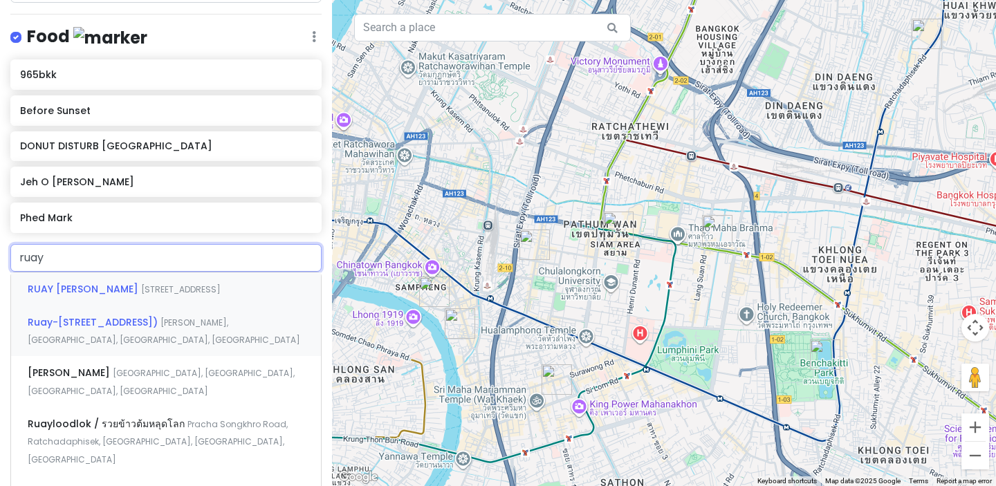
scroll to position [704, 0]
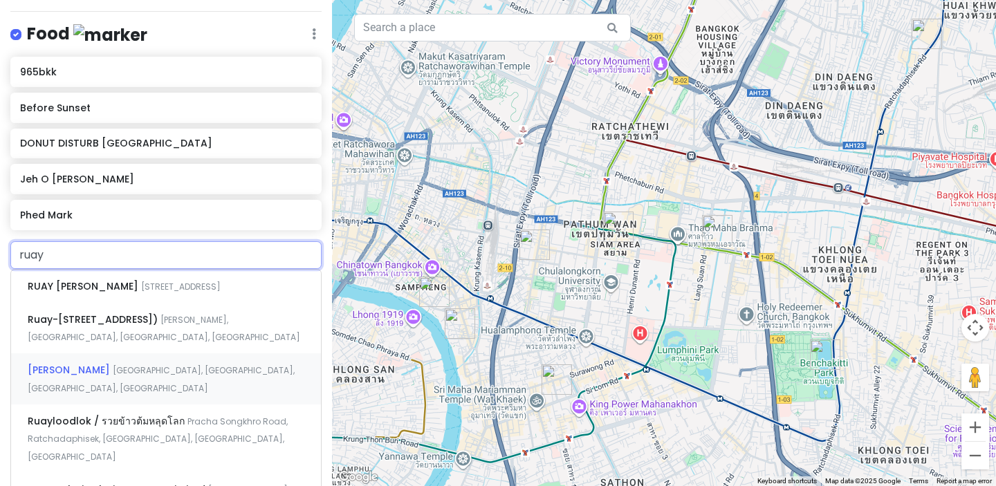
click at [149, 394] on span "[GEOGRAPHIC_DATA], [GEOGRAPHIC_DATA], [GEOGRAPHIC_DATA], [GEOGRAPHIC_DATA]" at bounding box center [161, 380] width 267 height 30
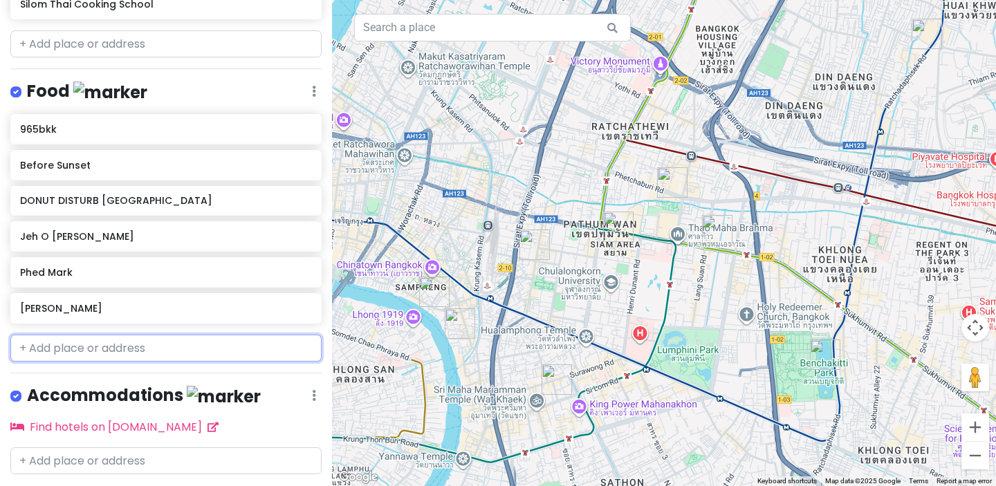
scroll to position [683, 0]
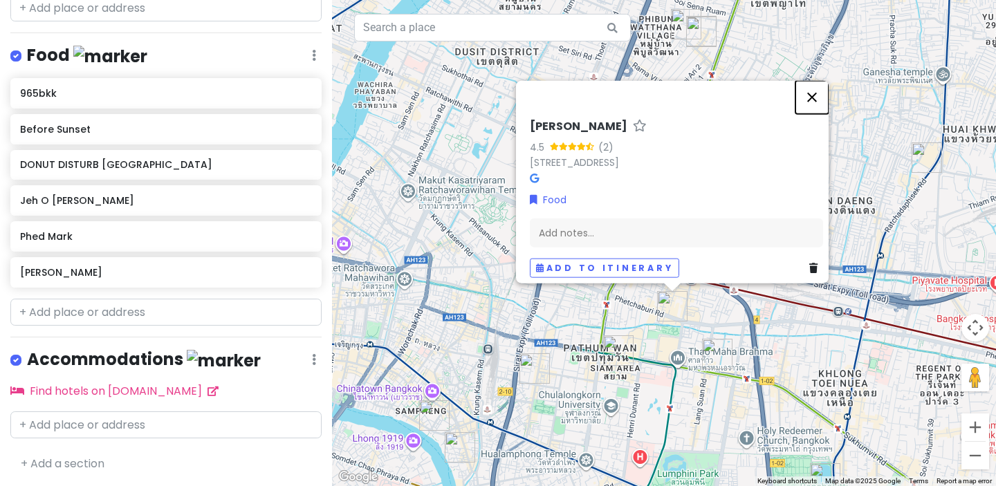
click at [814, 80] on button "Close" at bounding box center [812, 96] width 33 height 33
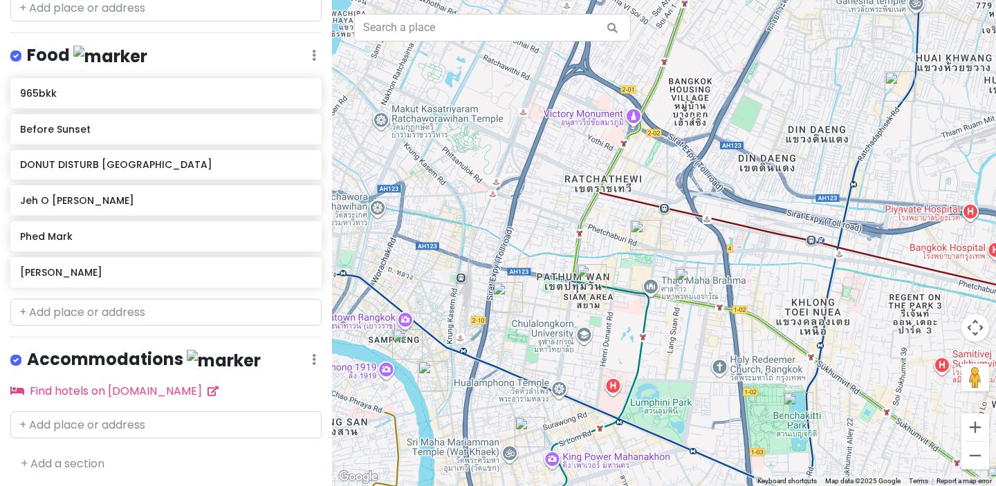
drag, startPoint x: 553, startPoint y: 315, endPoint x: 547, endPoint y: 202, distance: 113.6
click at [547, 202] on div at bounding box center [664, 243] width 664 height 486
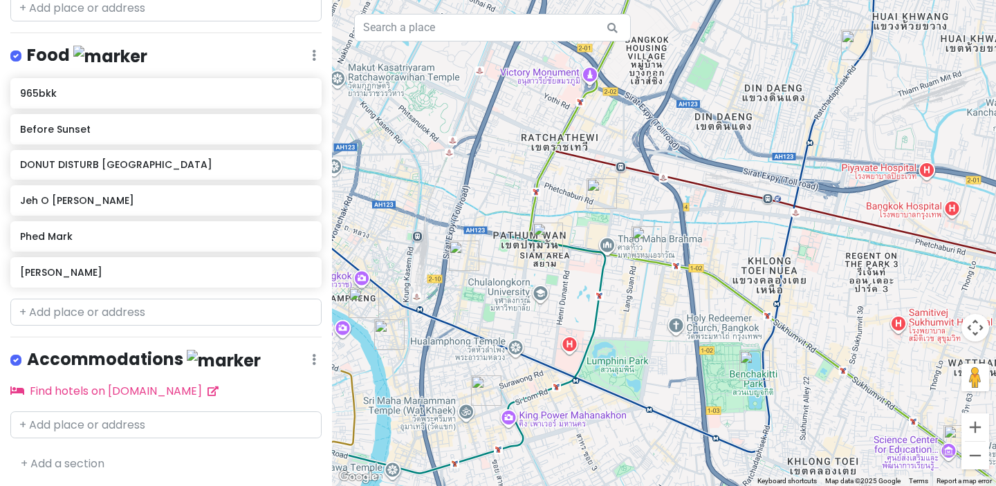
drag, startPoint x: 700, startPoint y: 324, endPoint x: 659, endPoint y: 306, distance: 44.6
click at [659, 306] on div at bounding box center [664, 243] width 664 height 486
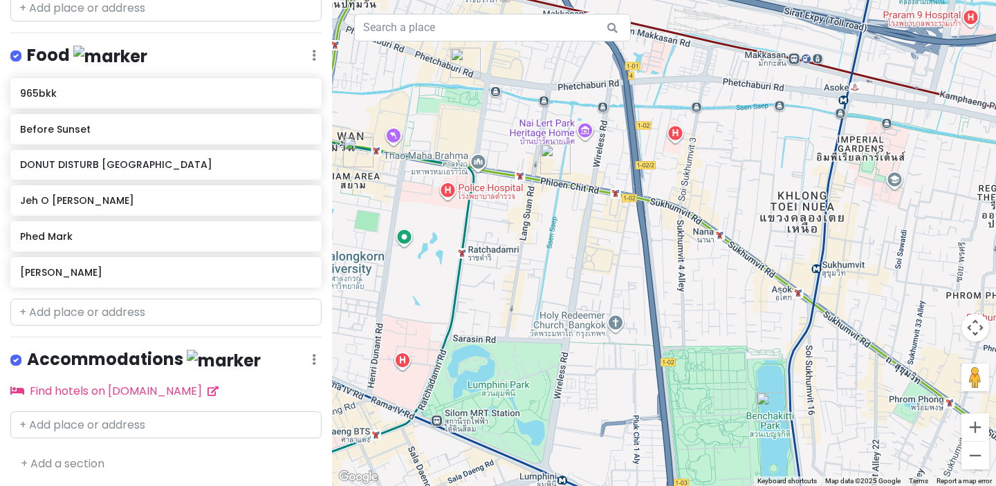
drag, startPoint x: 808, startPoint y: 342, endPoint x: 717, endPoint y: 306, distance: 97.8
click at [717, 306] on div at bounding box center [664, 243] width 664 height 486
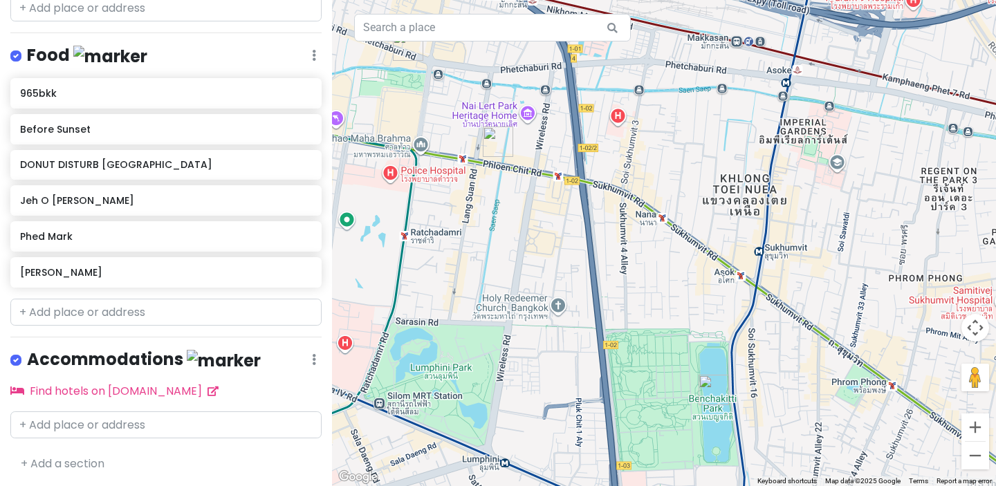
drag, startPoint x: 717, startPoint y: 306, endPoint x: 639, endPoint y: 280, distance: 82.3
click at [639, 280] on div at bounding box center [664, 243] width 664 height 486
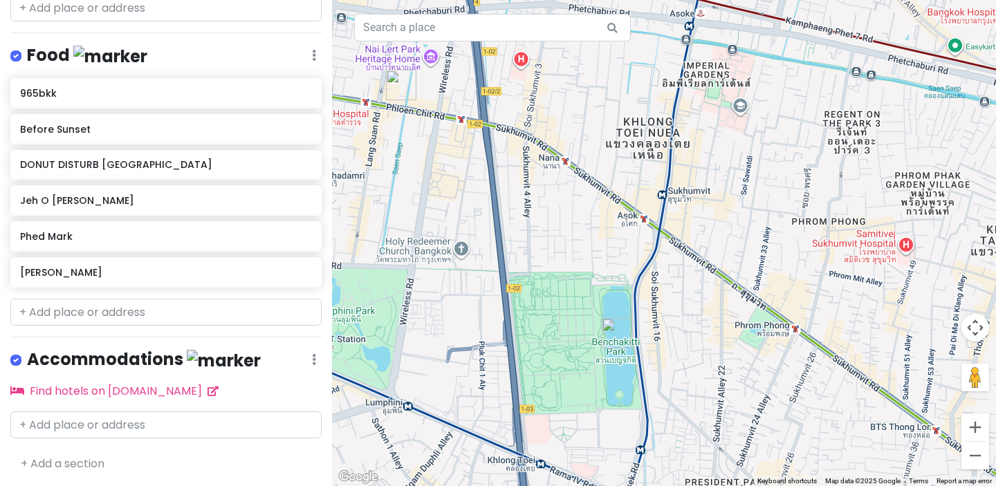
drag, startPoint x: 772, startPoint y: 369, endPoint x: 695, endPoint y: 323, distance: 90.3
click at [695, 323] on div at bounding box center [664, 243] width 664 height 486
click at [158, 306] on input "text" at bounding box center [165, 313] width 311 height 28
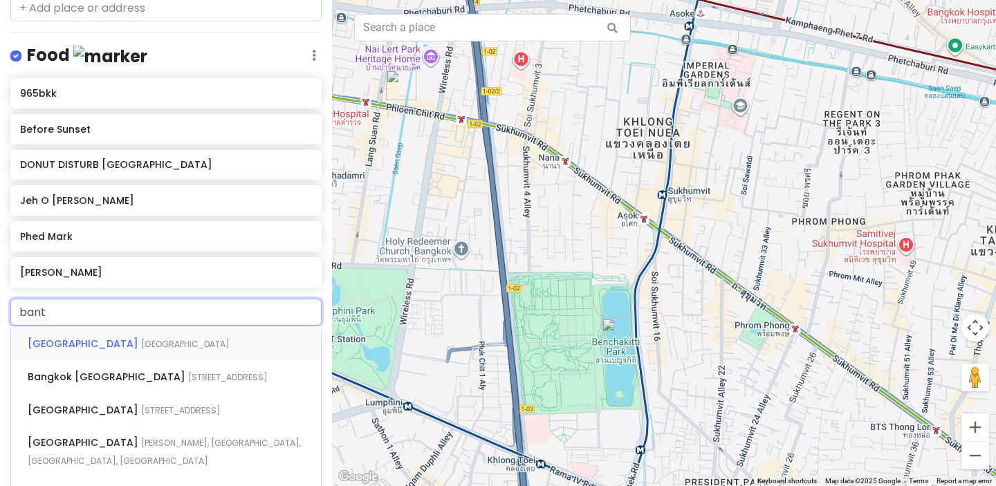
type input "banth"
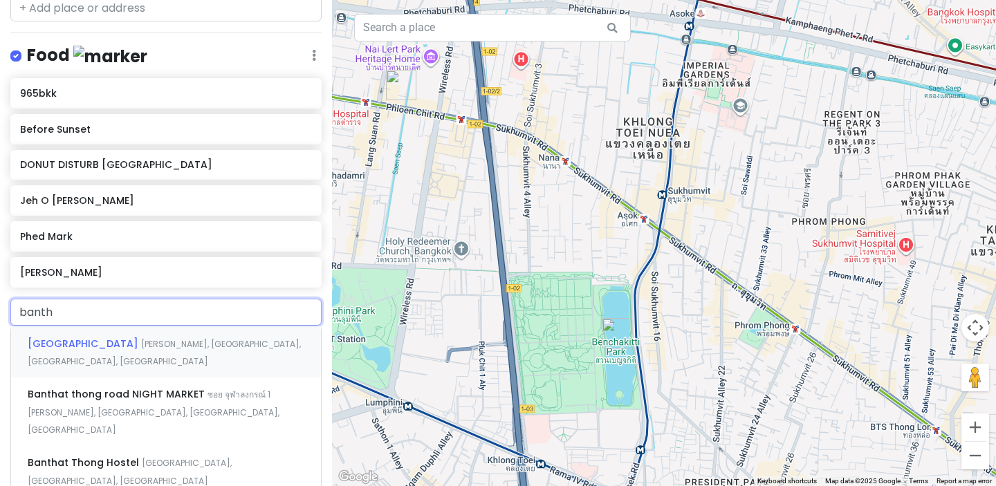
click at [143, 349] on div "Banthat [GEOGRAPHIC_DATA][PERSON_NAME], [GEOGRAPHIC_DATA], [GEOGRAPHIC_DATA]" at bounding box center [166, 352] width 310 height 51
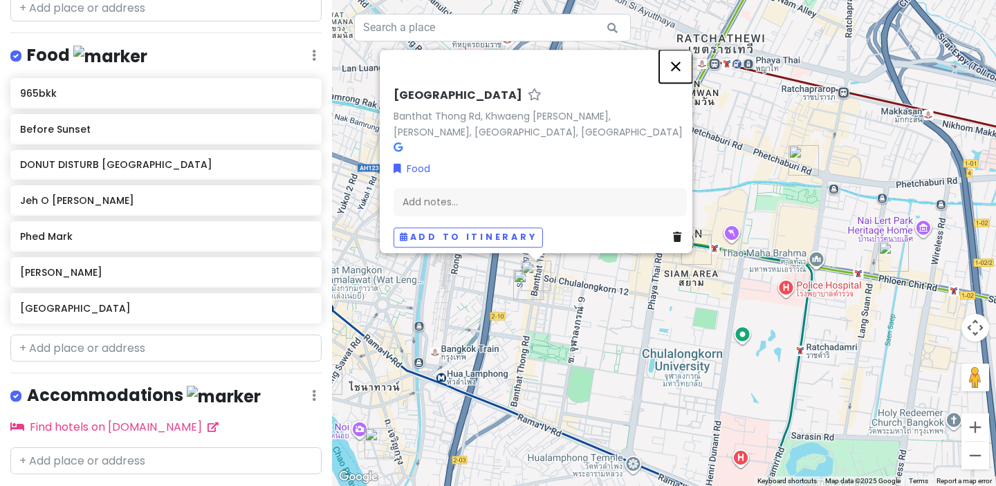
click at [681, 62] on button "Close" at bounding box center [675, 66] width 33 height 33
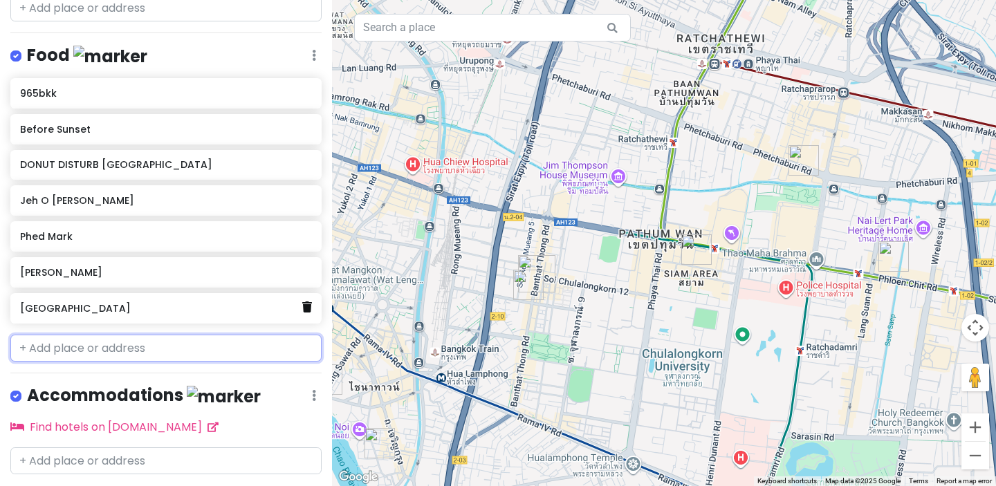
click at [305, 306] on icon at bounding box center [307, 307] width 10 height 11
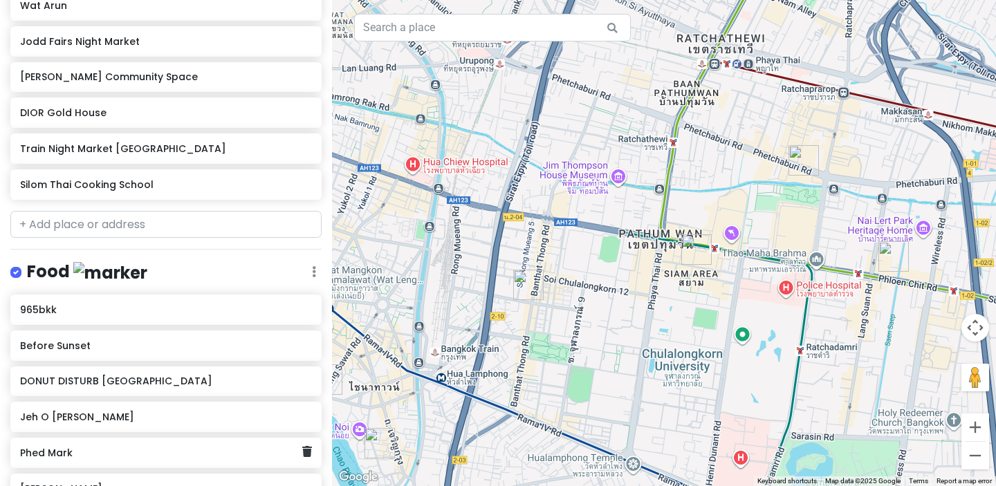
scroll to position [437, 0]
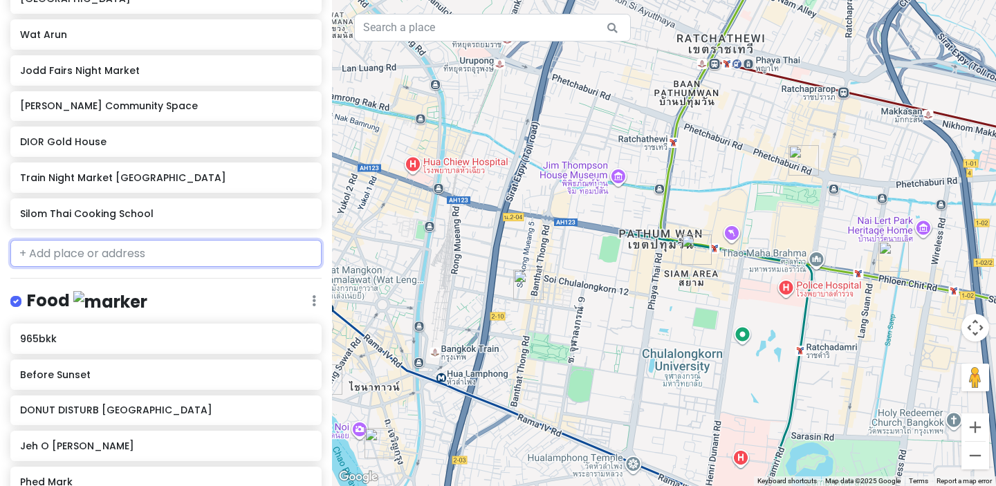
click at [127, 255] on input "text" at bounding box center [165, 254] width 311 height 28
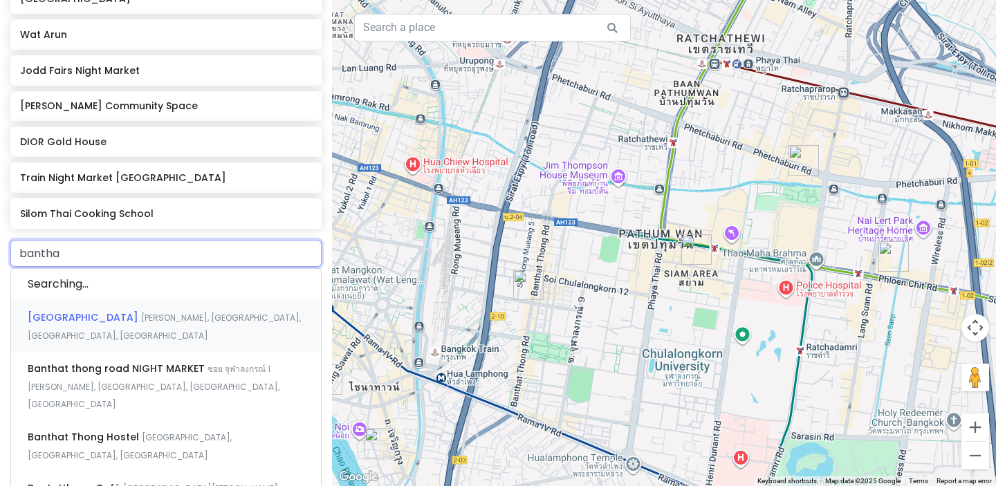
type input "banthat"
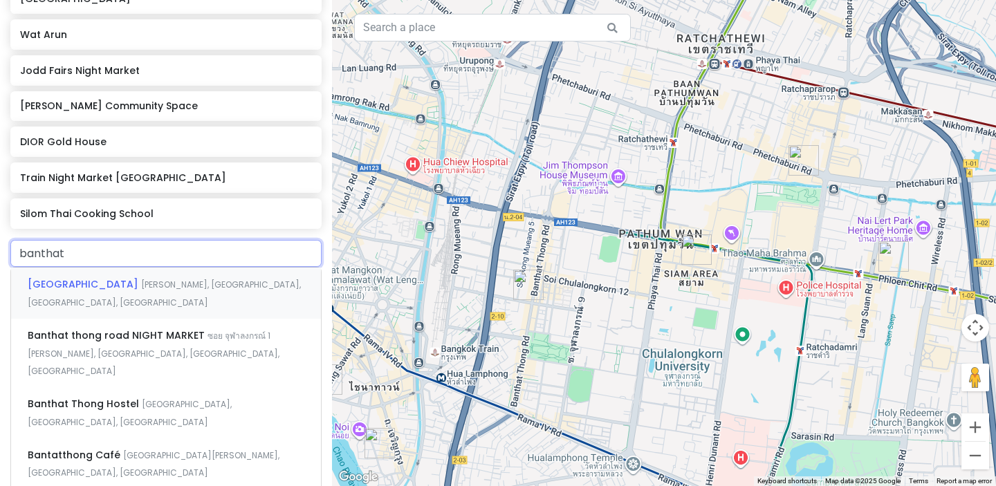
click at [133, 291] on div "Banthat [GEOGRAPHIC_DATA][PERSON_NAME], [GEOGRAPHIC_DATA], [GEOGRAPHIC_DATA]" at bounding box center [166, 293] width 310 height 51
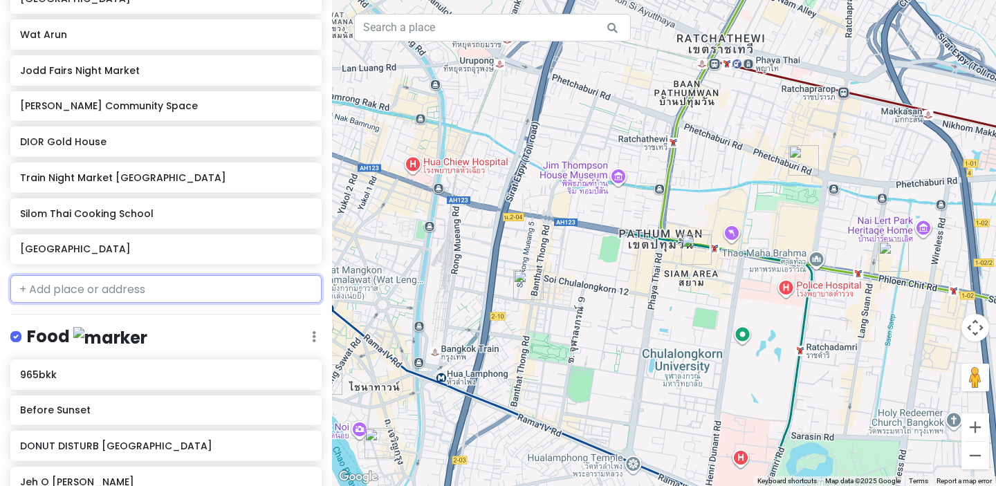
scroll to position [473, 0]
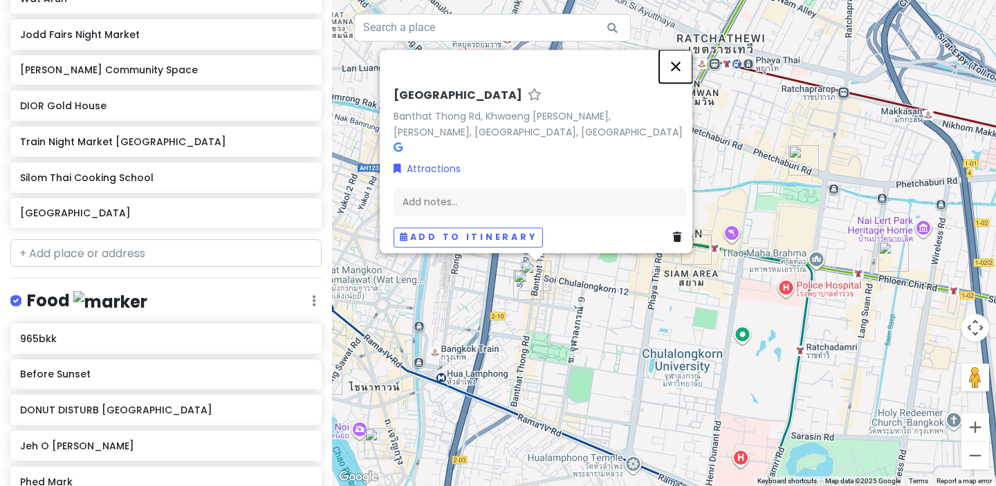
click at [679, 62] on button "Close" at bounding box center [675, 66] width 33 height 33
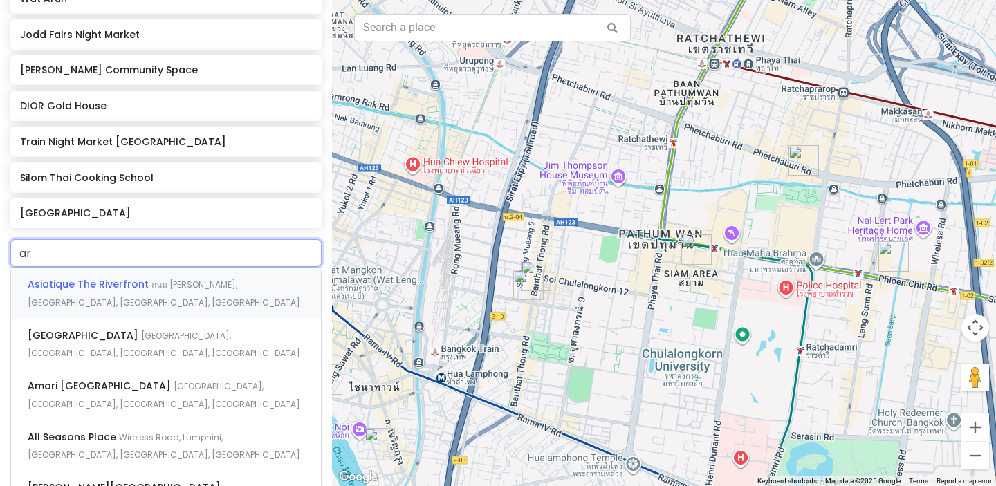
type input "ari"
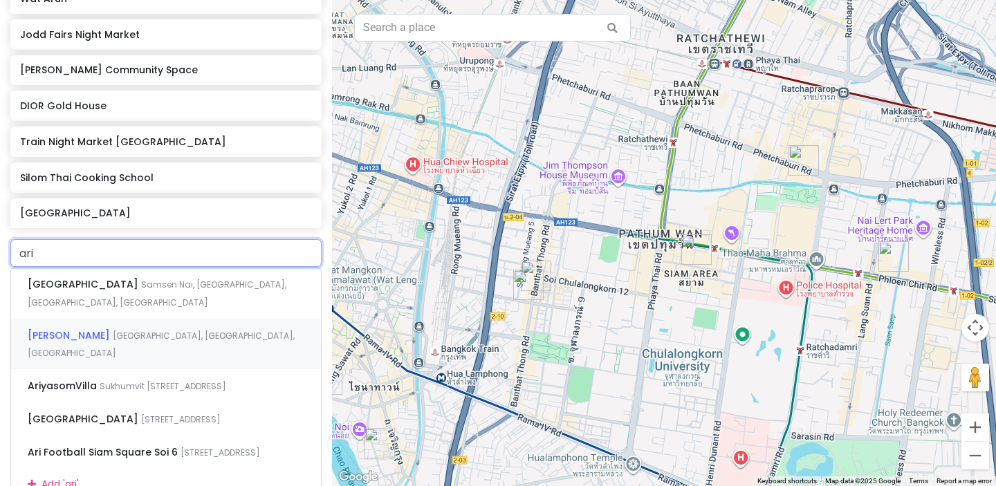
click at [131, 330] on span "[GEOGRAPHIC_DATA], [GEOGRAPHIC_DATA], [GEOGRAPHIC_DATA]" at bounding box center [161, 345] width 267 height 30
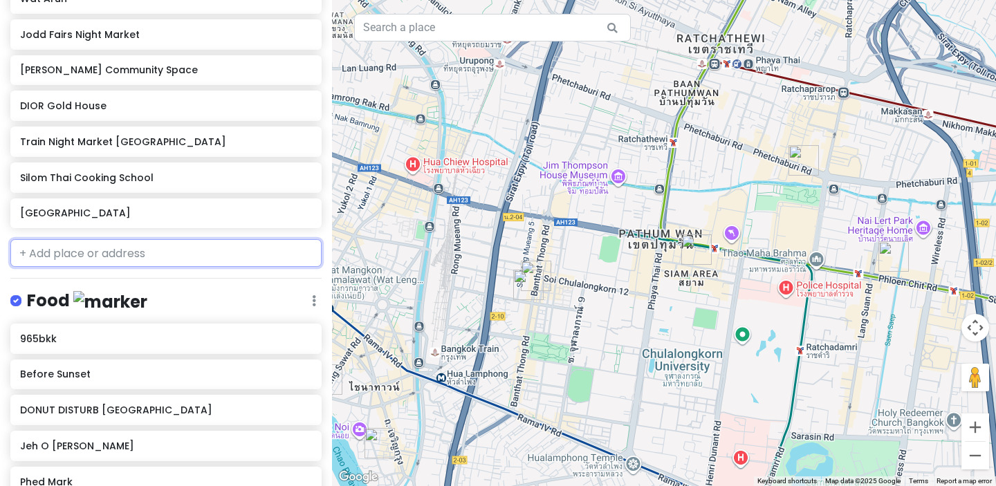
scroll to position [508, 0]
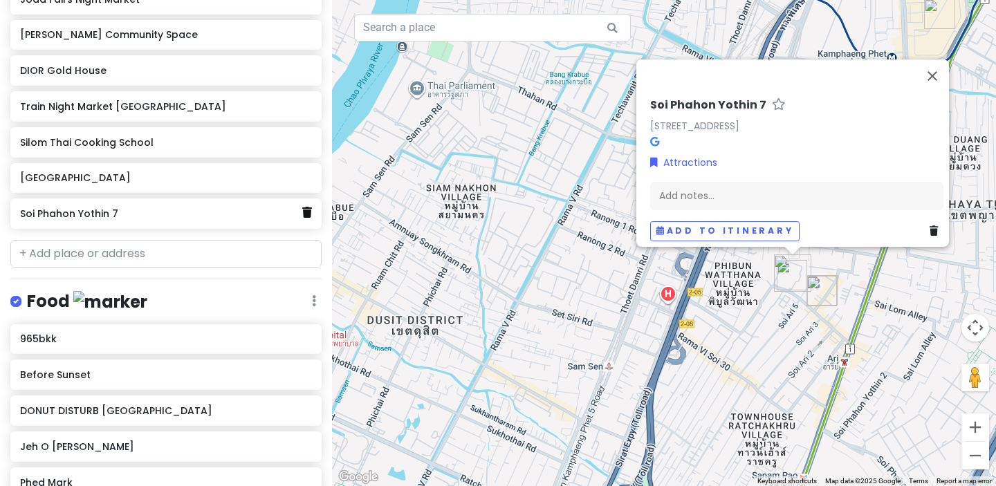
click at [306, 217] on link at bounding box center [307, 213] width 10 height 18
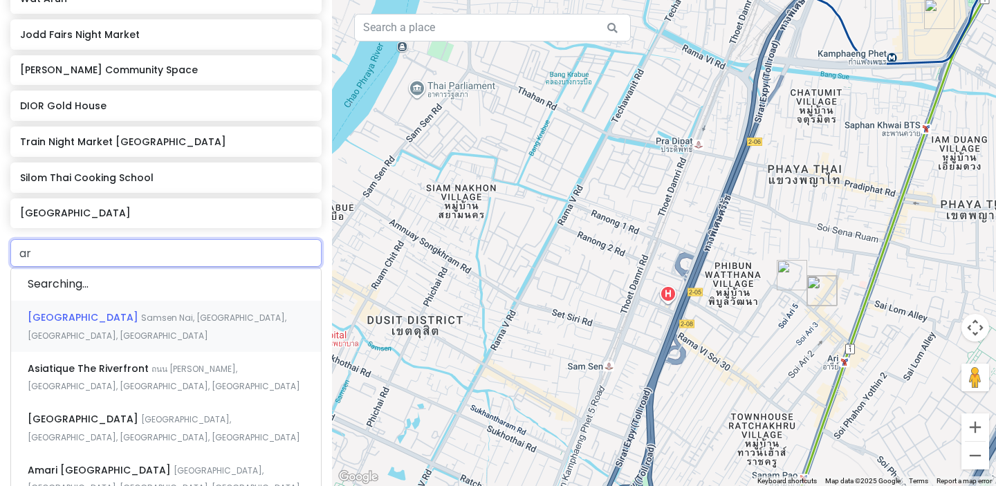
type input "ari"
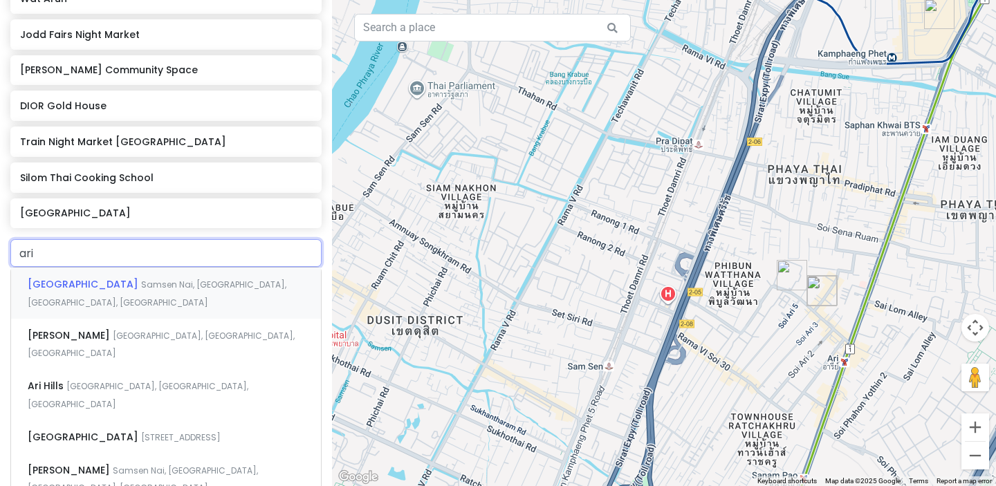
click at [91, 282] on span "[GEOGRAPHIC_DATA]" at bounding box center [84, 284] width 113 height 14
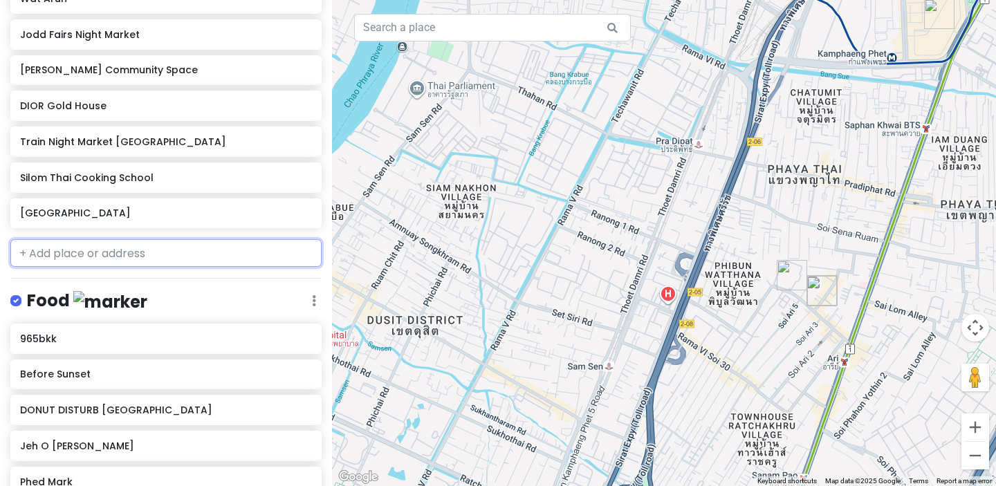
scroll to position [508, 0]
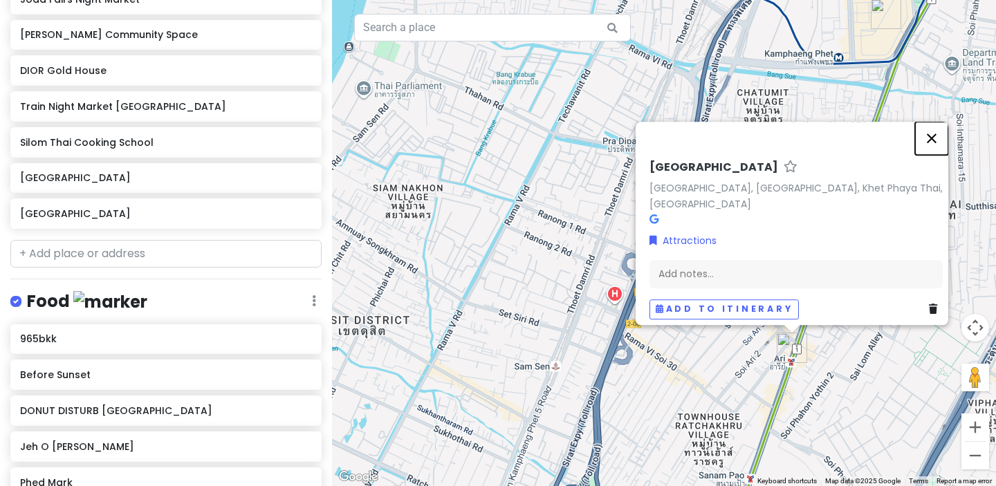
click at [937, 134] on button "Close" at bounding box center [931, 138] width 33 height 33
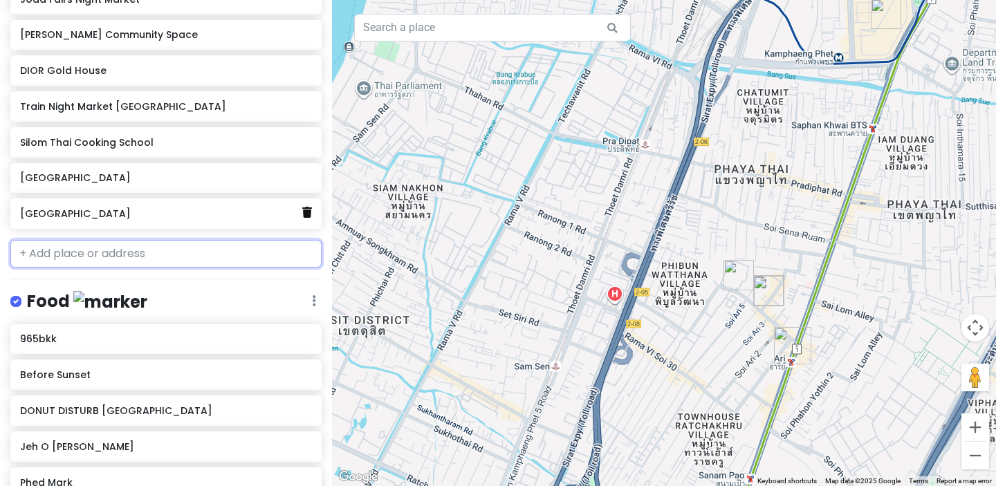
click at [311, 216] on icon at bounding box center [307, 212] width 10 height 11
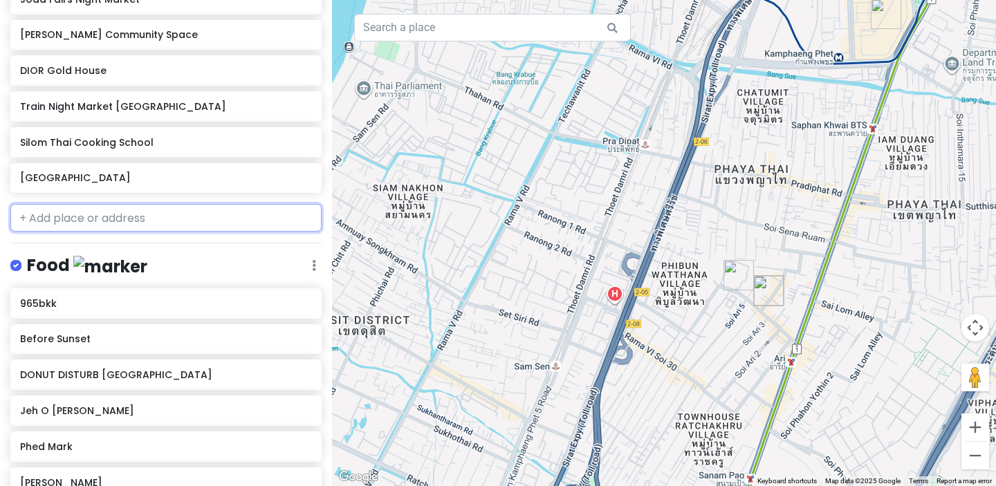
scroll to position [473, 0]
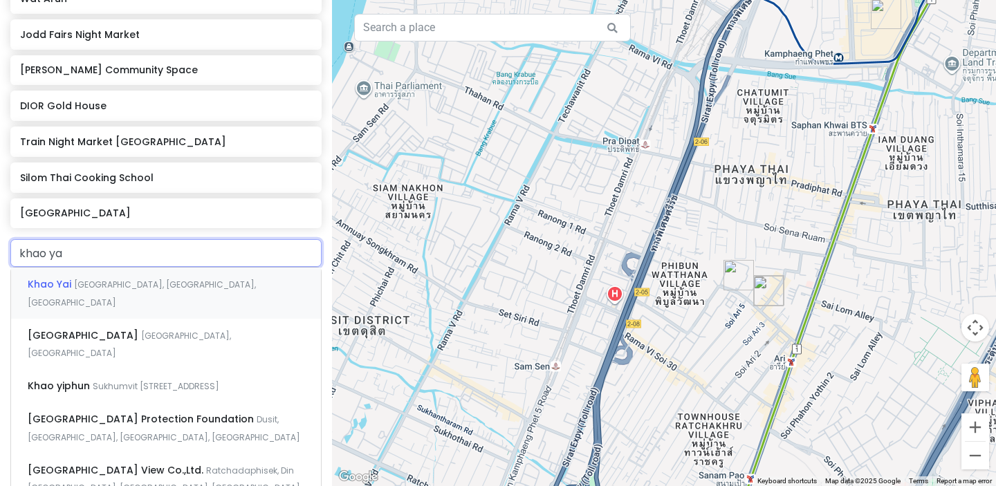
type input "khao yai"
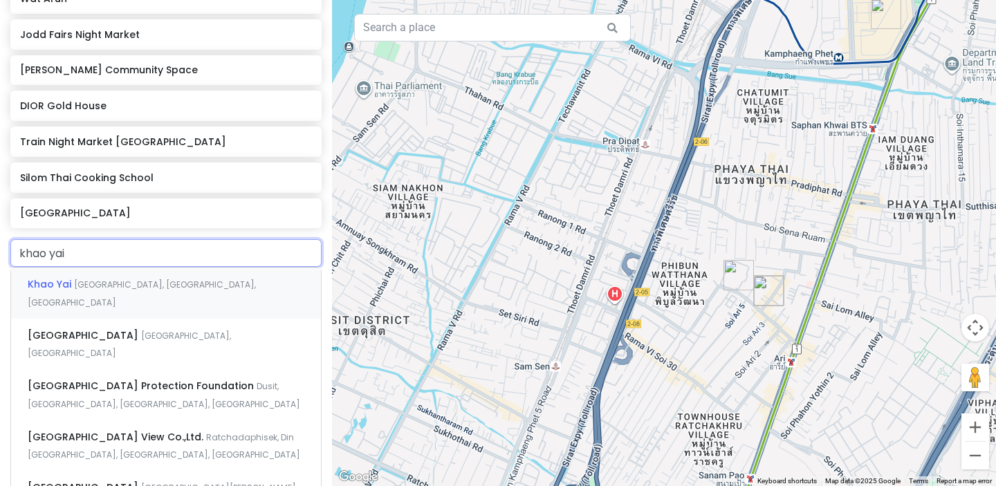
click at [111, 291] on div "[GEOGRAPHIC_DATA], [GEOGRAPHIC_DATA], [GEOGRAPHIC_DATA]" at bounding box center [166, 293] width 310 height 51
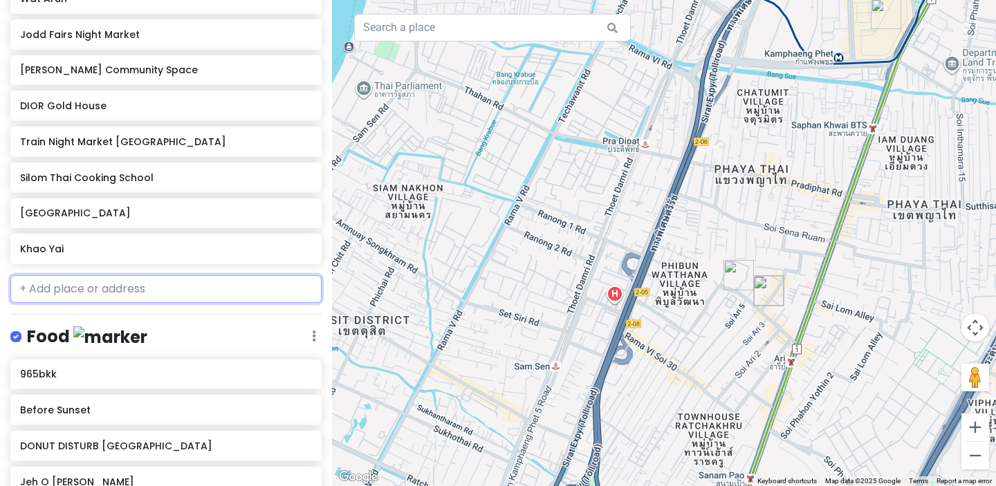
scroll to position [508, 0]
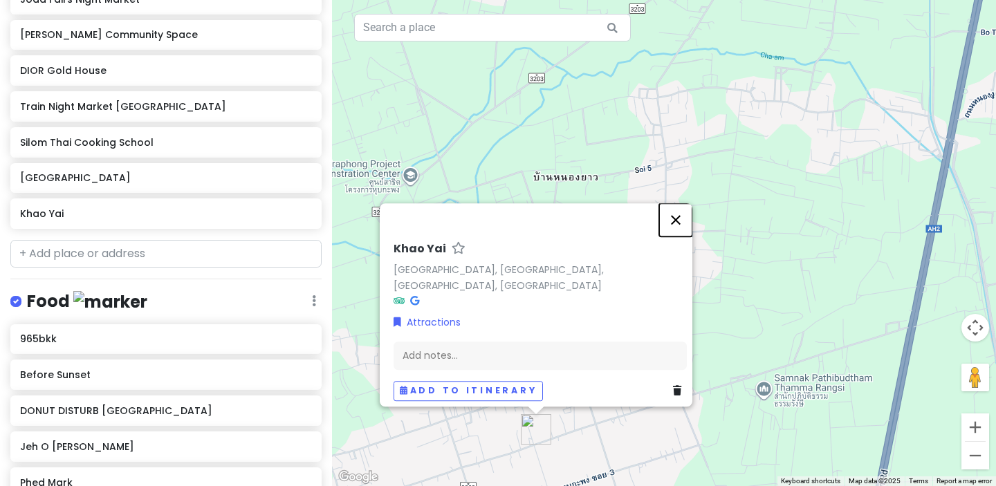
click at [681, 224] on button "Close" at bounding box center [675, 219] width 33 height 33
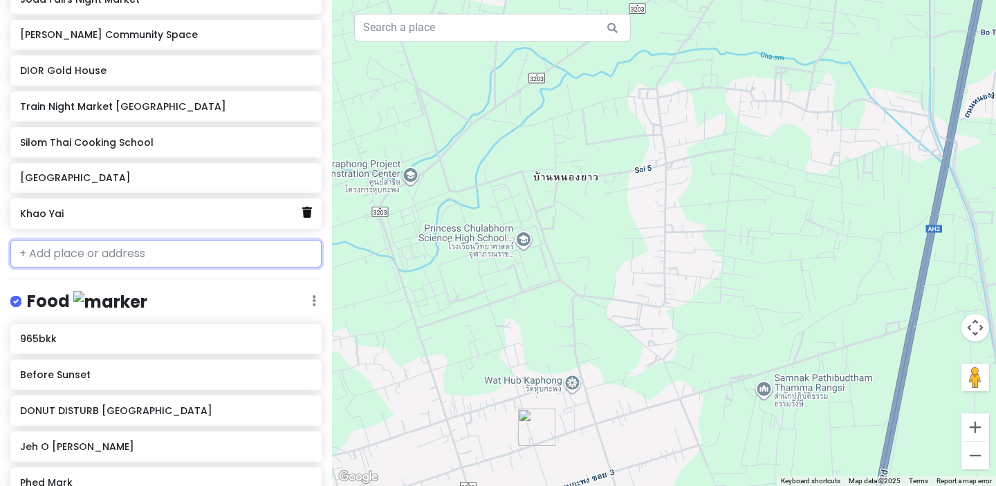
click at [309, 214] on icon at bounding box center [307, 212] width 10 height 11
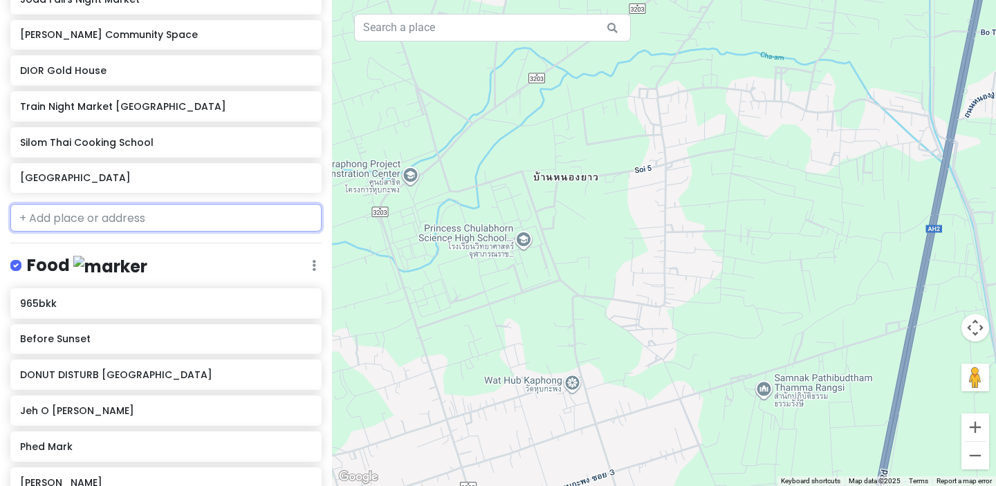
scroll to position [473, 0]
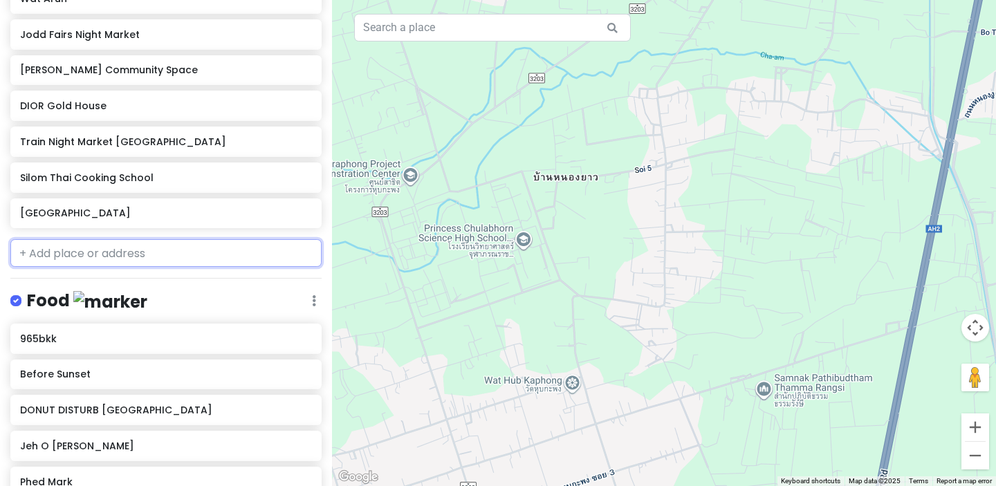
click at [216, 218] on h6 "[GEOGRAPHIC_DATA]" at bounding box center [165, 213] width 291 height 12
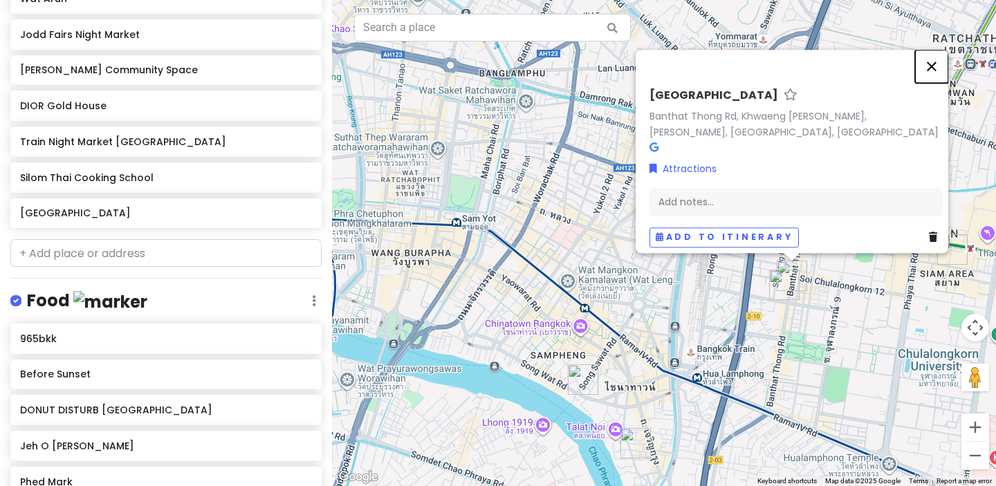
click at [942, 51] on button "Close" at bounding box center [931, 66] width 33 height 33
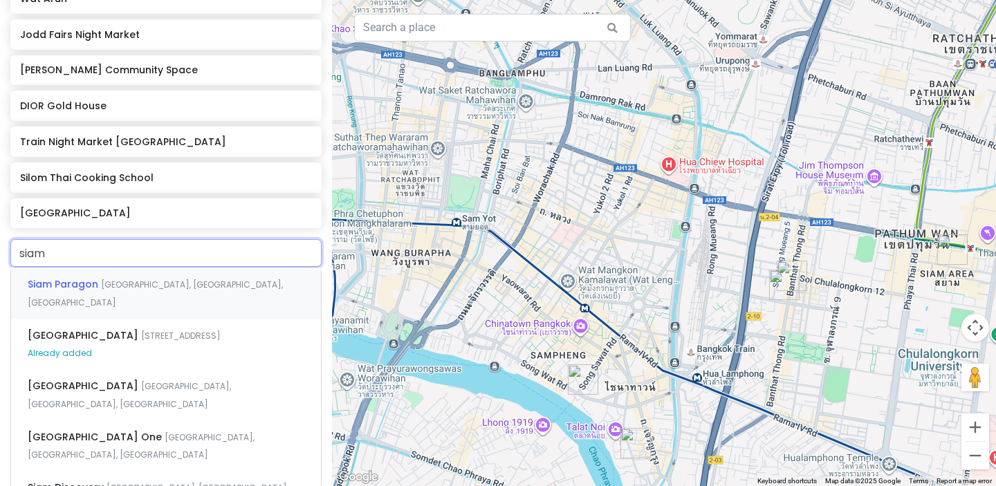
type input "siam"
click at [214, 277] on div "Siam [GEOGRAPHIC_DATA], [GEOGRAPHIC_DATA], [GEOGRAPHIC_DATA]" at bounding box center [166, 293] width 310 height 51
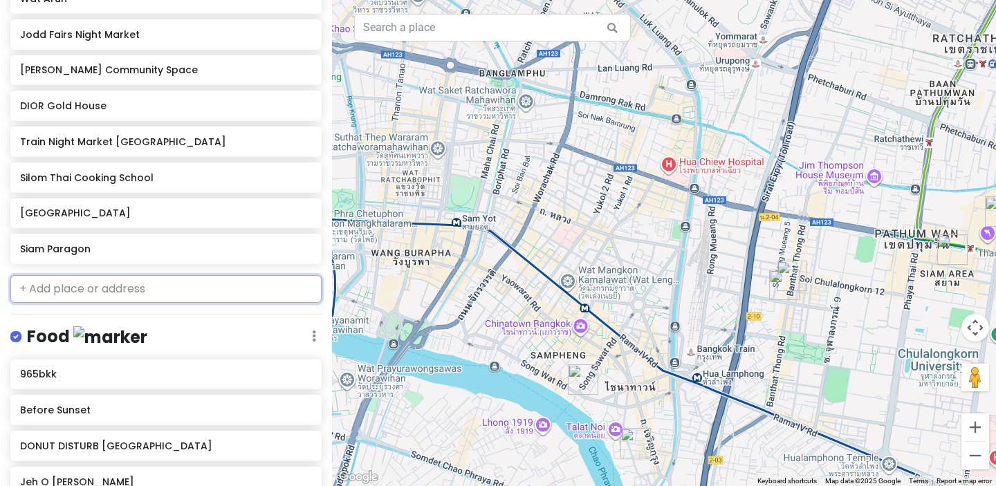
scroll to position [508, 0]
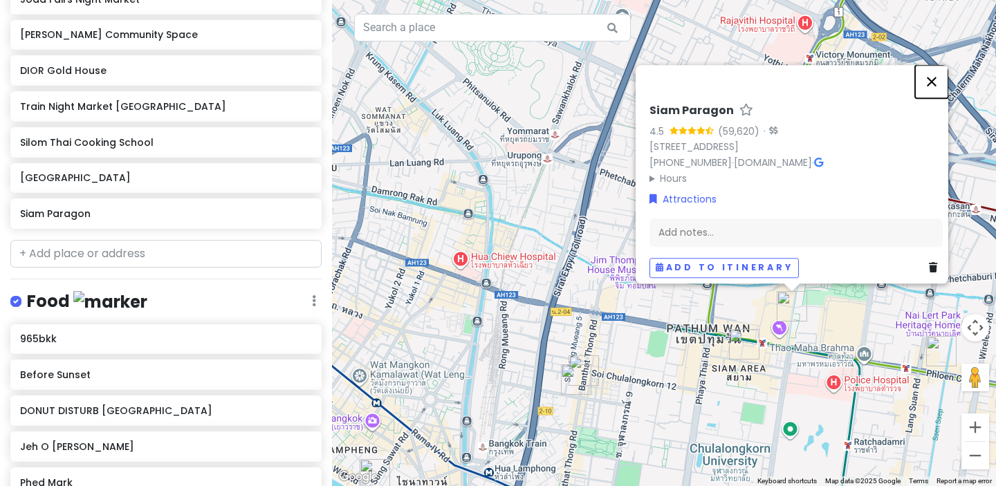
click at [935, 65] on button "Close" at bounding box center [931, 81] width 33 height 33
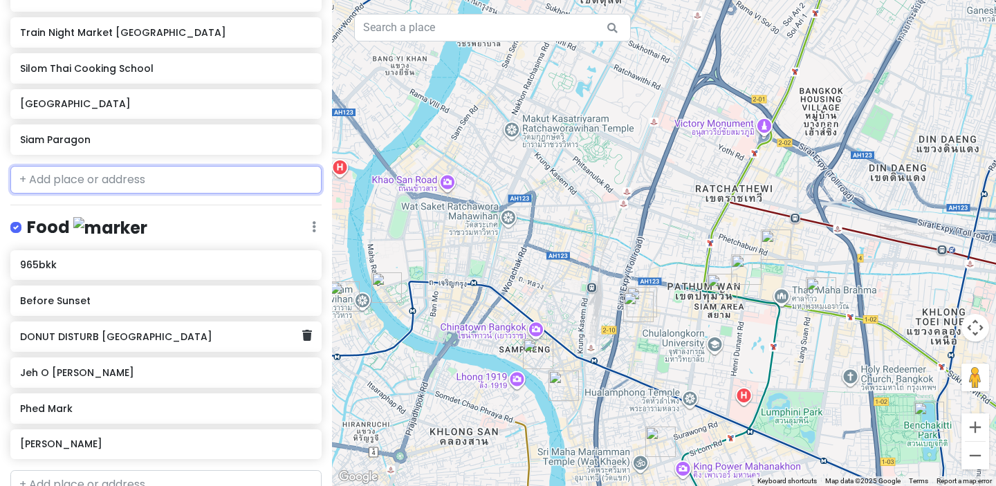
scroll to position [628, 0]
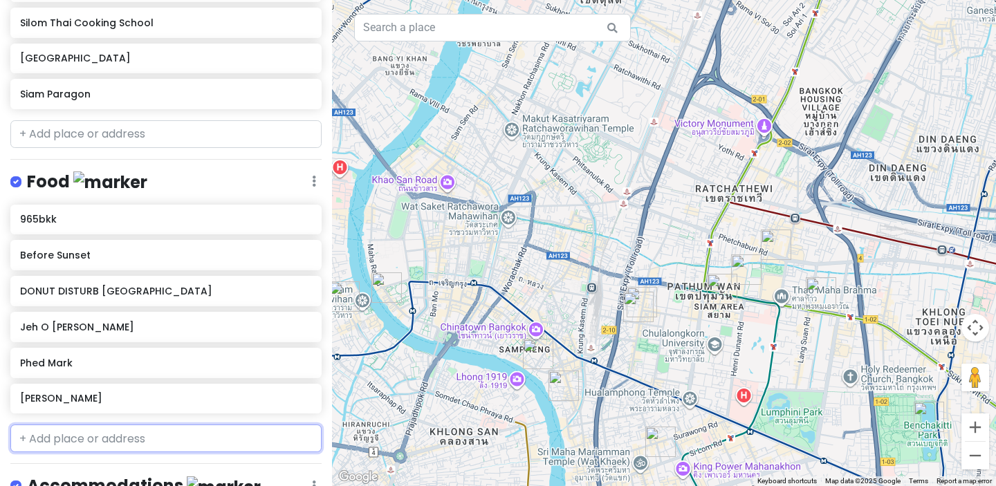
click at [109, 442] on input "text" at bounding box center [165, 439] width 311 height 28
type input "tichuc"
click at [136, 470] on span "[STREET_ADDRESS]" at bounding box center [176, 470] width 80 height 12
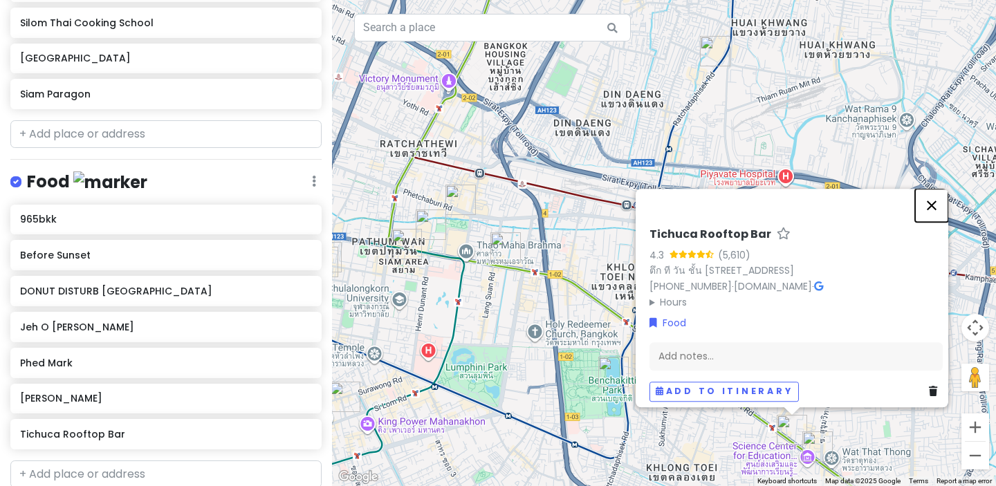
click at [935, 189] on button "Close" at bounding box center [931, 205] width 33 height 33
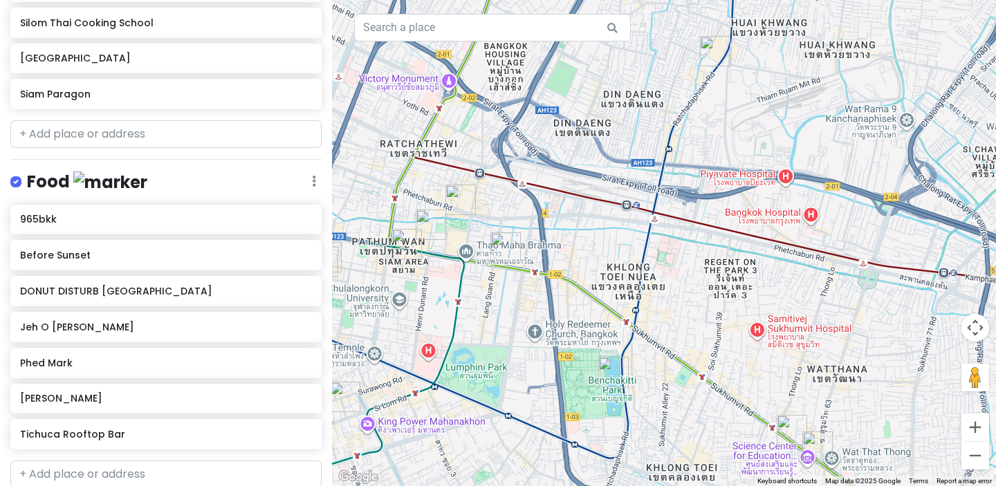
click at [784, 431] on img "Tichuca Rooftop Bar" at bounding box center [792, 430] width 30 height 30
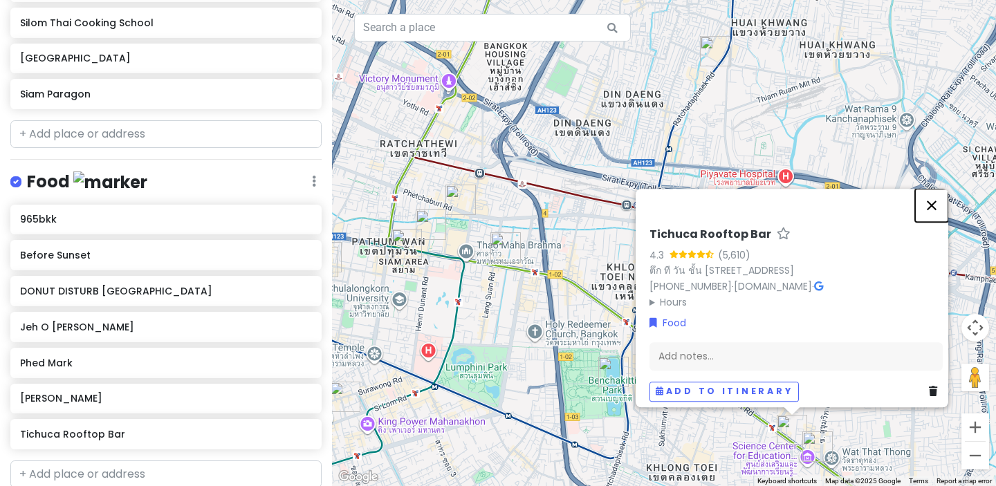
click at [937, 189] on button "Close" at bounding box center [931, 205] width 33 height 33
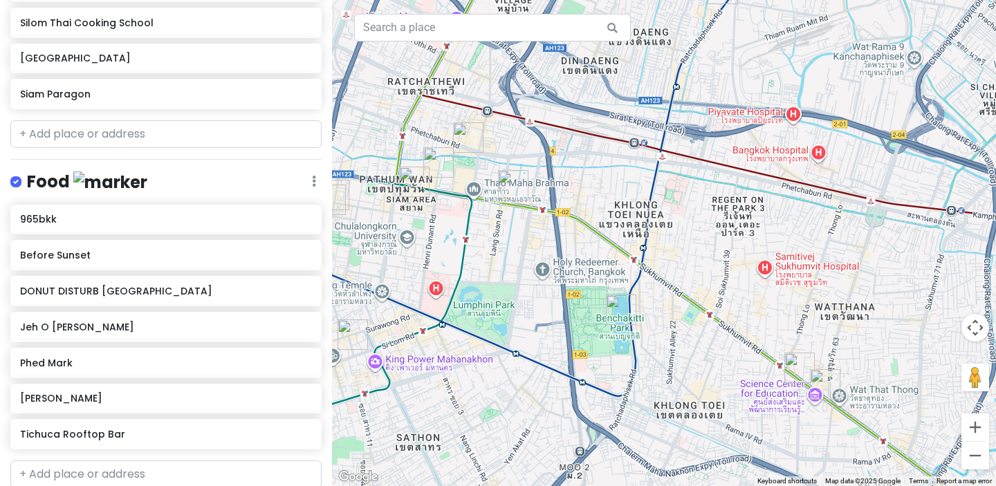
drag, startPoint x: 484, startPoint y: 312, endPoint x: 502, endPoint y: 250, distance: 64.6
click at [502, 250] on div at bounding box center [664, 243] width 664 height 486
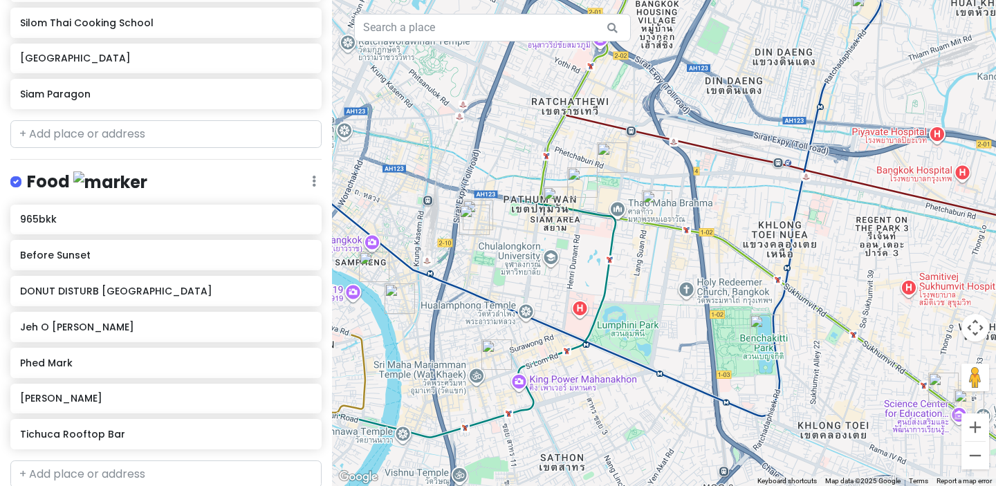
drag, startPoint x: 501, startPoint y: 241, endPoint x: 686, endPoint y: 275, distance: 188.6
click at [686, 275] on div at bounding box center [664, 243] width 664 height 486
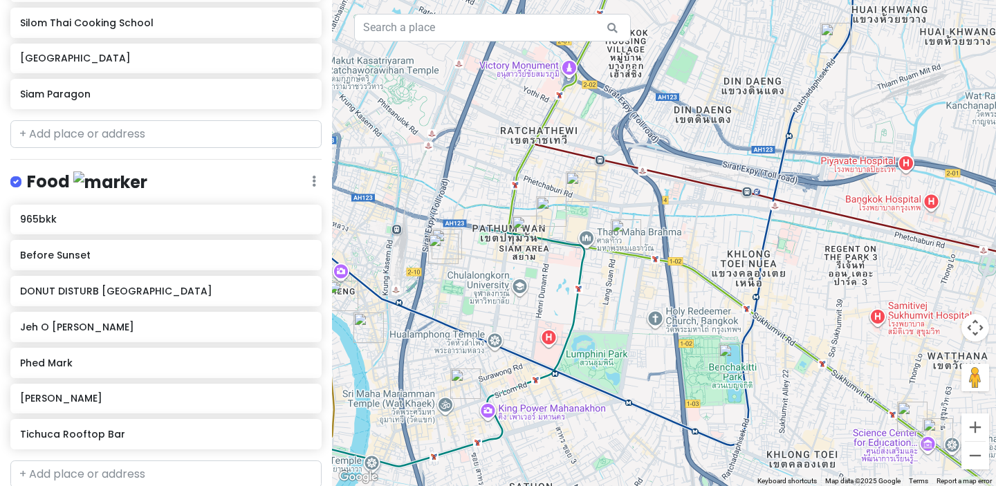
drag, startPoint x: 678, startPoint y: 310, endPoint x: 614, endPoint y: 331, distance: 67.8
click at [614, 331] on div at bounding box center [664, 243] width 664 height 486
click at [126, 136] on input "text" at bounding box center [165, 134] width 311 height 28
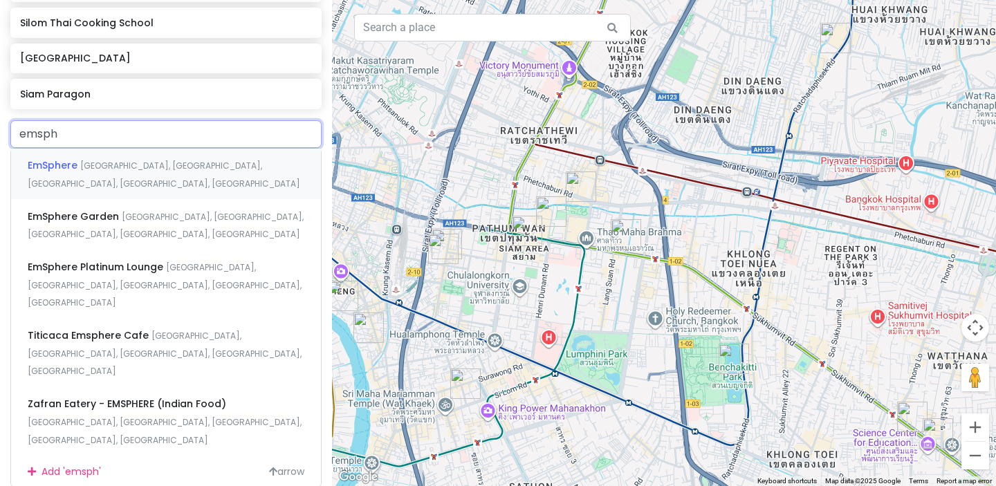
type input "emsphe"
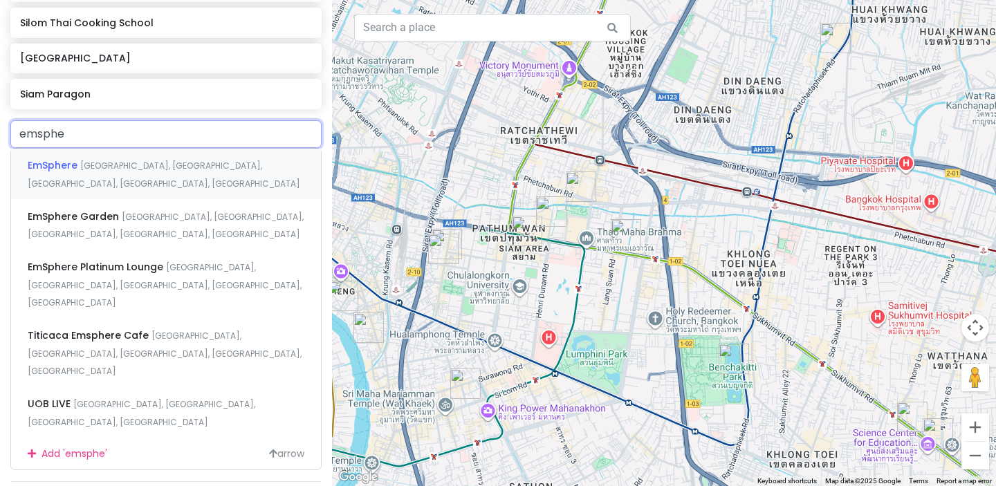
click at [120, 172] on div "EmSphere [GEOGRAPHIC_DATA], [GEOGRAPHIC_DATA], [GEOGRAPHIC_DATA], [GEOGRAPHIC_D…" at bounding box center [166, 174] width 310 height 51
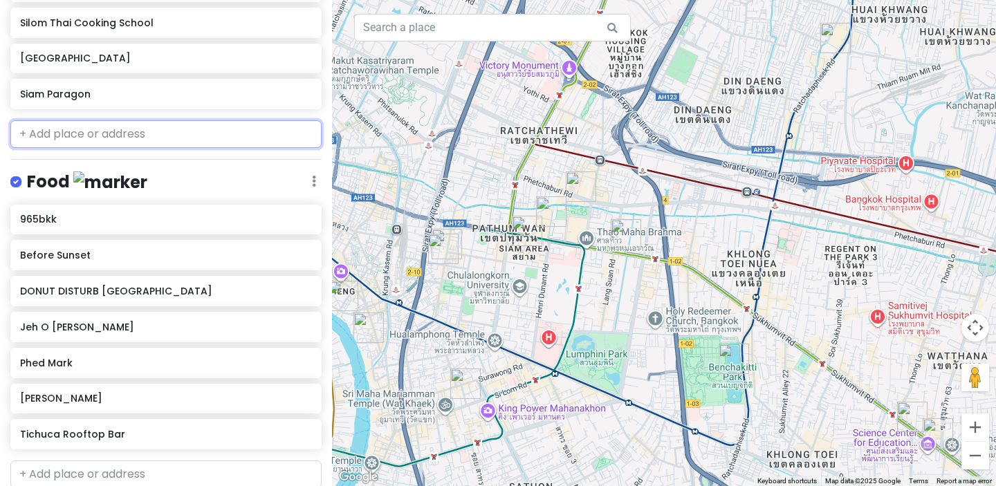
scroll to position [664, 0]
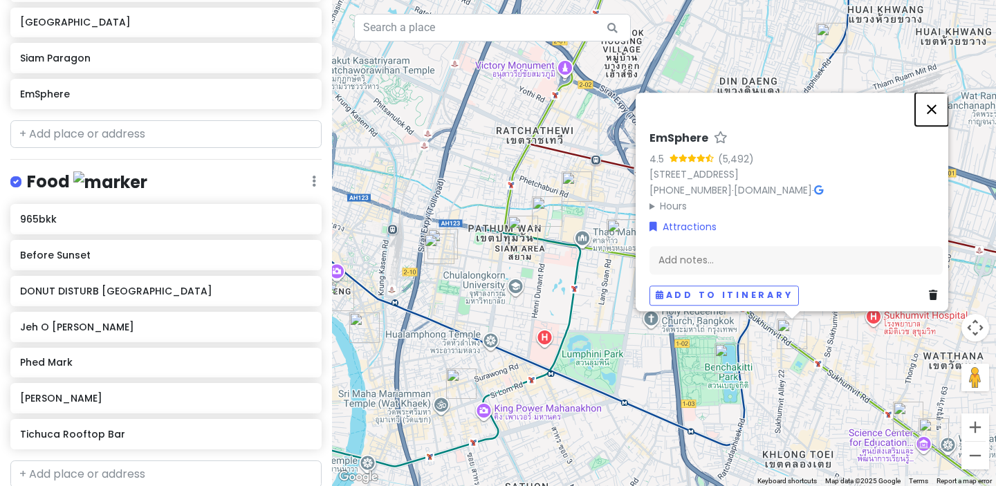
click at [942, 93] on button "Close" at bounding box center [931, 109] width 33 height 33
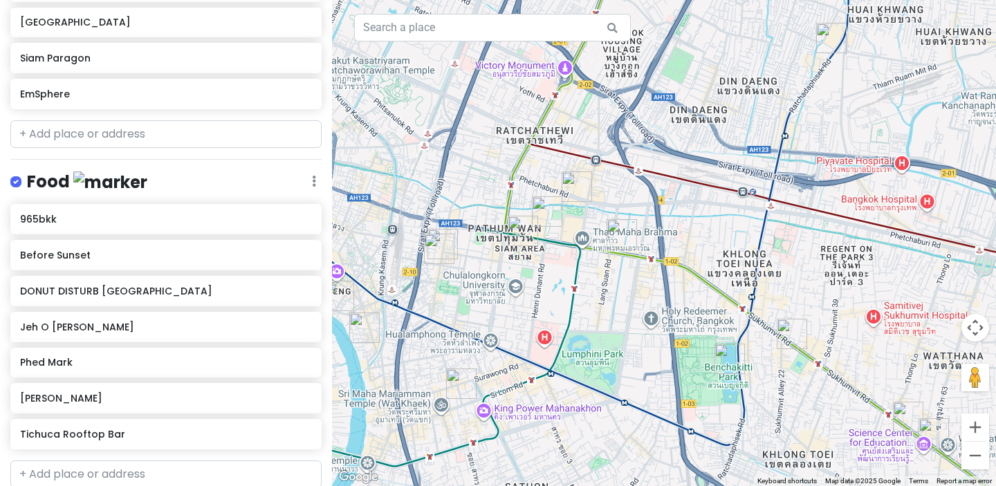
click at [791, 334] on img "EmSphere" at bounding box center [792, 334] width 30 height 30
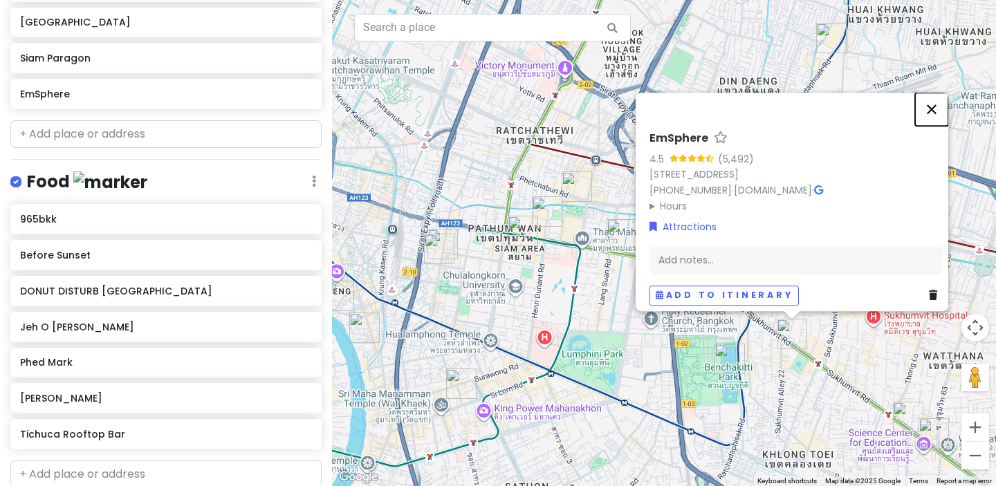
click at [944, 93] on button "Close" at bounding box center [931, 109] width 33 height 33
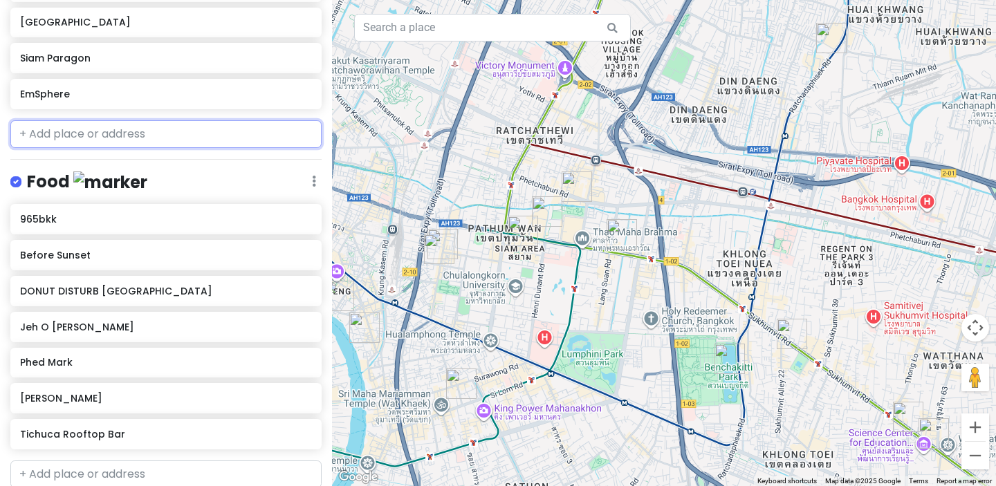
click at [212, 132] on input "text" at bounding box center [165, 134] width 311 height 28
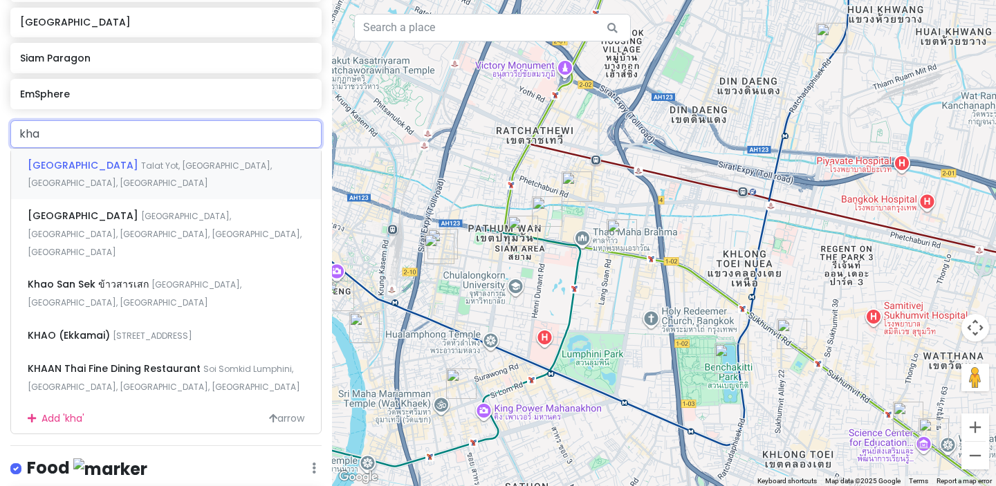
type input "khao"
click at [168, 165] on span "Talat Yot, [GEOGRAPHIC_DATA], [GEOGRAPHIC_DATA], [GEOGRAPHIC_DATA]" at bounding box center [150, 175] width 244 height 30
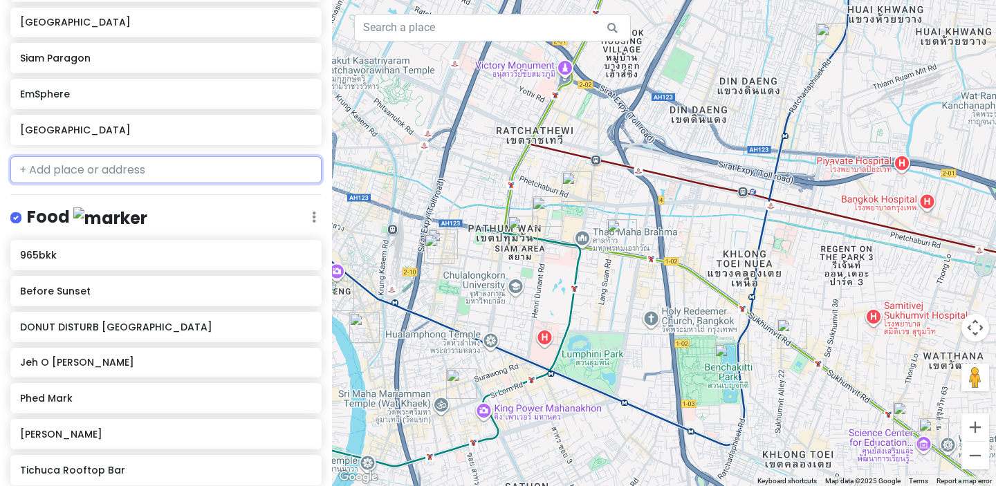
scroll to position [700, 0]
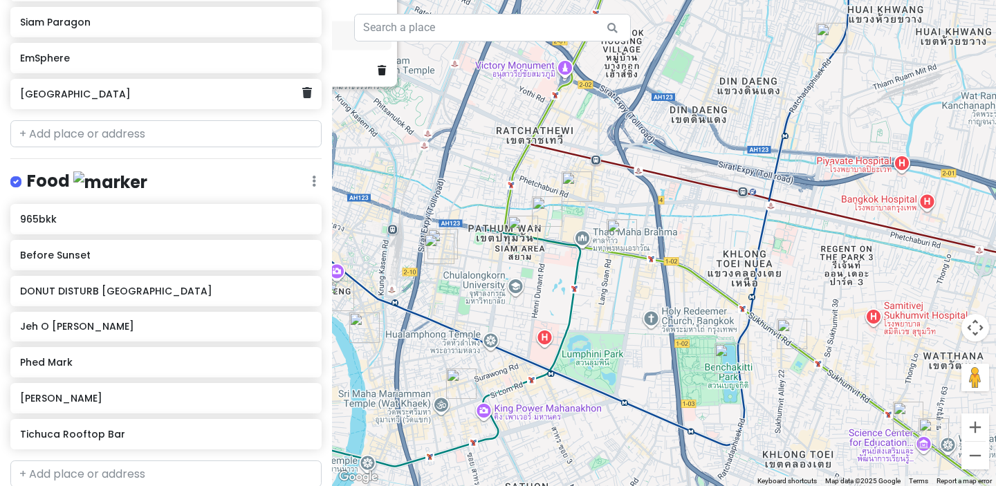
click at [183, 97] on h6 "[GEOGRAPHIC_DATA]" at bounding box center [161, 94] width 282 height 12
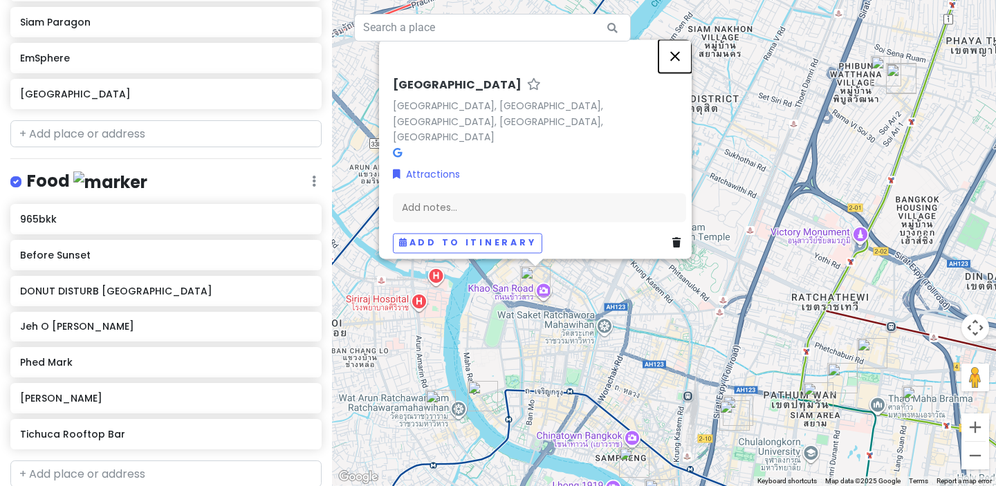
click at [680, 65] on button "Close" at bounding box center [675, 55] width 33 height 33
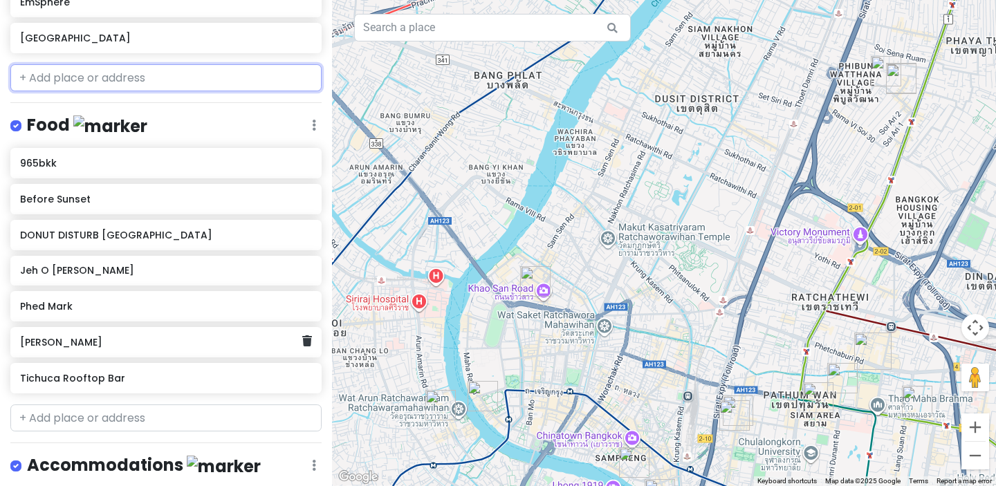
scroll to position [769, 0]
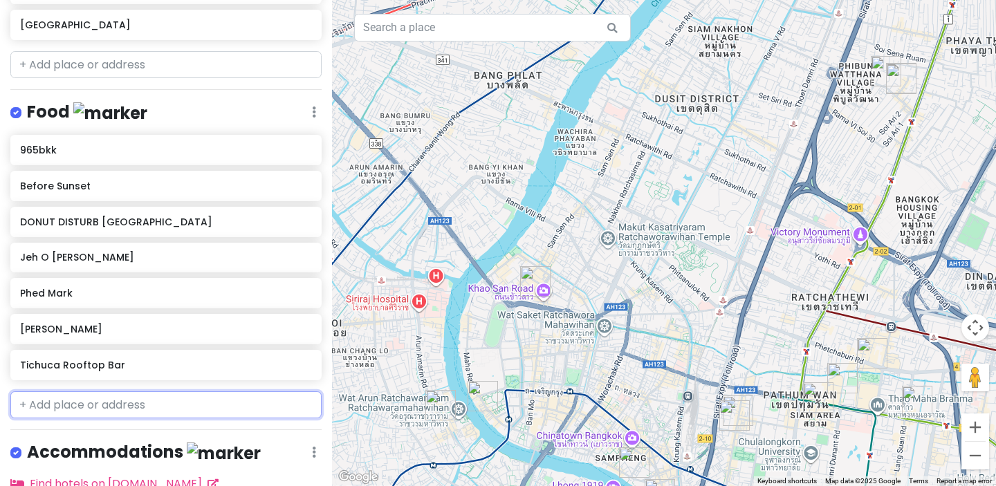
click at [111, 406] on input "text" at bounding box center [165, 406] width 311 height 28
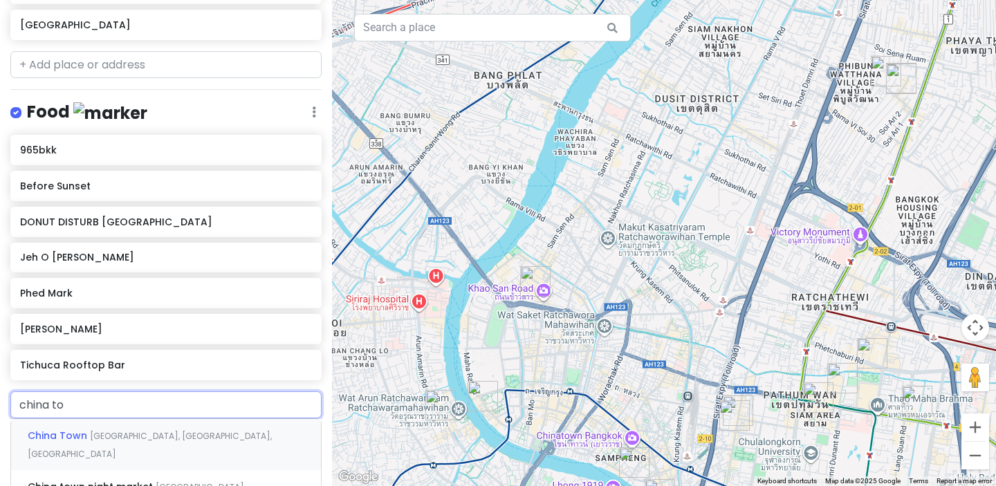
type input "china tow"
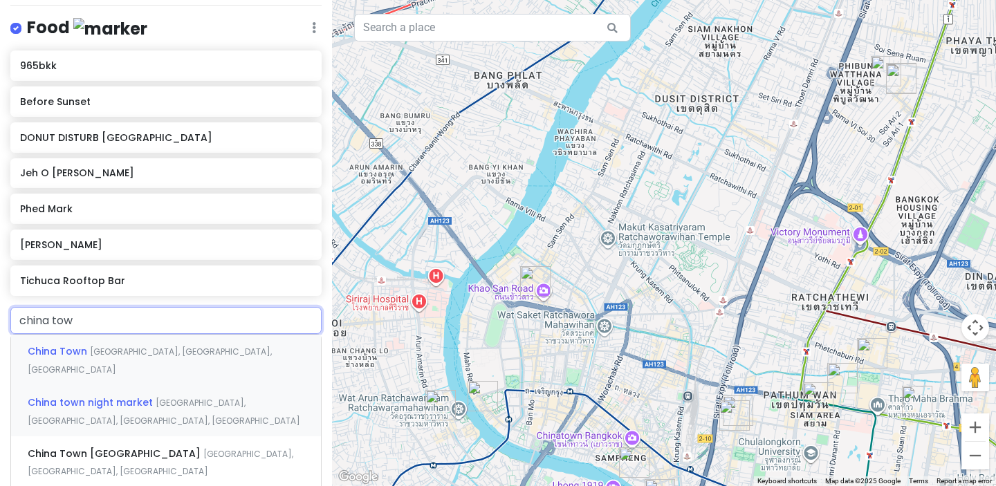
scroll to position [855, 0]
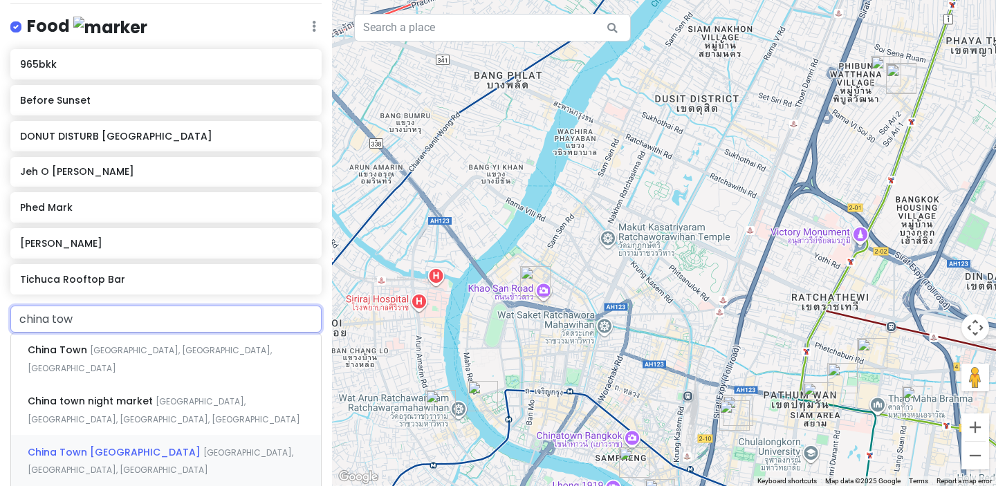
click at [118, 446] on span "China Town [GEOGRAPHIC_DATA]" at bounding box center [116, 453] width 176 height 14
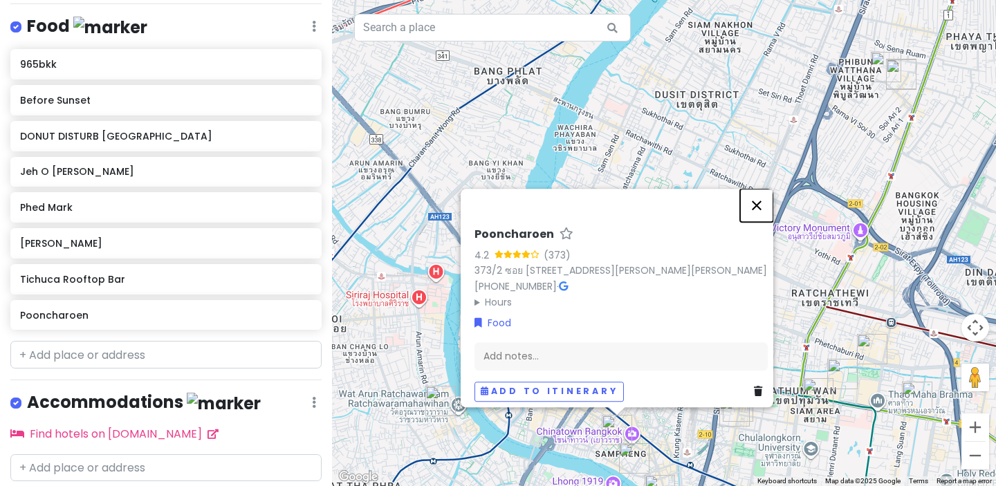
click at [766, 189] on button "Close" at bounding box center [756, 205] width 33 height 33
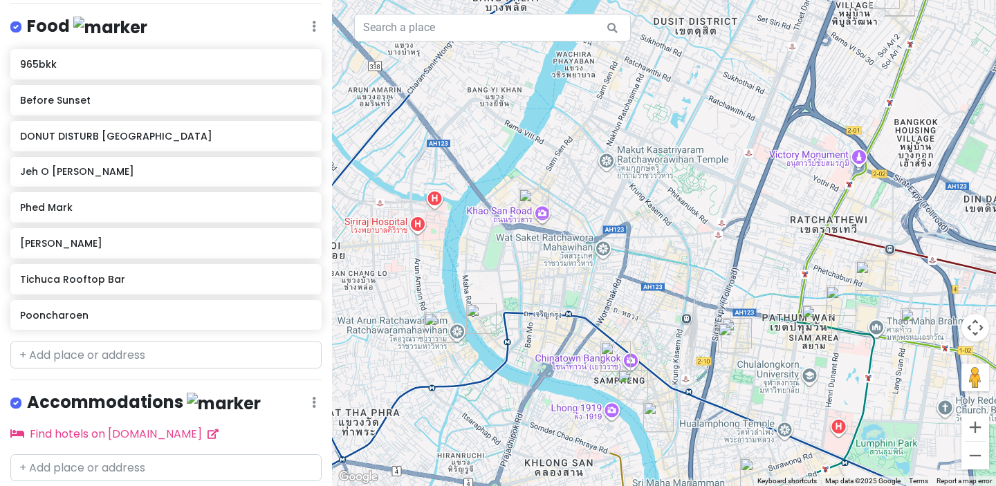
drag, startPoint x: 514, startPoint y: 369, endPoint x: 504, endPoint y: 290, distance: 80.2
click at [504, 290] on div at bounding box center [664, 243] width 664 height 486
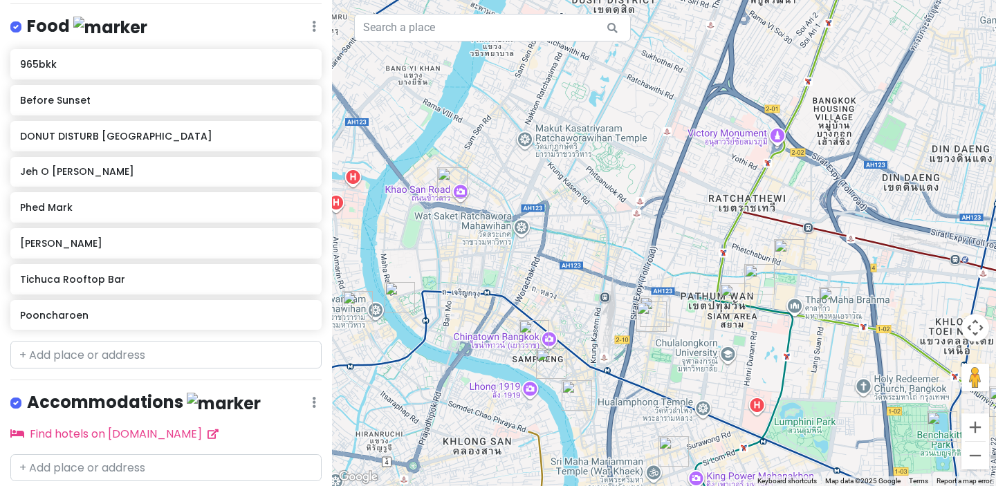
drag, startPoint x: 648, startPoint y: 313, endPoint x: 549, endPoint y: 285, distance: 102.7
click at [549, 285] on div at bounding box center [664, 243] width 664 height 486
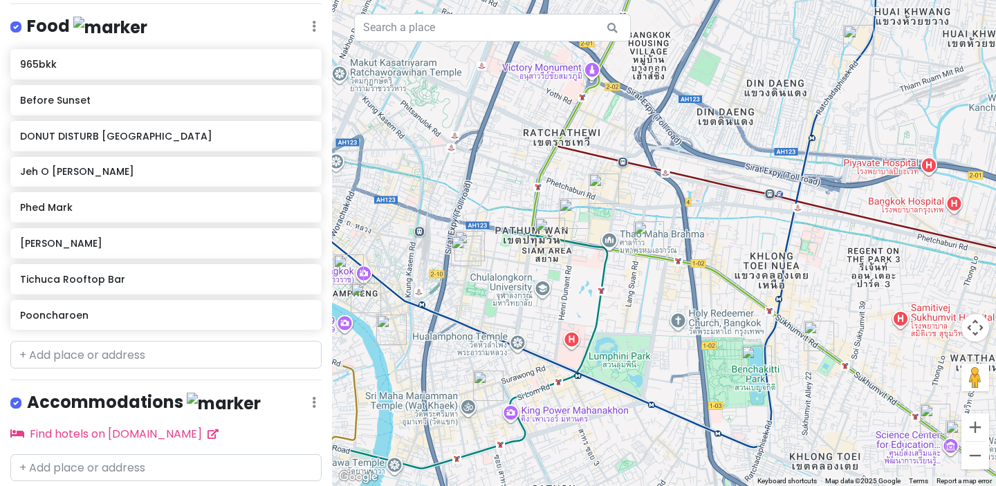
drag, startPoint x: 671, startPoint y: 346, endPoint x: 601, endPoint y: 318, distance: 75.2
click at [601, 318] on div at bounding box center [664, 243] width 664 height 486
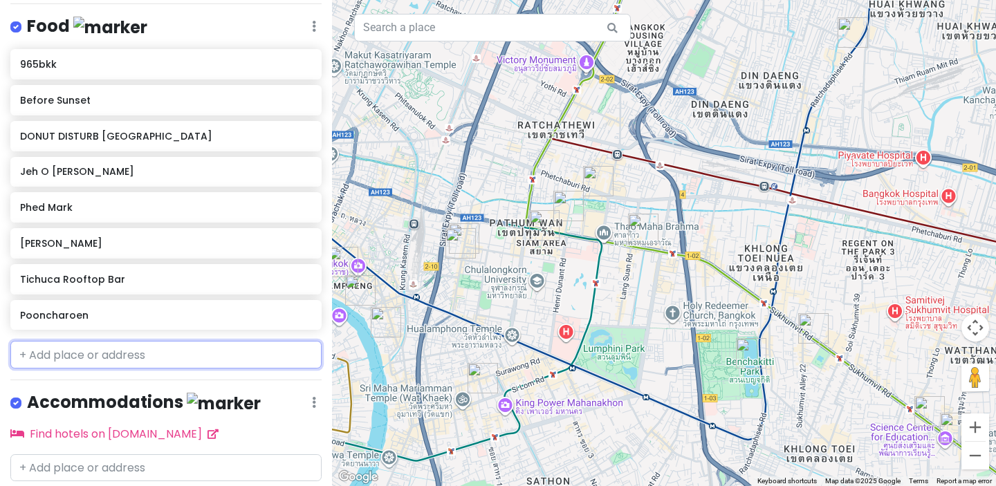
click at [230, 348] on input "text" at bounding box center [165, 355] width 311 height 28
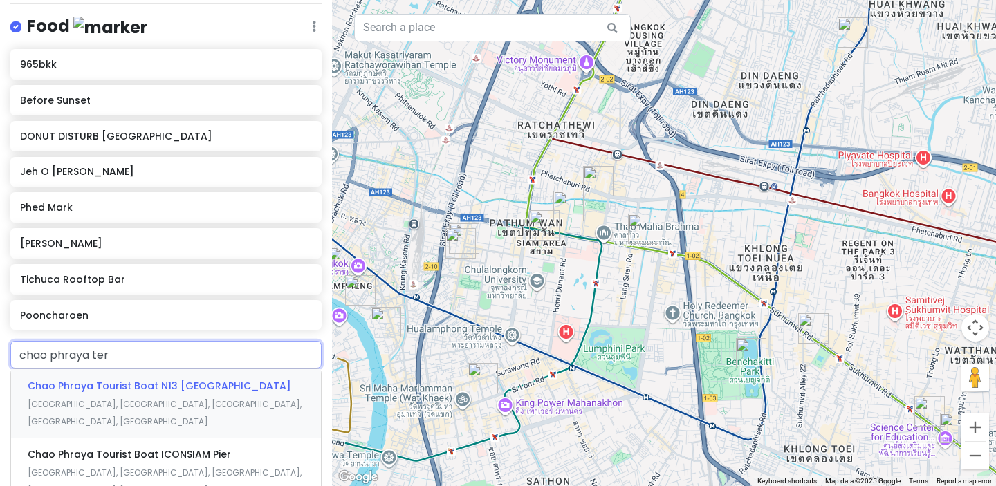
type input "chao phraya terr"
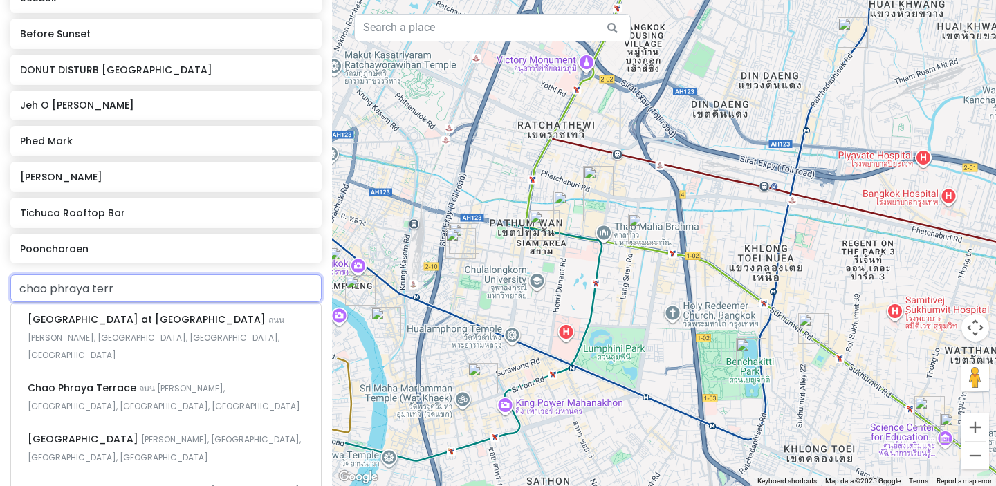
scroll to position [930, 0]
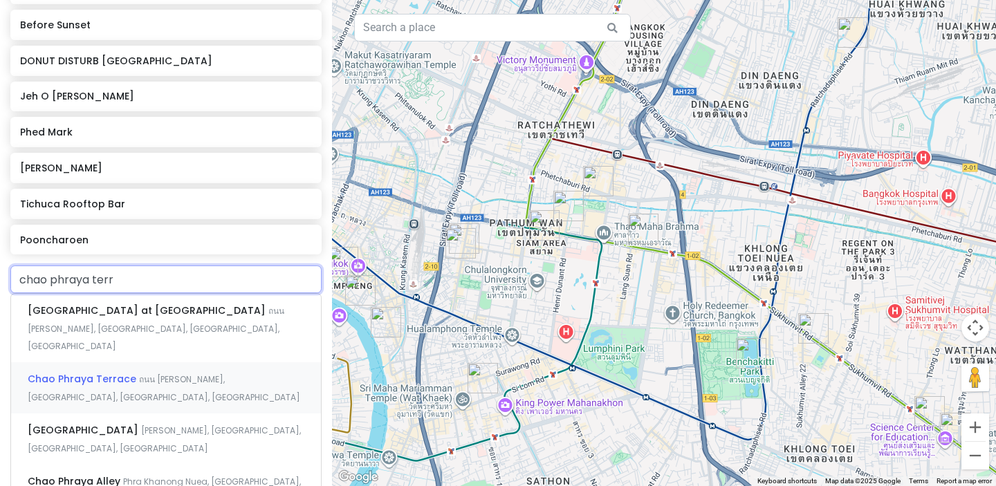
click at [127, 372] on span "Chao Phraya Terrace" at bounding box center [83, 379] width 111 height 14
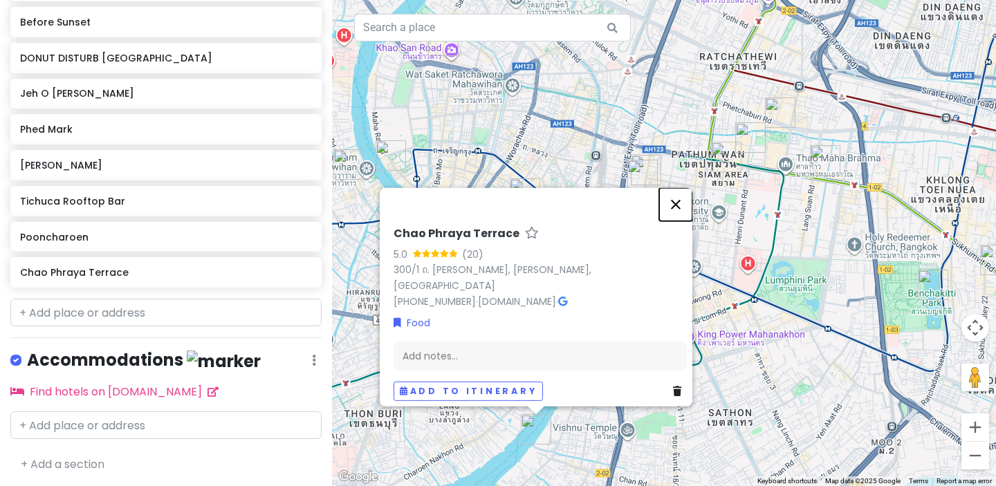
click at [682, 197] on button "Close" at bounding box center [675, 203] width 33 height 33
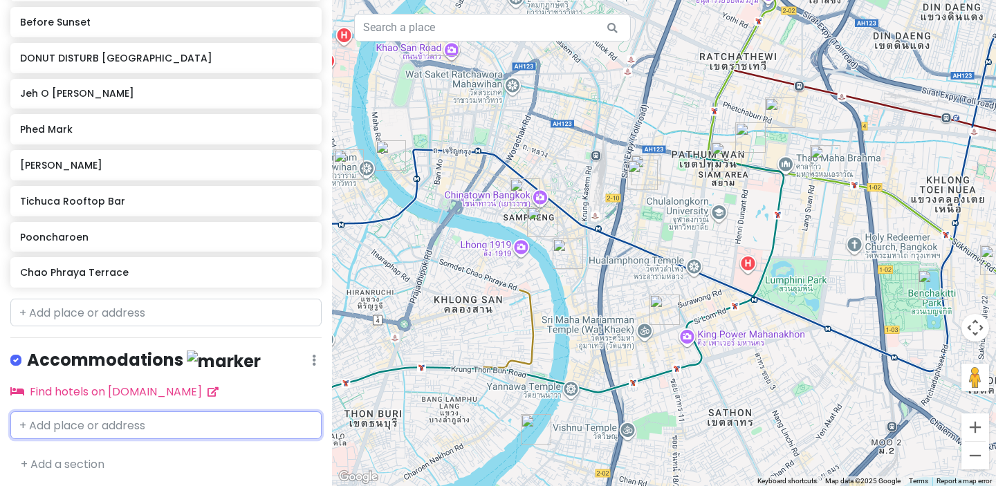
click at [144, 412] on input "text" at bounding box center [165, 426] width 311 height 28
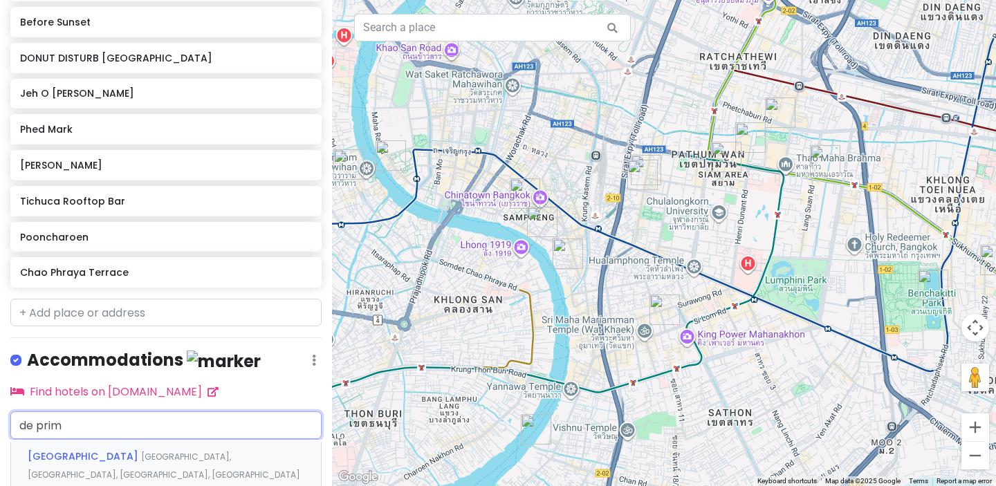
type input "de prime"
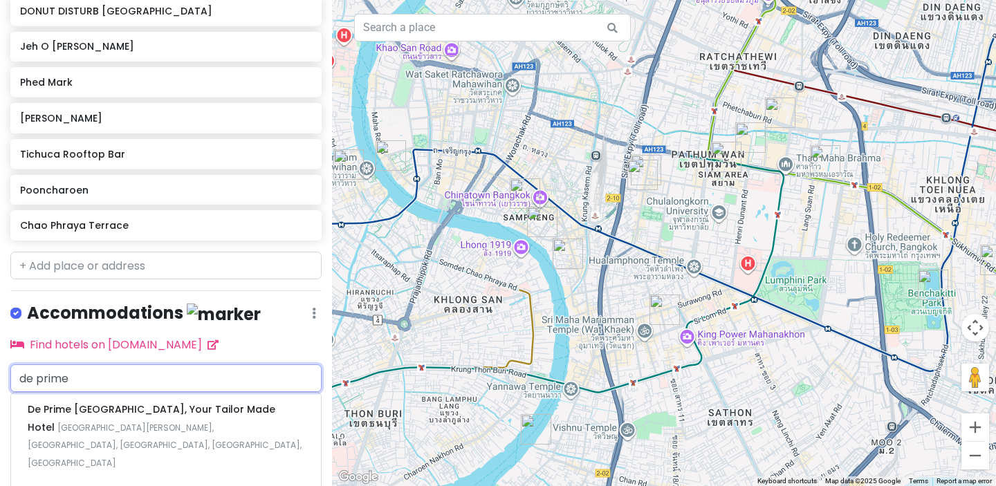
scroll to position [991, 0]
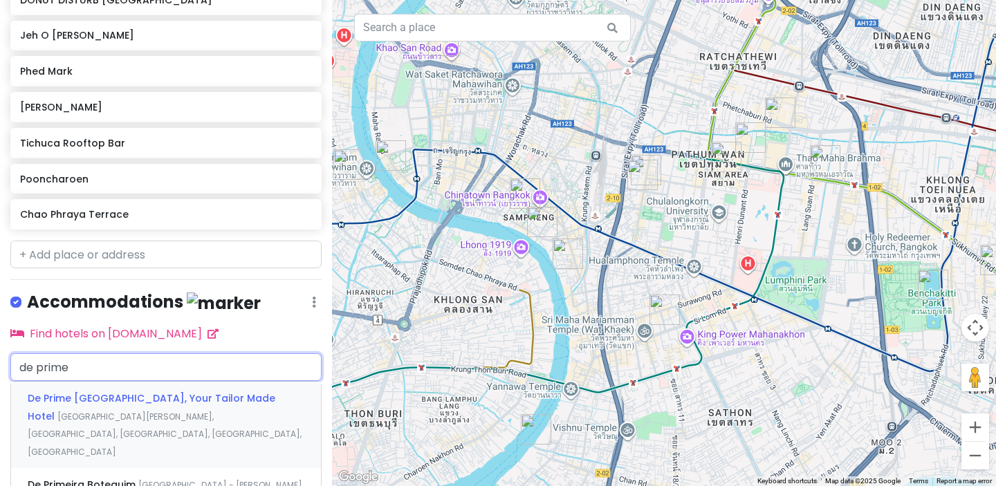
click at [161, 411] on span "[GEOGRAPHIC_DATA][PERSON_NAME], [GEOGRAPHIC_DATA], [GEOGRAPHIC_DATA], [GEOGRAPH…" at bounding box center [165, 434] width 274 height 47
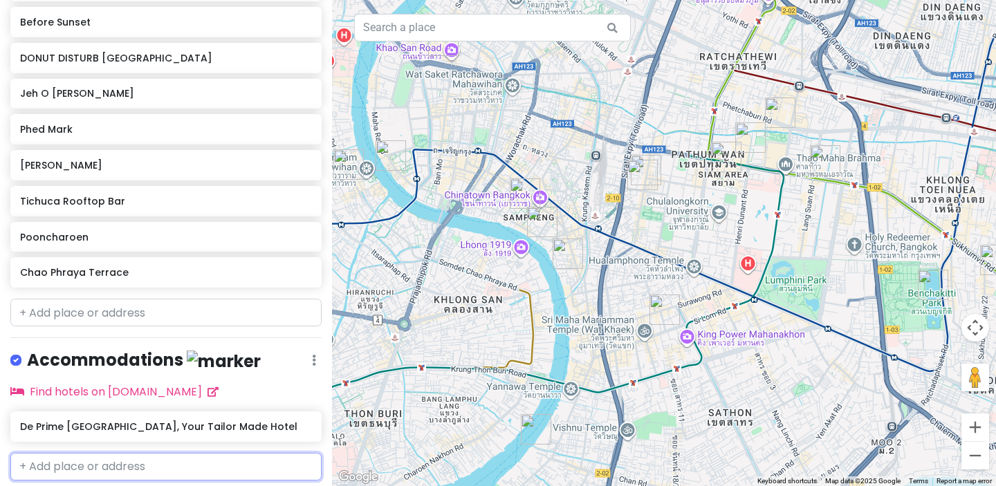
scroll to position [975, 0]
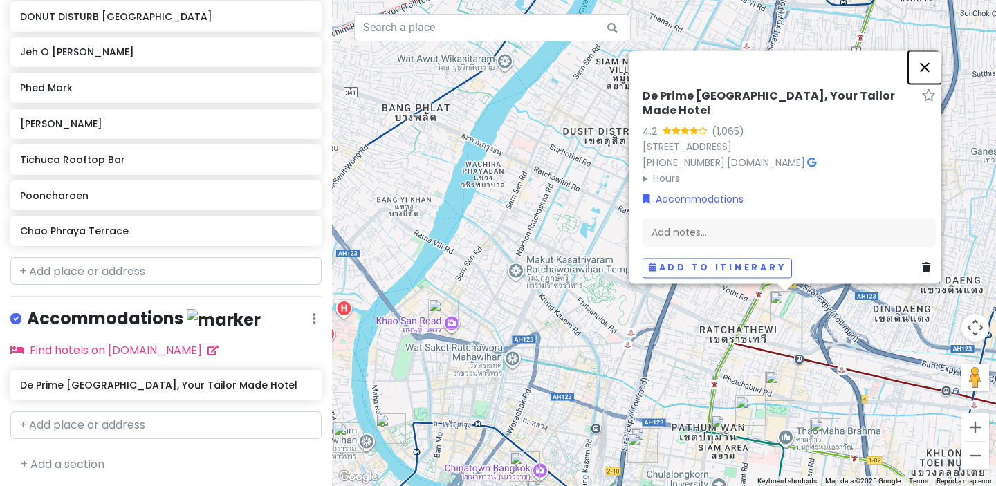
click at [932, 59] on button "Close" at bounding box center [924, 67] width 33 height 33
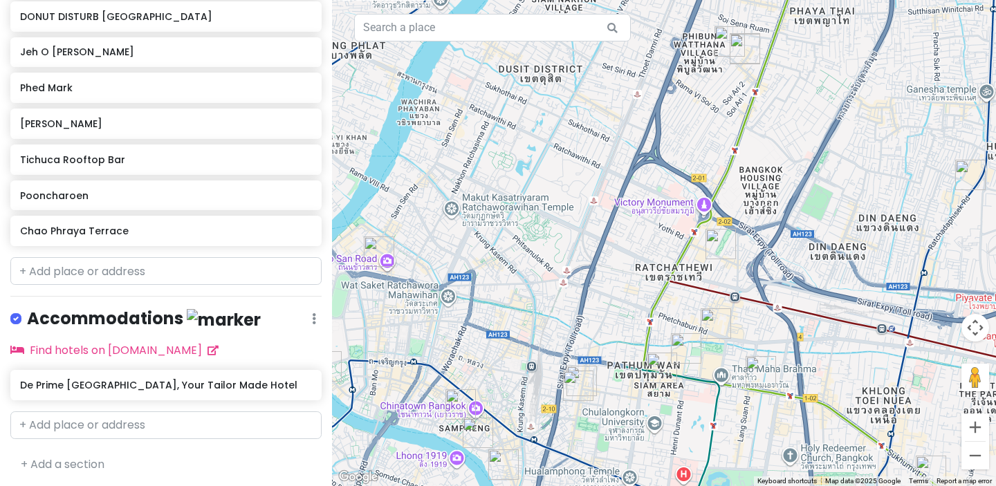
drag, startPoint x: 839, startPoint y: 333, endPoint x: 751, endPoint y: 248, distance: 122.8
click at [751, 248] on div at bounding box center [664, 243] width 664 height 486
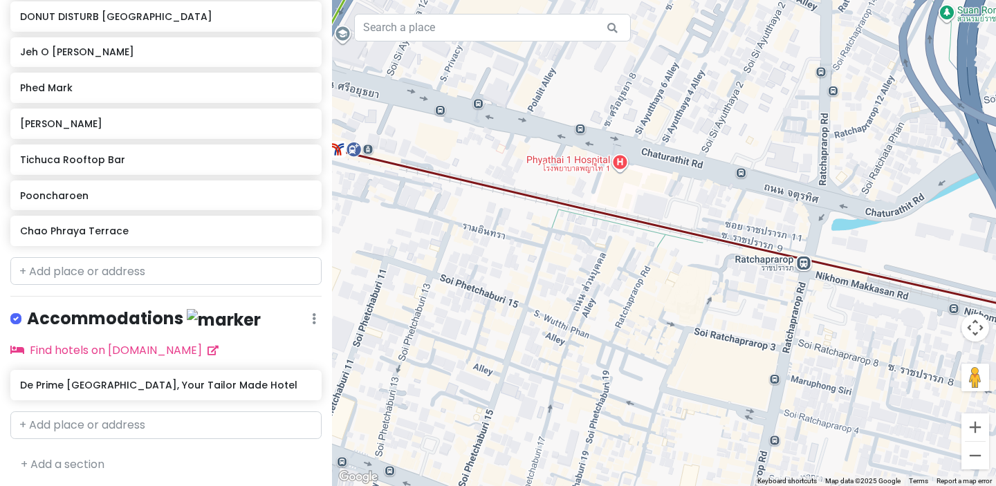
drag, startPoint x: 660, startPoint y: 111, endPoint x: 683, endPoint y: 243, distance: 133.4
click at [683, 241] on div at bounding box center [664, 243] width 664 height 486
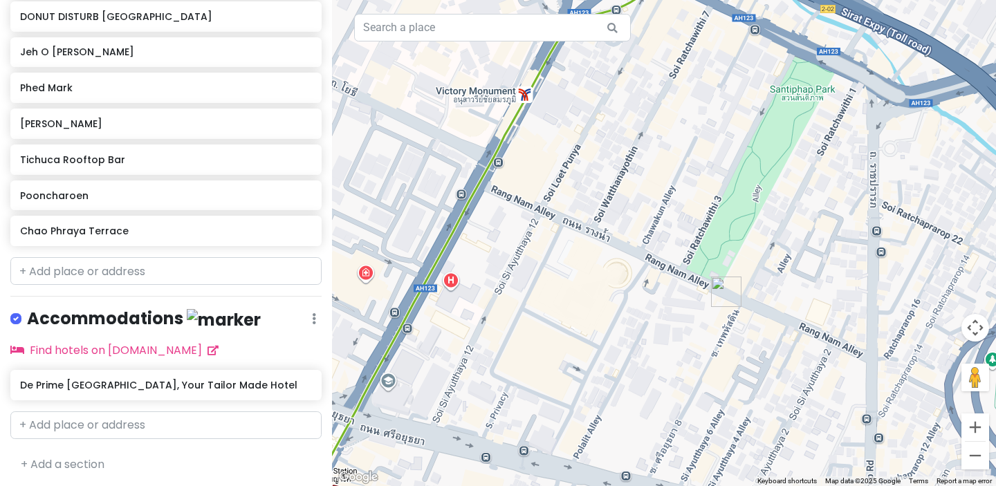
drag, startPoint x: 696, startPoint y: 246, endPoint x: 681, endPoint y: 319, distance: 74.2
click at [681, 320] on div at bounding box center [664, 243] width 664 height 486
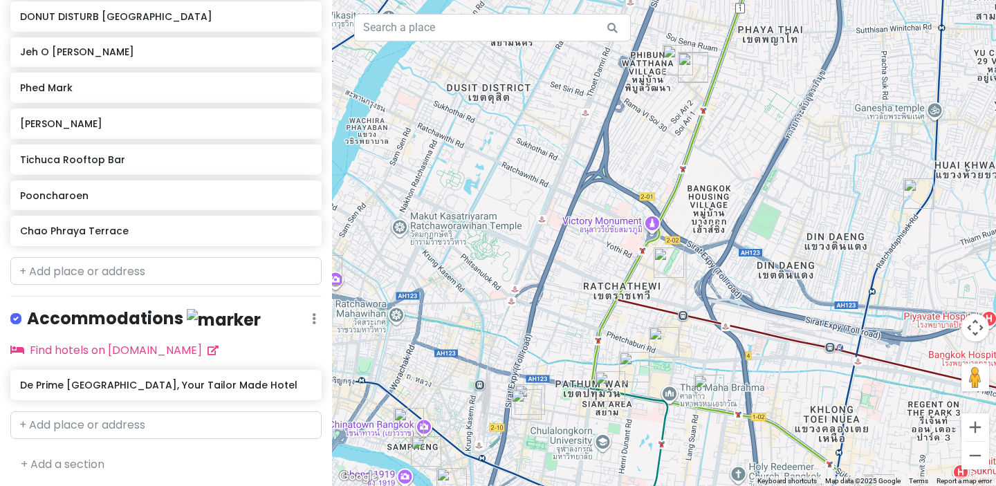
drag, startPoint x: 691, startPoint y: 369, endPoint x: 704, endPoint y: 327, distance: 44.7
click at [704, 327] on div at bounding box center [664, 243] width 664 height 486
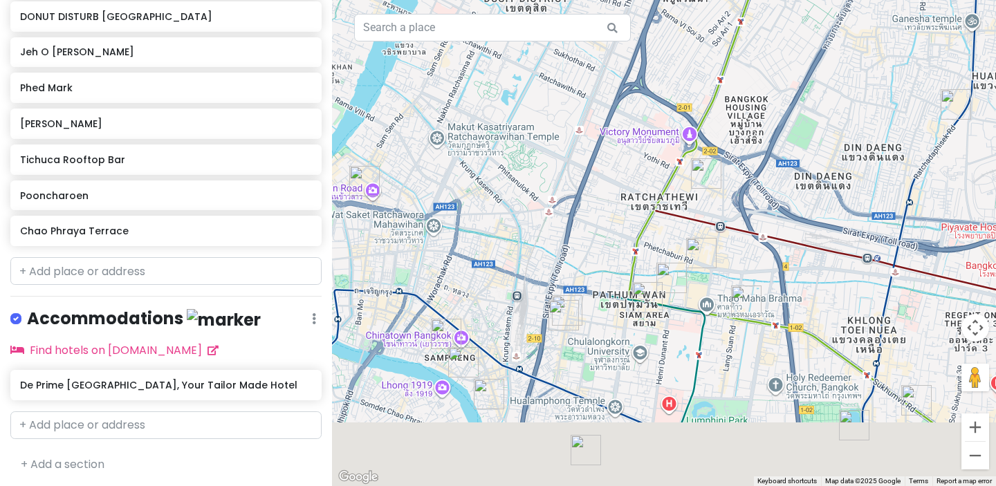
drag, startPoint x: 668, startPoint y: 396, endPoint x: 715, endPoint y: 286, distance: 118.7
click at [715, 286] on div at bounding box center [664, 243] width 664 height 486
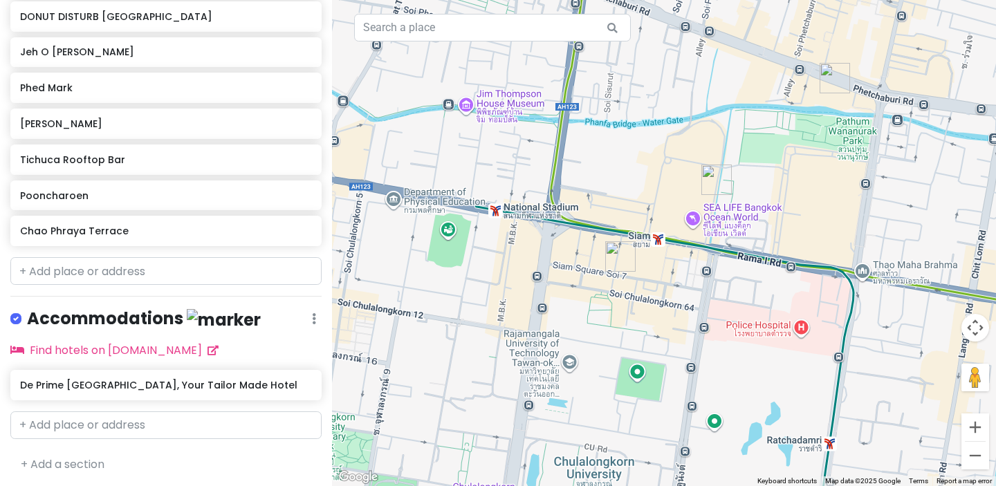
click at [658, 239] on div at bounding box center [664, 243] width 664 height 486
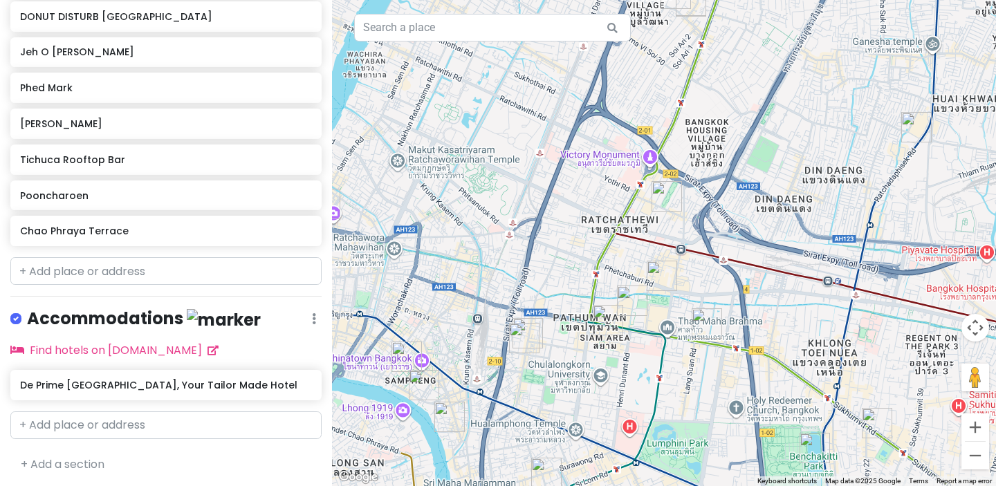
drag, startPoint x: 753, startPoint y: 223, endPoint x: 689, endPoint y: 300, distance: 100.2
click at [689, 300] on div at bounding box center [664, 243] width 664 height 486
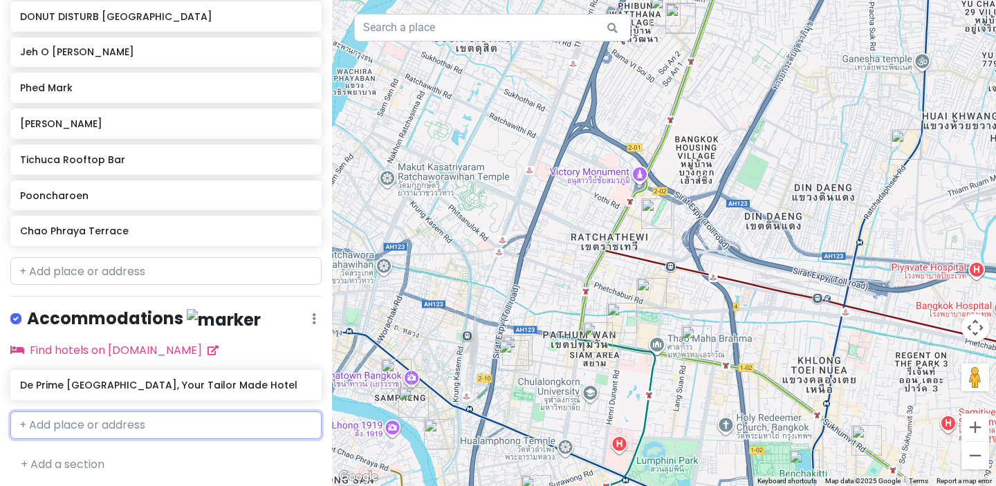
click at [172, 416] on input "text" at bounding box center [165, 426] width 311 height 28
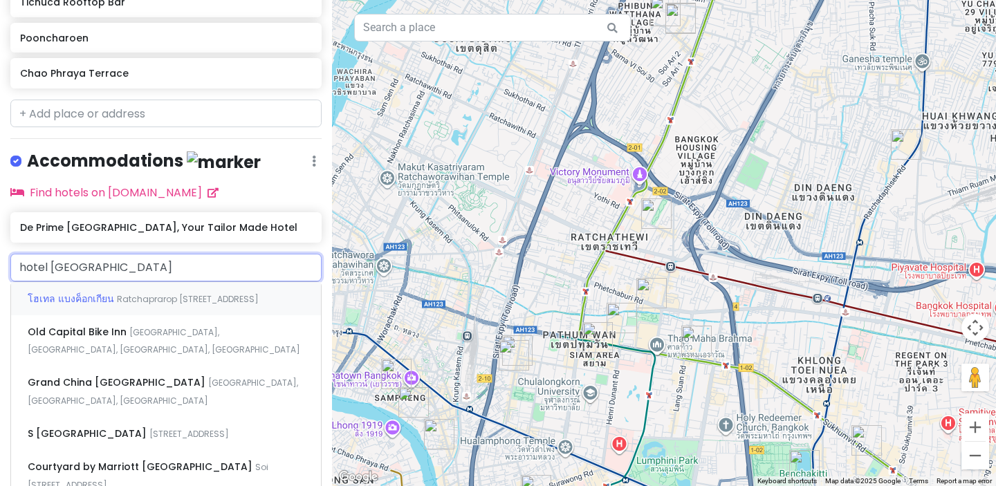
scroll to position [1137, 0]
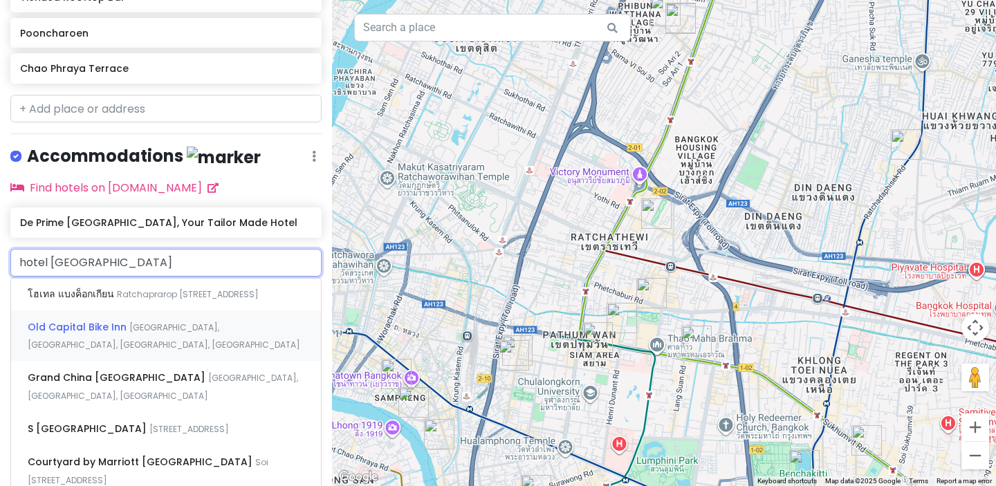
type input "hotel bangkokian"
click at [129, 295] on span "Ratchaprarop [STREET_ADDRESS]" at bounding box center [188, 294] width 142 height 12
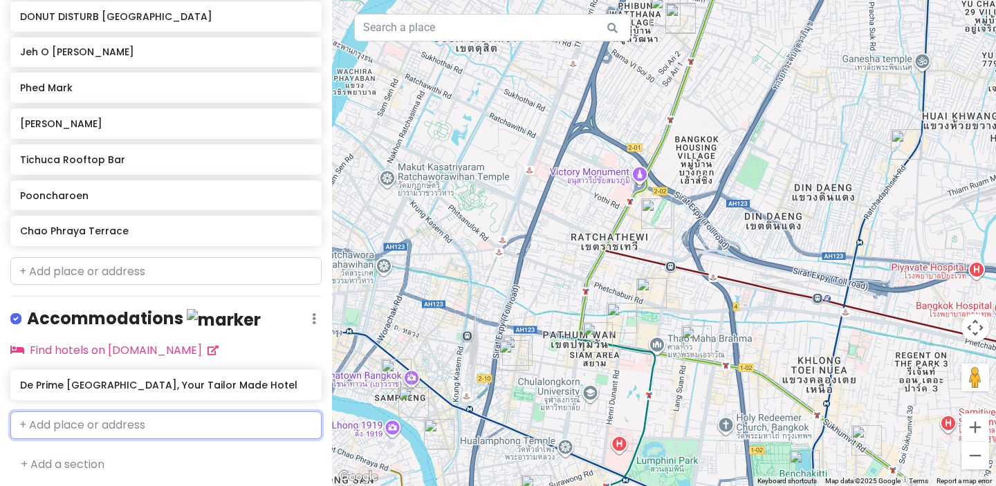
scroll to position [1011, 0]
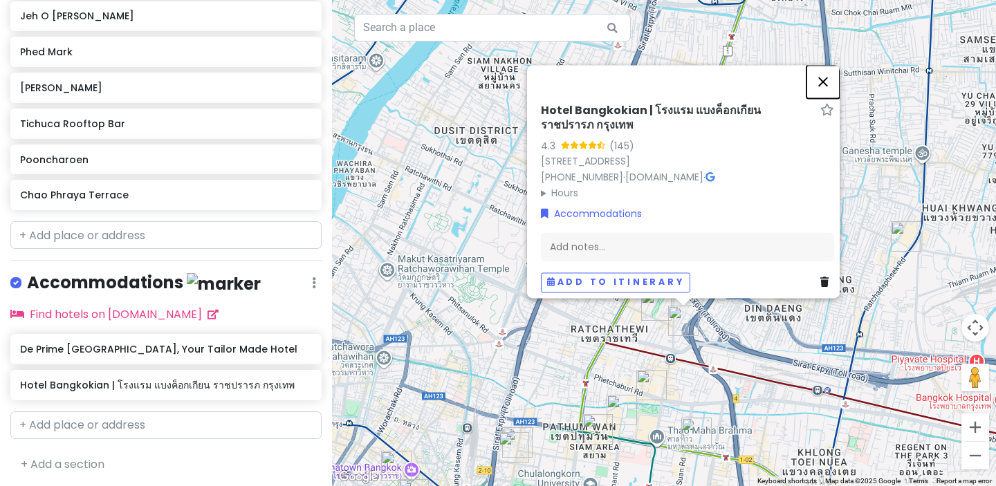
click at [827, 65] on button "Close" at bounding box center [823, 81] width 33 height 33
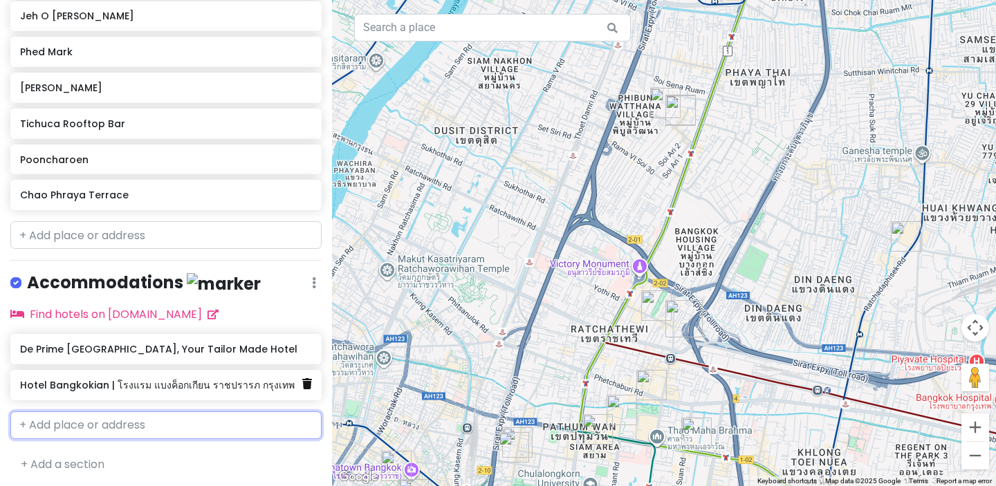
click at [309, 386] on icon at bounding box center [307, 383] width 10 height 11
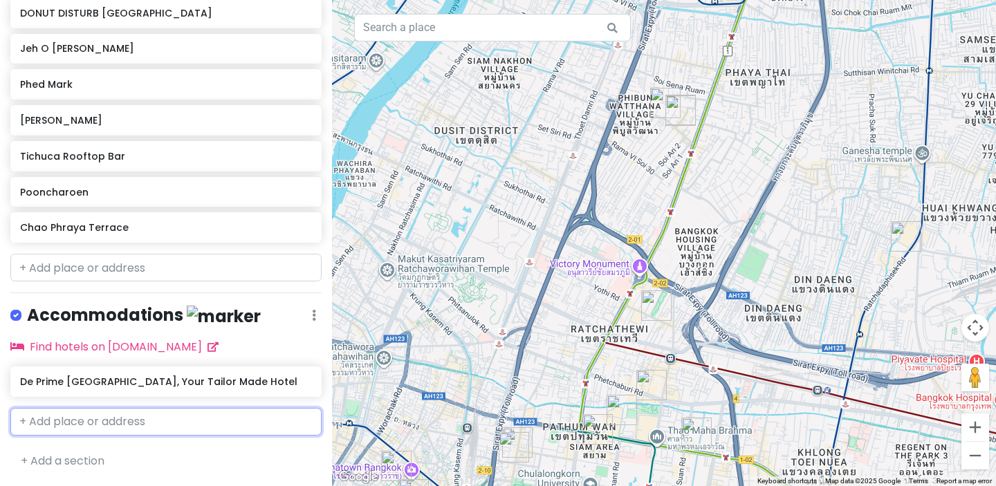
scroll to position [975, 0]
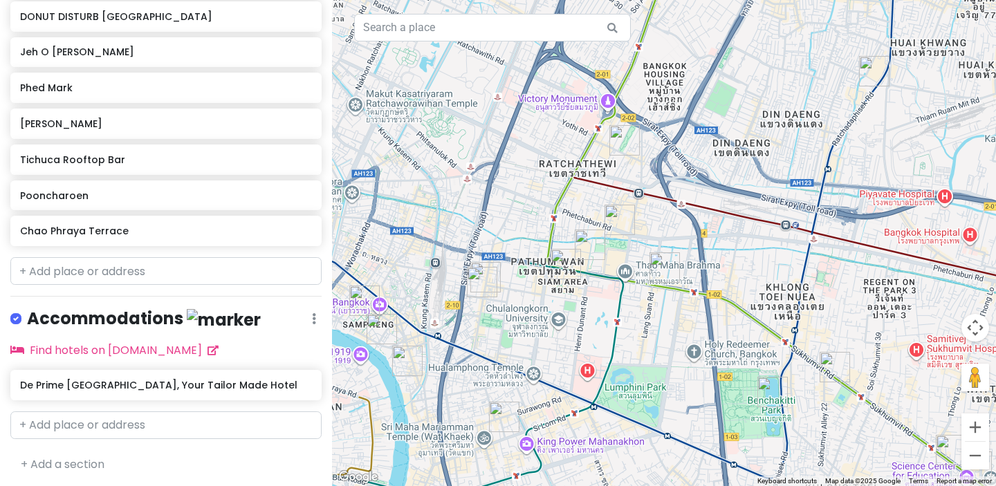
drag, startPoint x: 735, startPoint y: 360, endPoint x: 702, endPoint y: 190, distance: 174.1
click at [702, 190] on div at bounding box center [664, 243] width 664 height 486
